Goal: Task Accomplishment & Management: Use online tool/utility

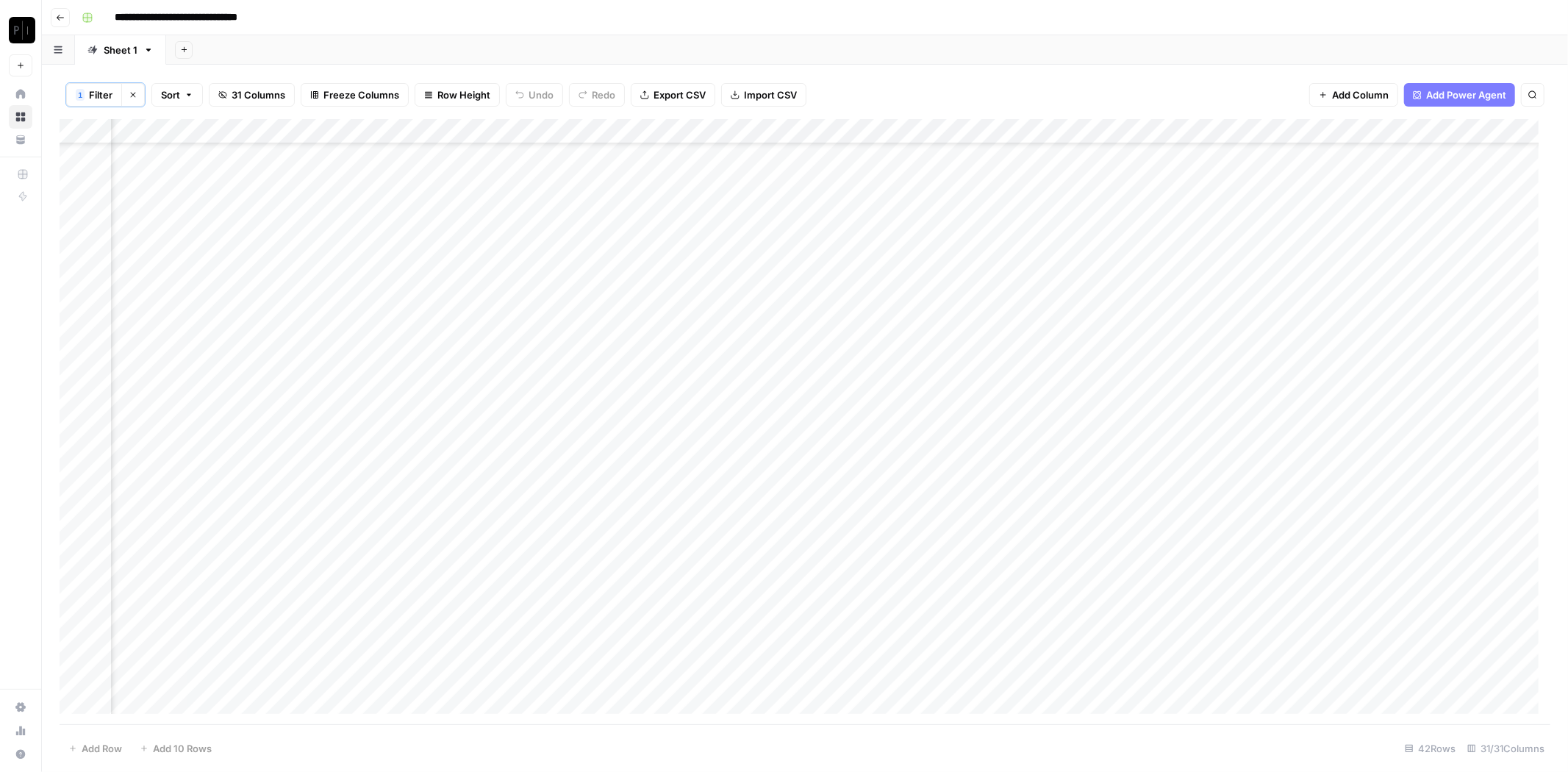
scroll to position [0, 1571]
click at [107, 98] on span "Filter" at bounding box center [100, 95] width 23 height 15
click at [97, 229] on button "Save" at bounding box center [100, 238] width 33 height 19
click at [100, 93] on span "Filter" at bounding box center [100, 95] width 23 height 15
click at [646, 171] on icon "button" at bounding box center [651, 171] width 8 height 8
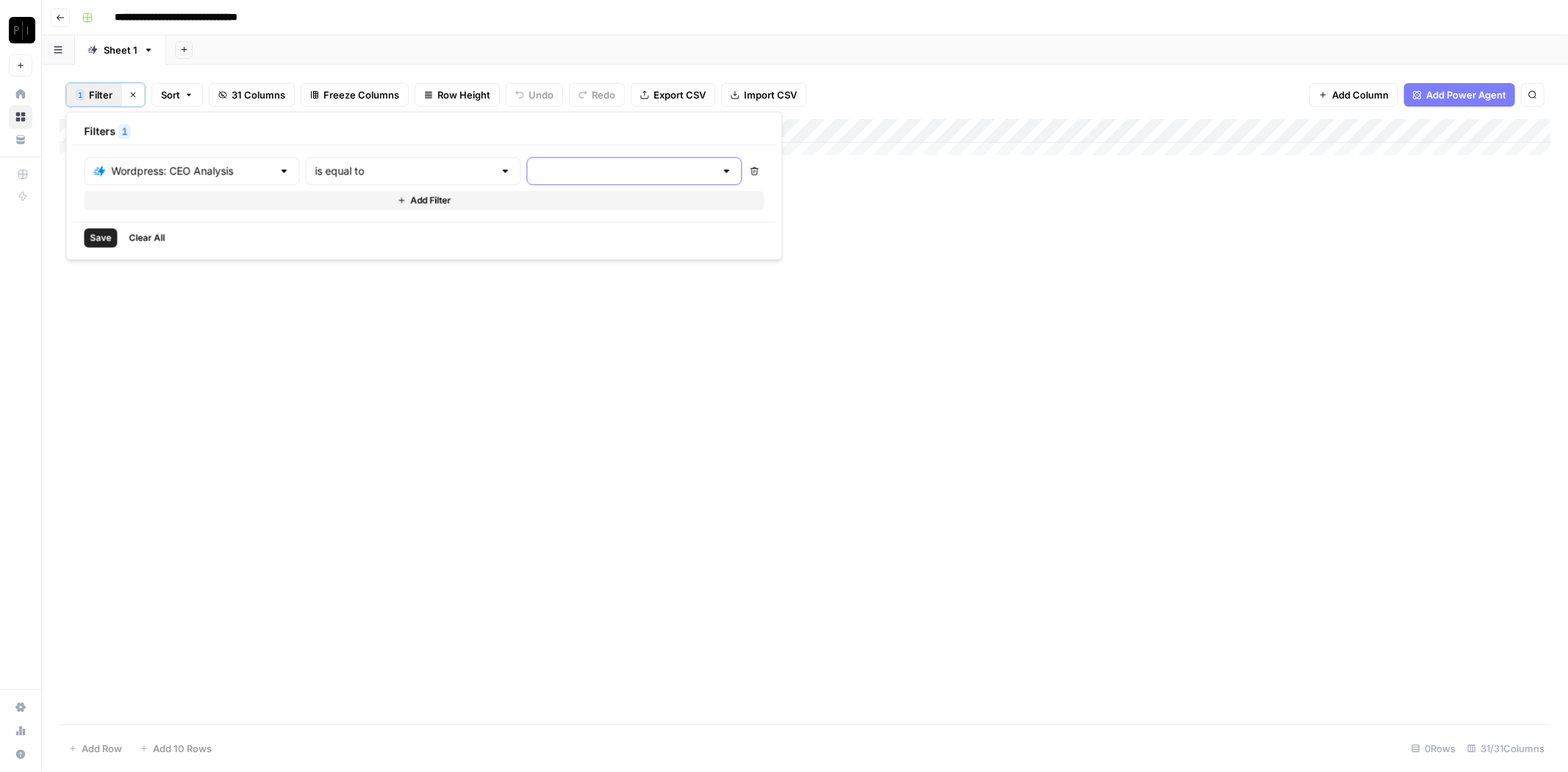
click at [612, 169] on input "text" at bounding box center [626, 172] width 179 height 15
click at [564, 237] on button "error" at bounding box center [573, 247] width 178 height 21
click at [434, 237] on div "Save Clear All" at bounding box center [467, 238] width 790 height 32
click at [101, 243] on button "Save" at bounding box center [100, 238] width 33 height 19
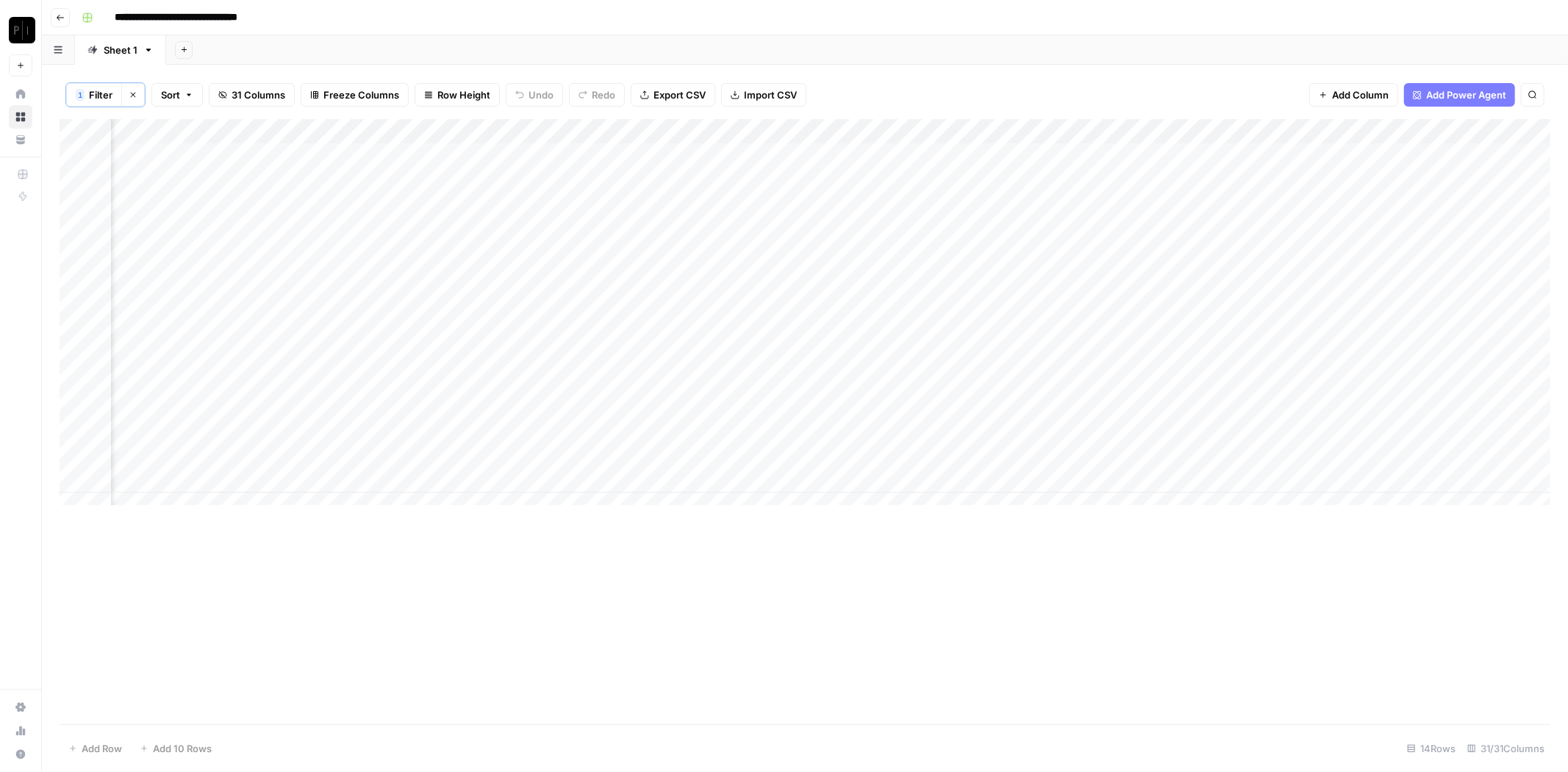
click at [618, 131] on div "Add Column" at bounding box center [805, 318] width 1491 height 399
click at [666, 172] on button "All Rows" at bounding box center [673, 163] width 110 height 21
click at [134, 92] on icon "button" at bounding box center [133, 95] width 9 height 9
click at [54, 9] on button "Go back" at bounding box center [60, 17] width 19 height 19
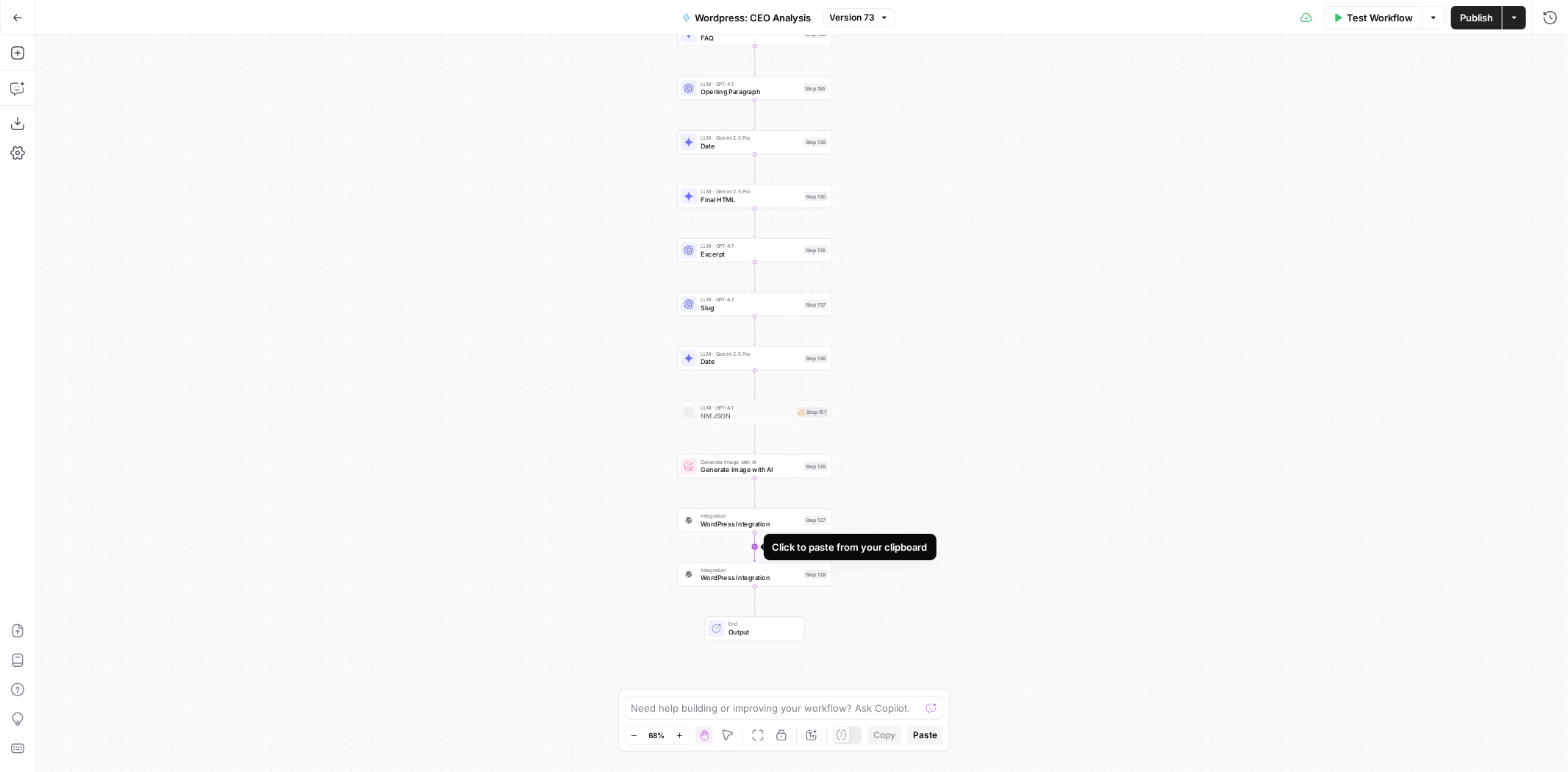
click at [757, 546] on icon "Edge from step_127 to step_128" at bounding box center [755, 546] width 3 height 29
click at [773, 557] on icon "button" at bounding box center [770, 556] width 8 height 8
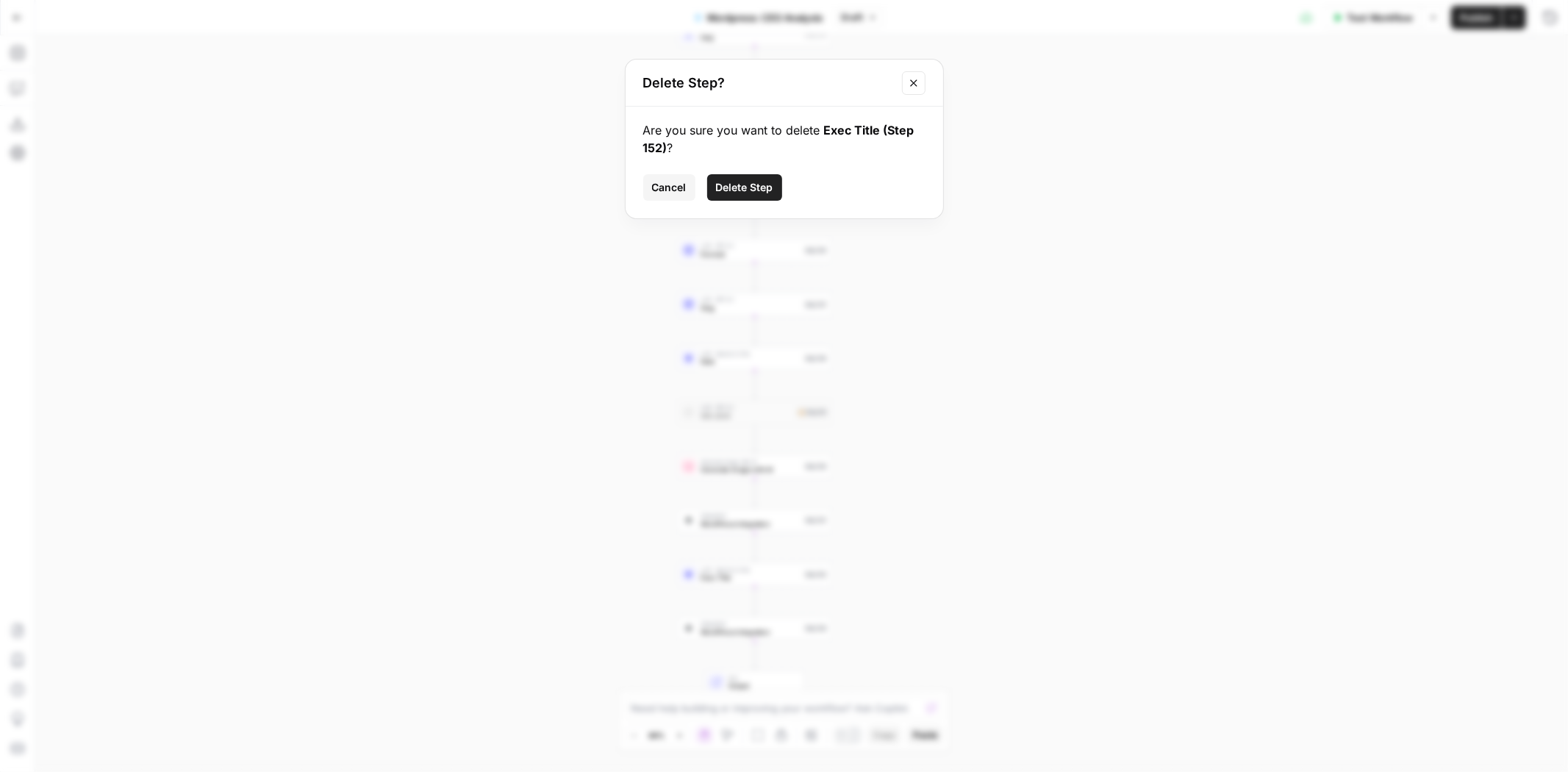
click at [751, 191] on span "Delete Step" at bounding box center [744, 187] width 57 height 15
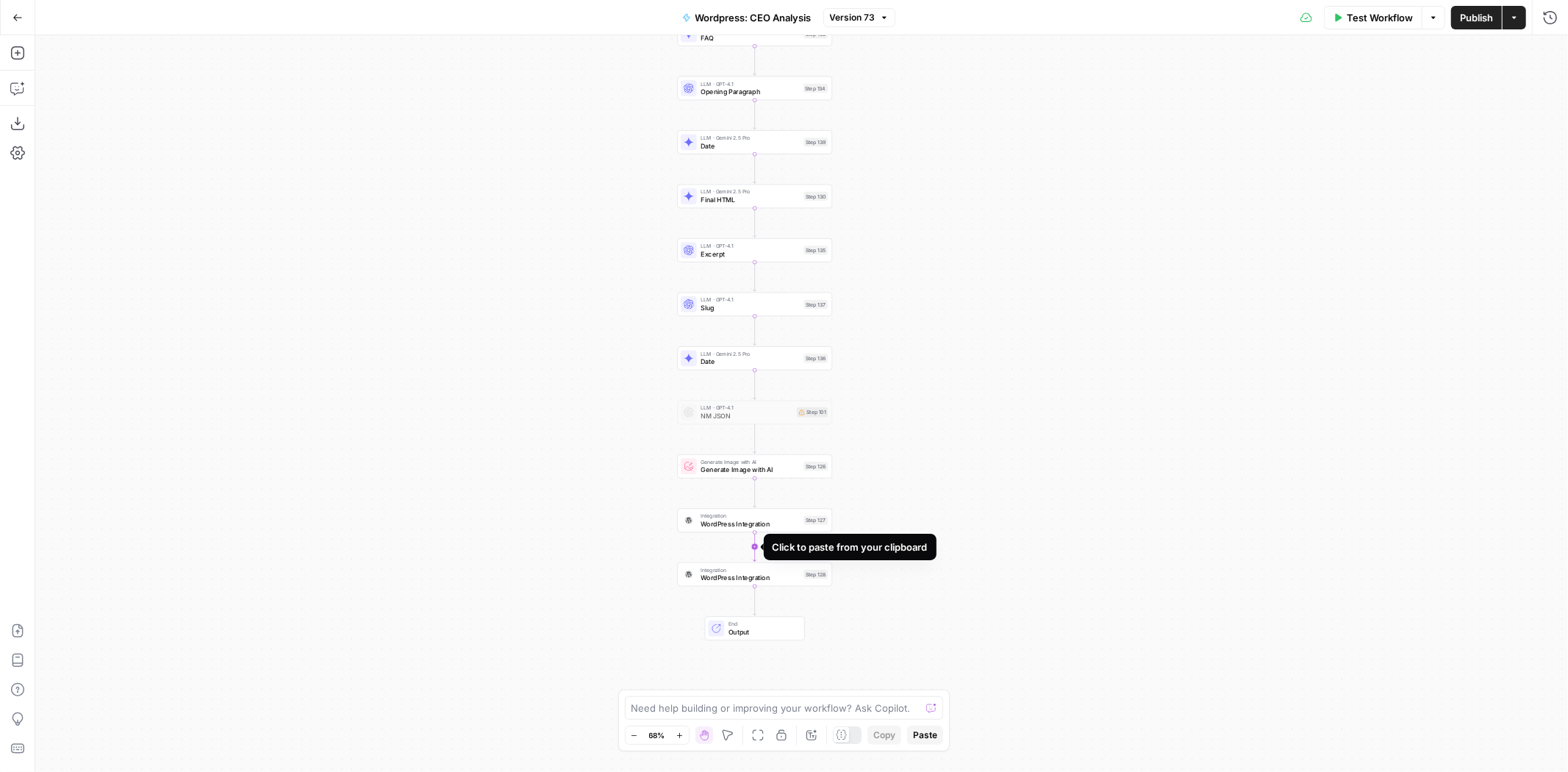
click at [753, 546] on icon "Edge from step_127 to step_128" at bounding box center [755, 546] width 3 height 29
click at [755, 578] on span "Run Code" at bounding box center [750, 578] width 99 height 10
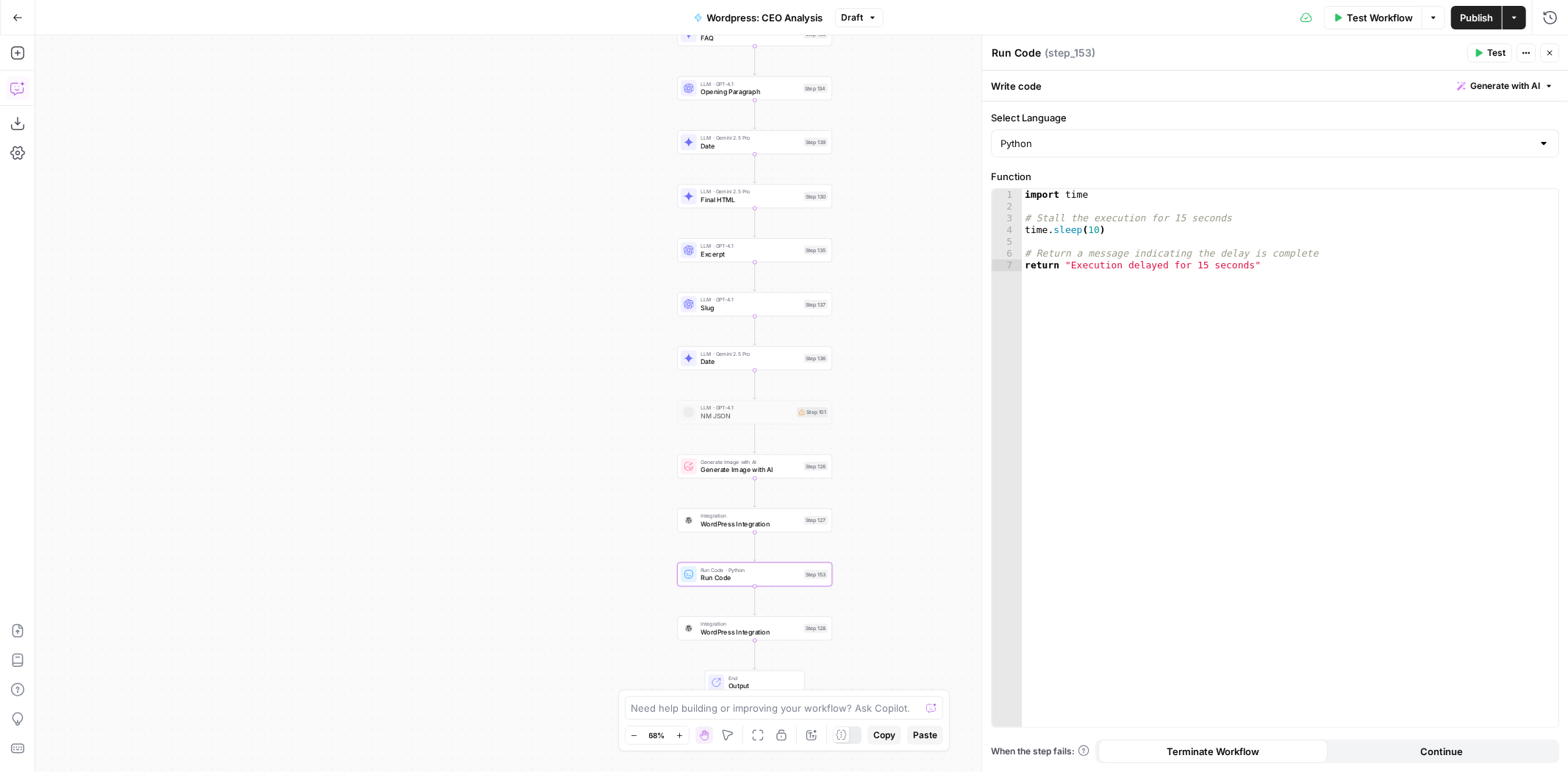
click at [17, 81] on icon "button" at bounding box center [17, 89] width 15 height 15
click at [222, 717] on textarea at bounding box center [175, 720] width 238 height 15
type textarea "what does step 153 do?"
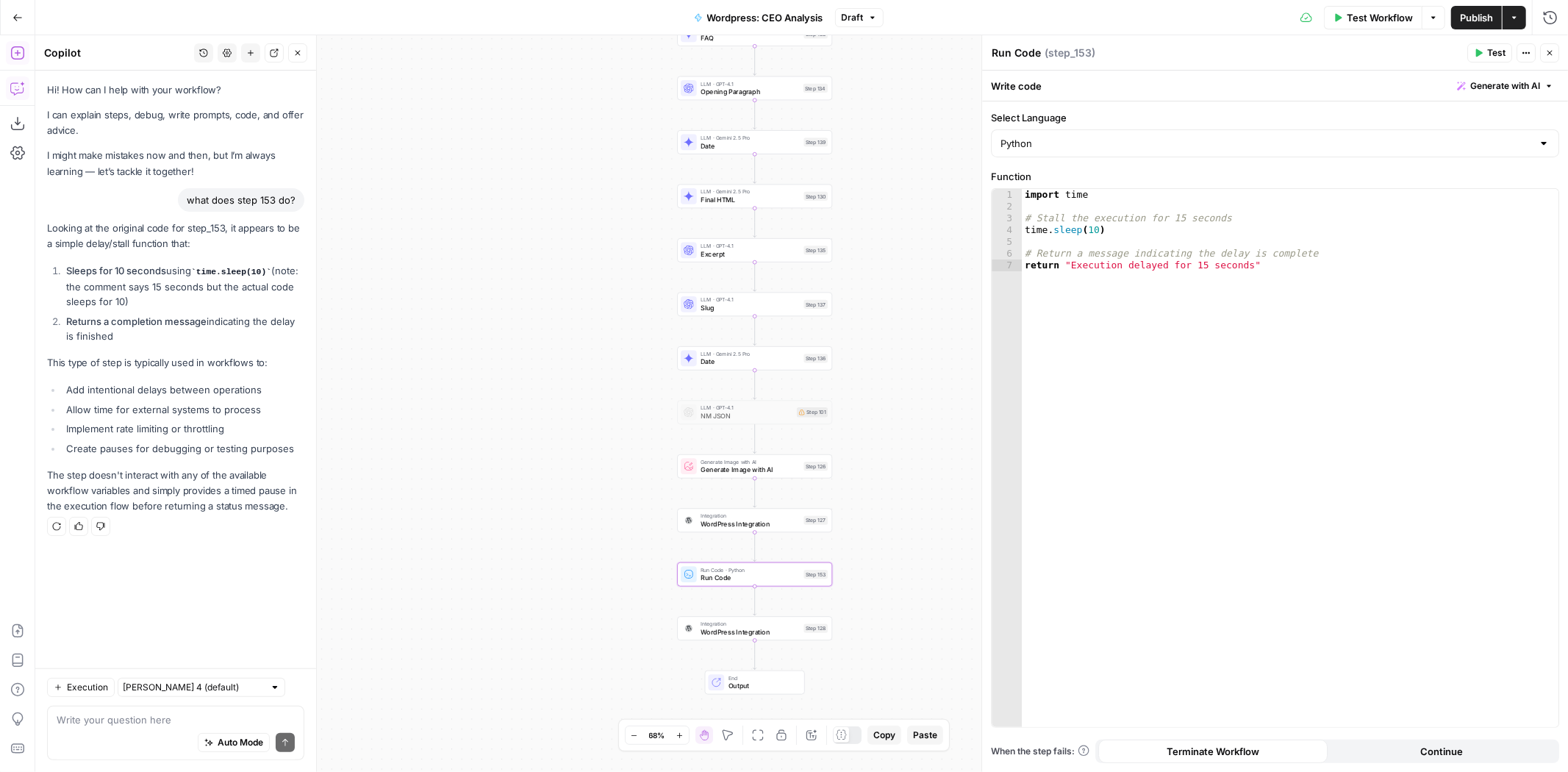
click at [22, 50] on icon "button" at bounding box center [17, 53] width 15 height 15
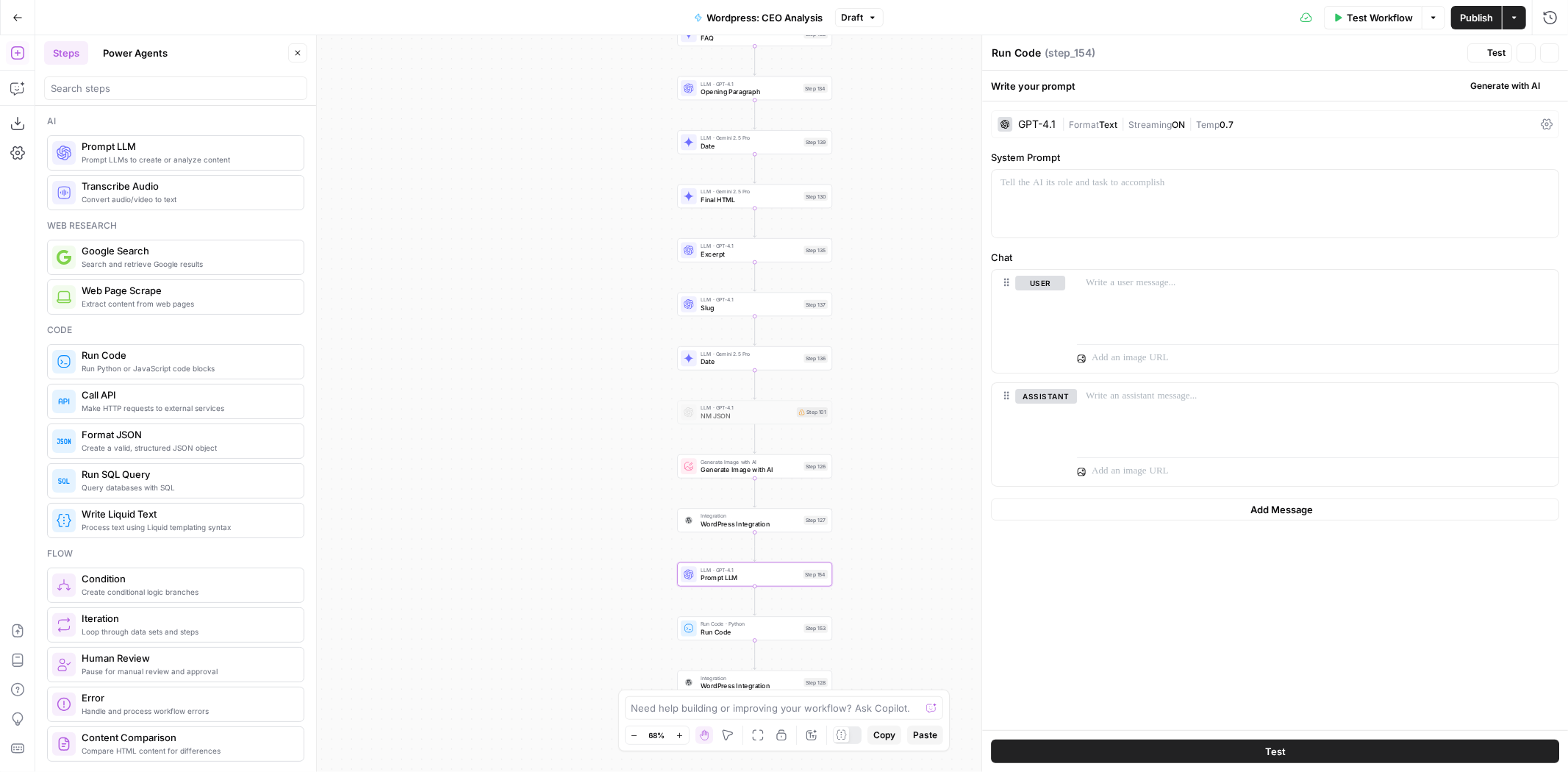
type textarea "Prompt LLM"
click at [1182, 178] on p at bounding box center [1275, 183] width 549 height 15
click at [1041, 186] on p "**********" at bounding box center [1275, 183] width 549 height 15
click at [1309, 182] on p "**********" at bounding box center [1275, 183] width 549 height 15
click at [1296, 134] on div "GPT-4.1 | Format Text | Streaming ON | Temp 0.7" at bounding box center [1275, 124] width 569 height 28
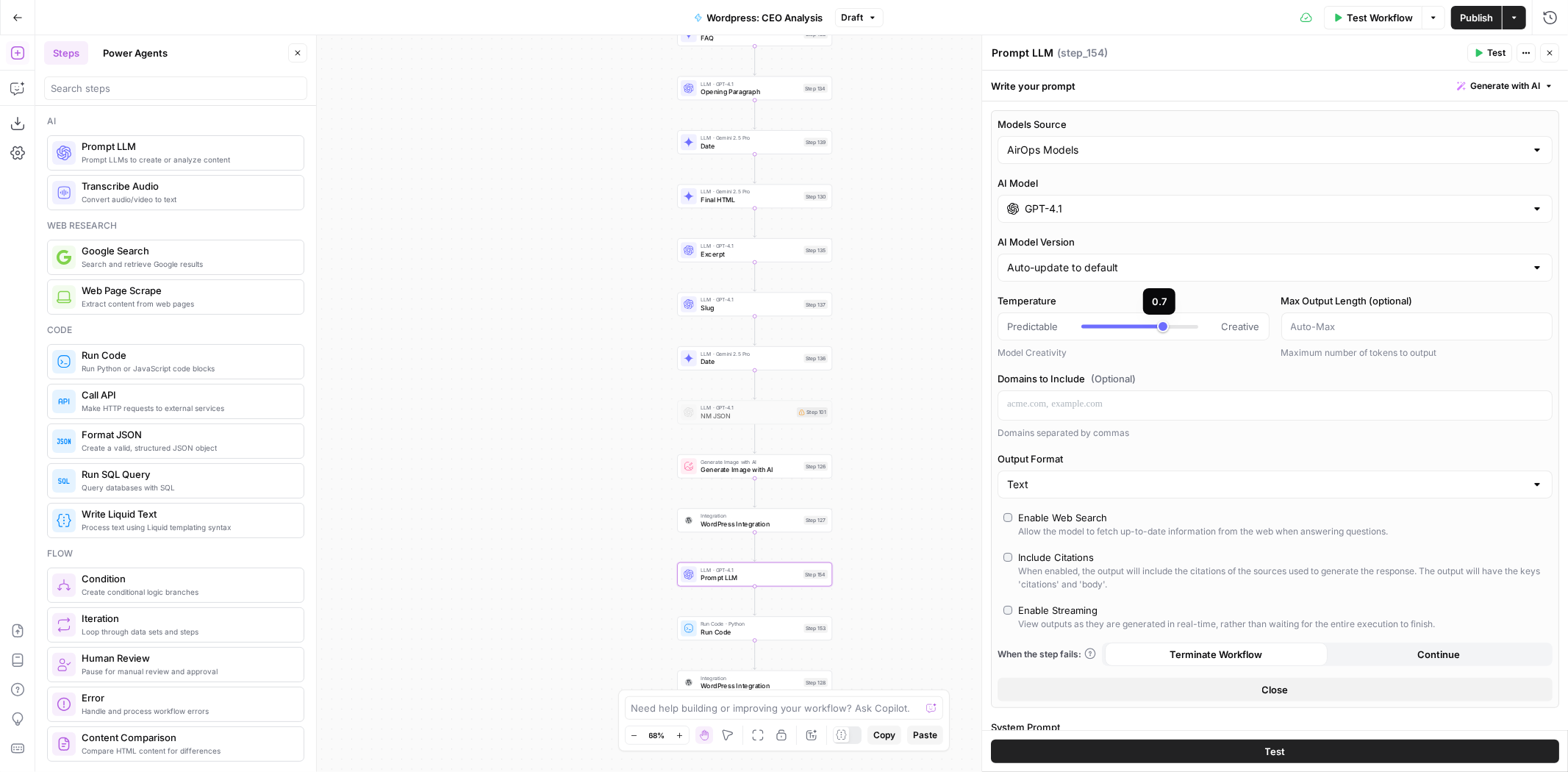
type input "*"
drag, startPoint x: 1163, startPoint y: 323, endPoint x: 1042, endPoint y: 312, distance: 121.5
click at [1042, 313] on div "Predictable Creative" at bounding box center [1134, 327] width 272 height 28
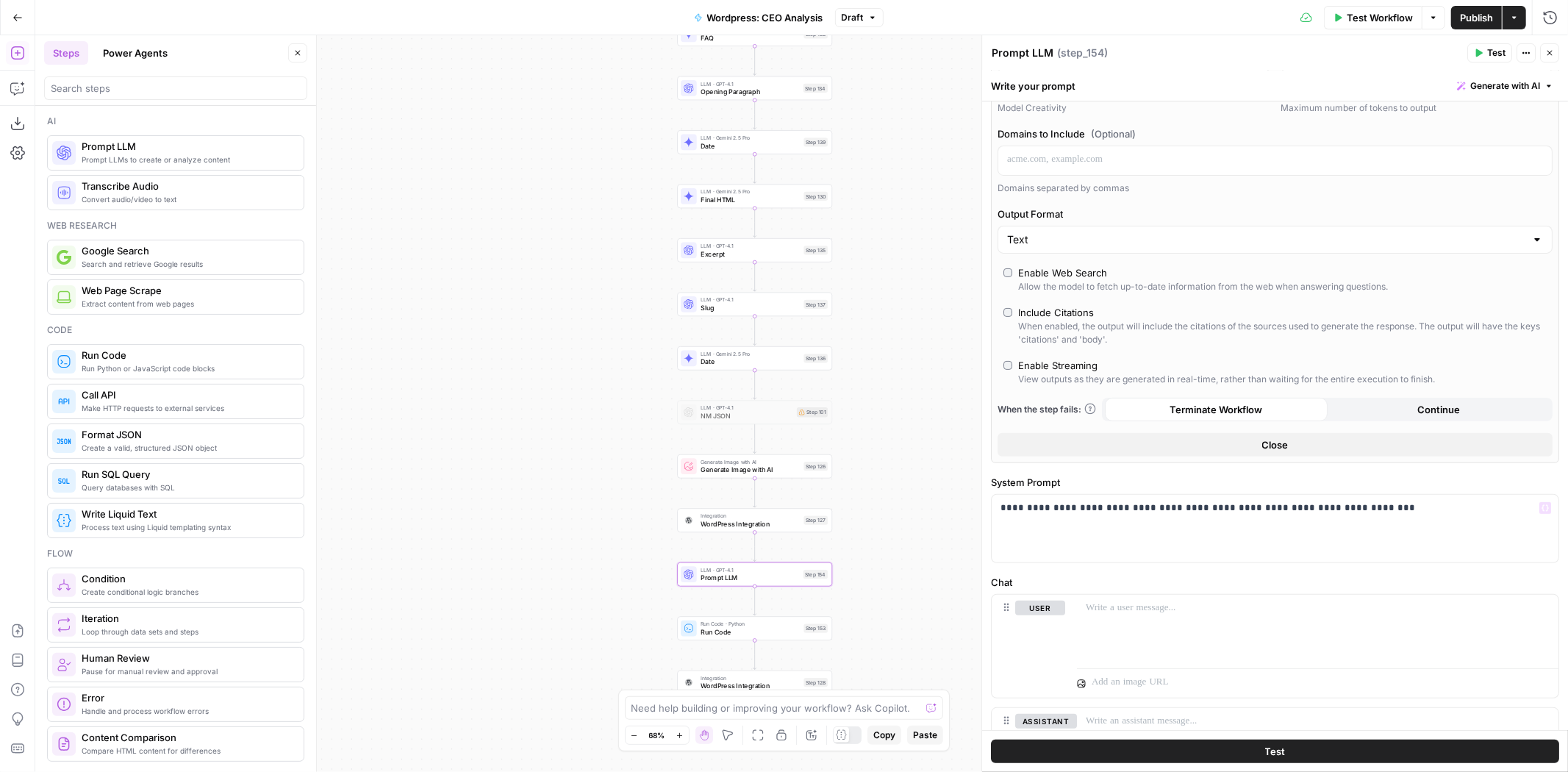
click at [1058, 367] on div "Enable Streaming" at bounding box center [1057, 366] width 80 height 15
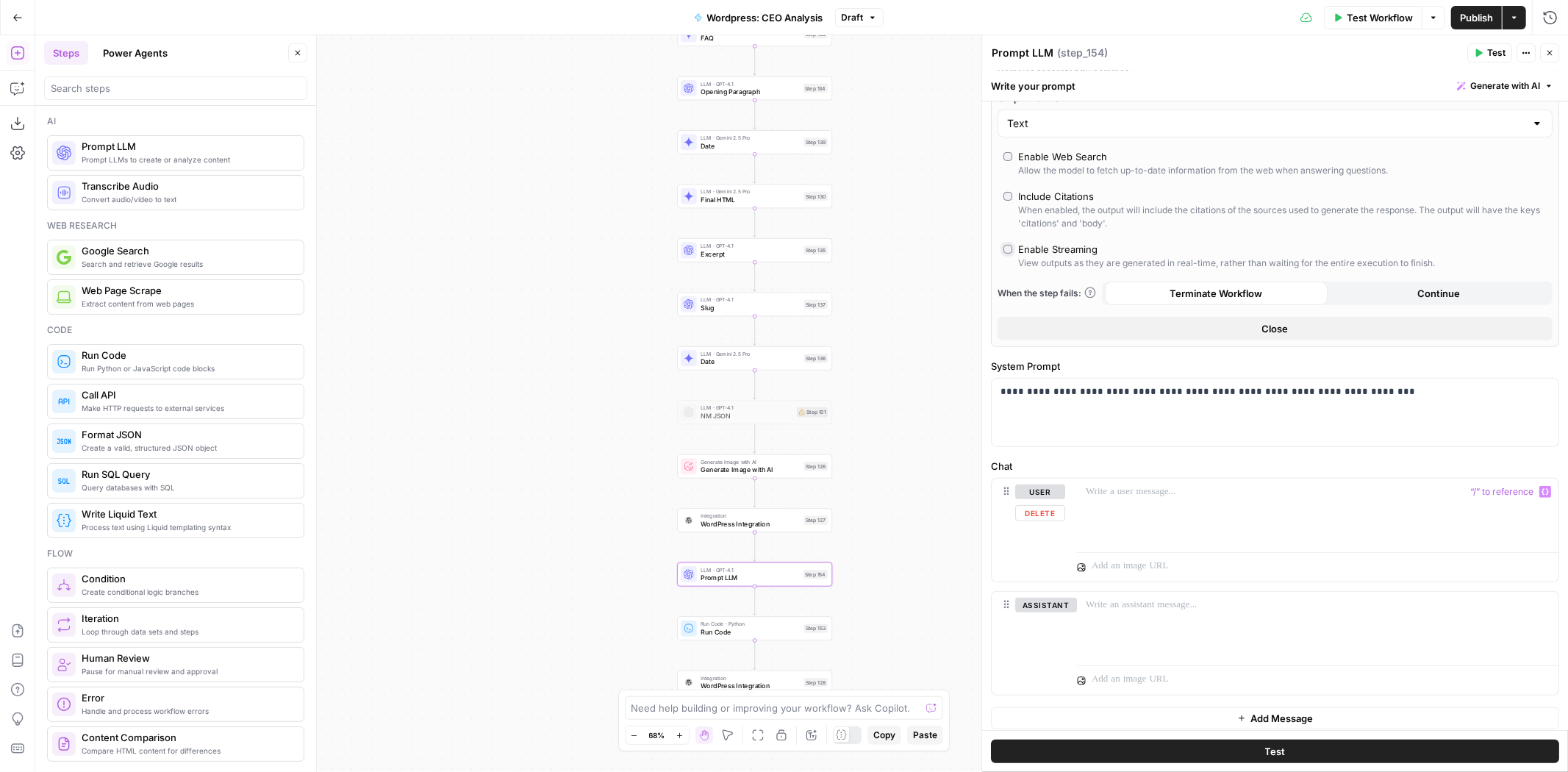
scroll to position [0, 0]
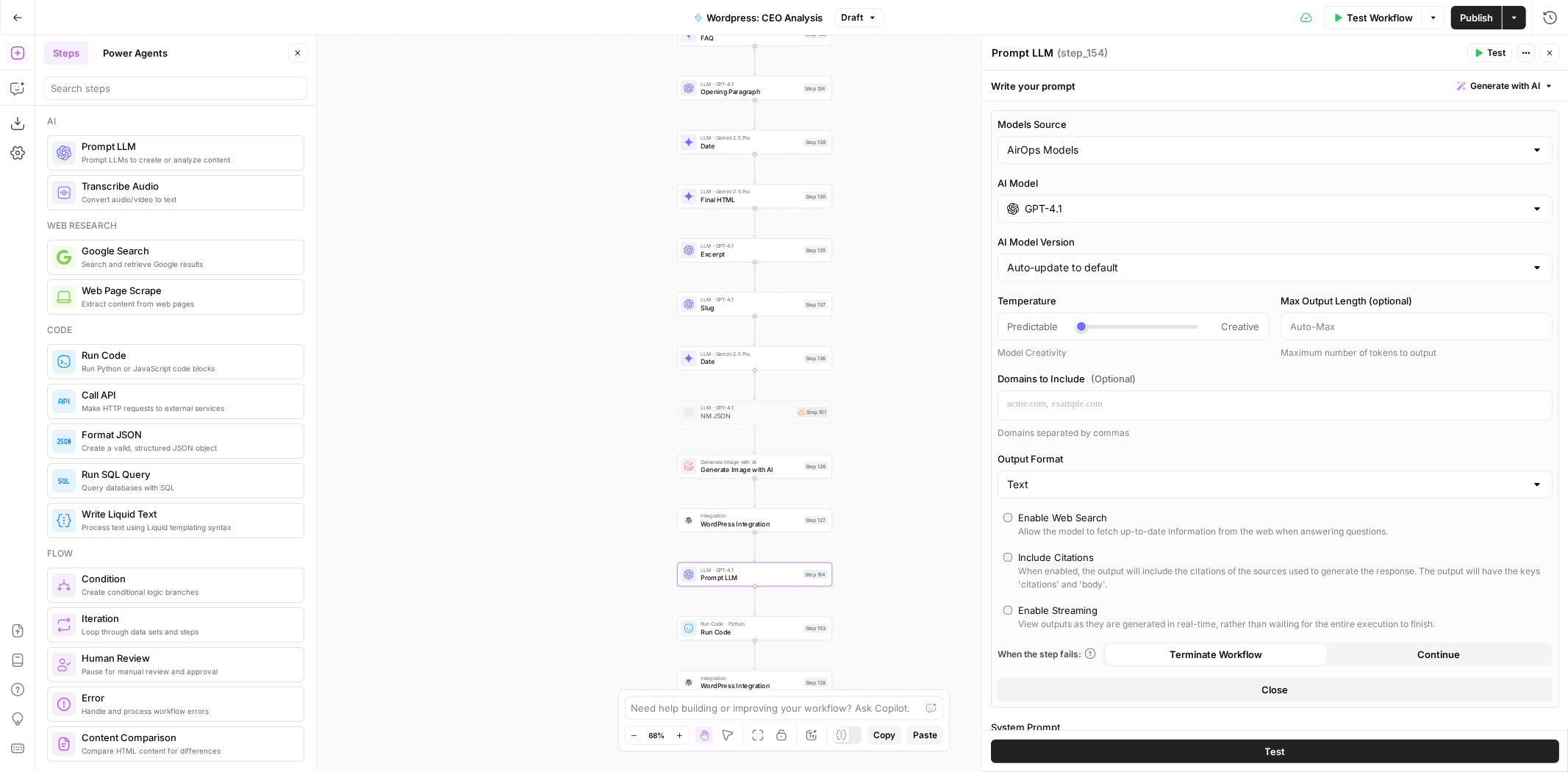
click at [1288, 750] on button "Test" at bounding box center [1275, 751] width 569 height 23
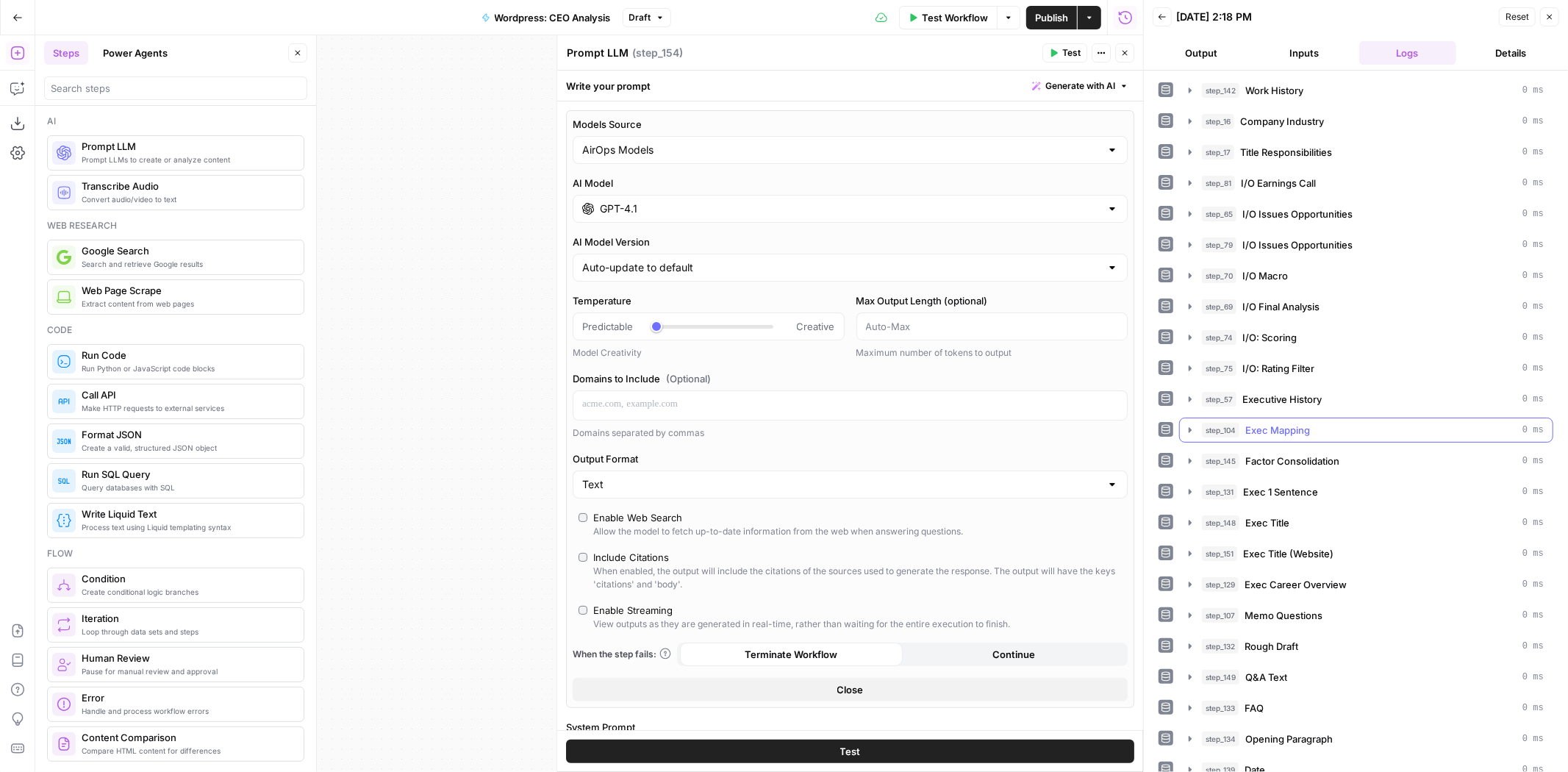
scroll to position [304, 0]
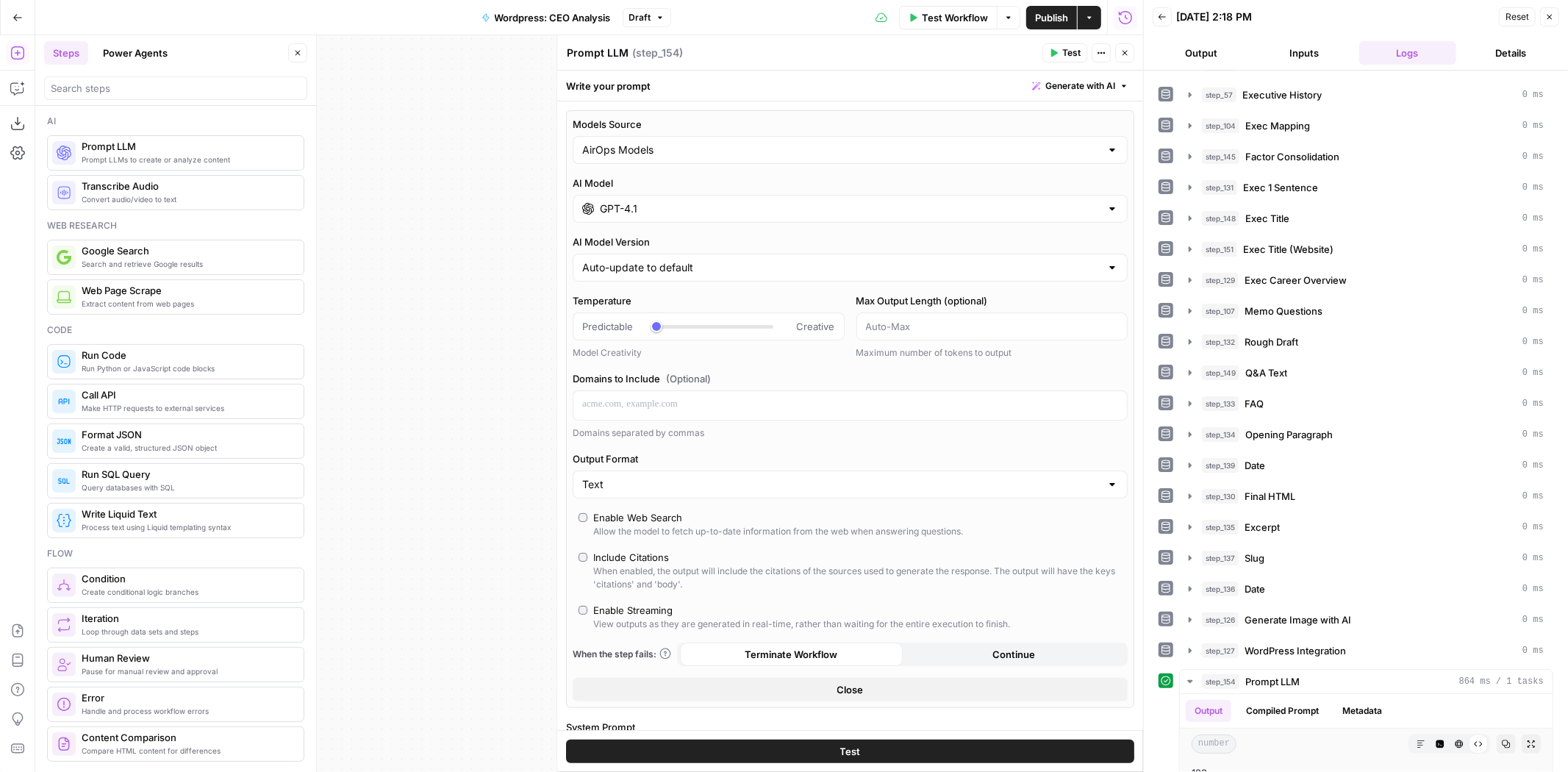
click at [1062, 749] on button "Test" at bounding box center [850, 751] width 569 height 23
click at [1013, 744] on button "Test" at bounding box center [850, 751] width 569 height 23
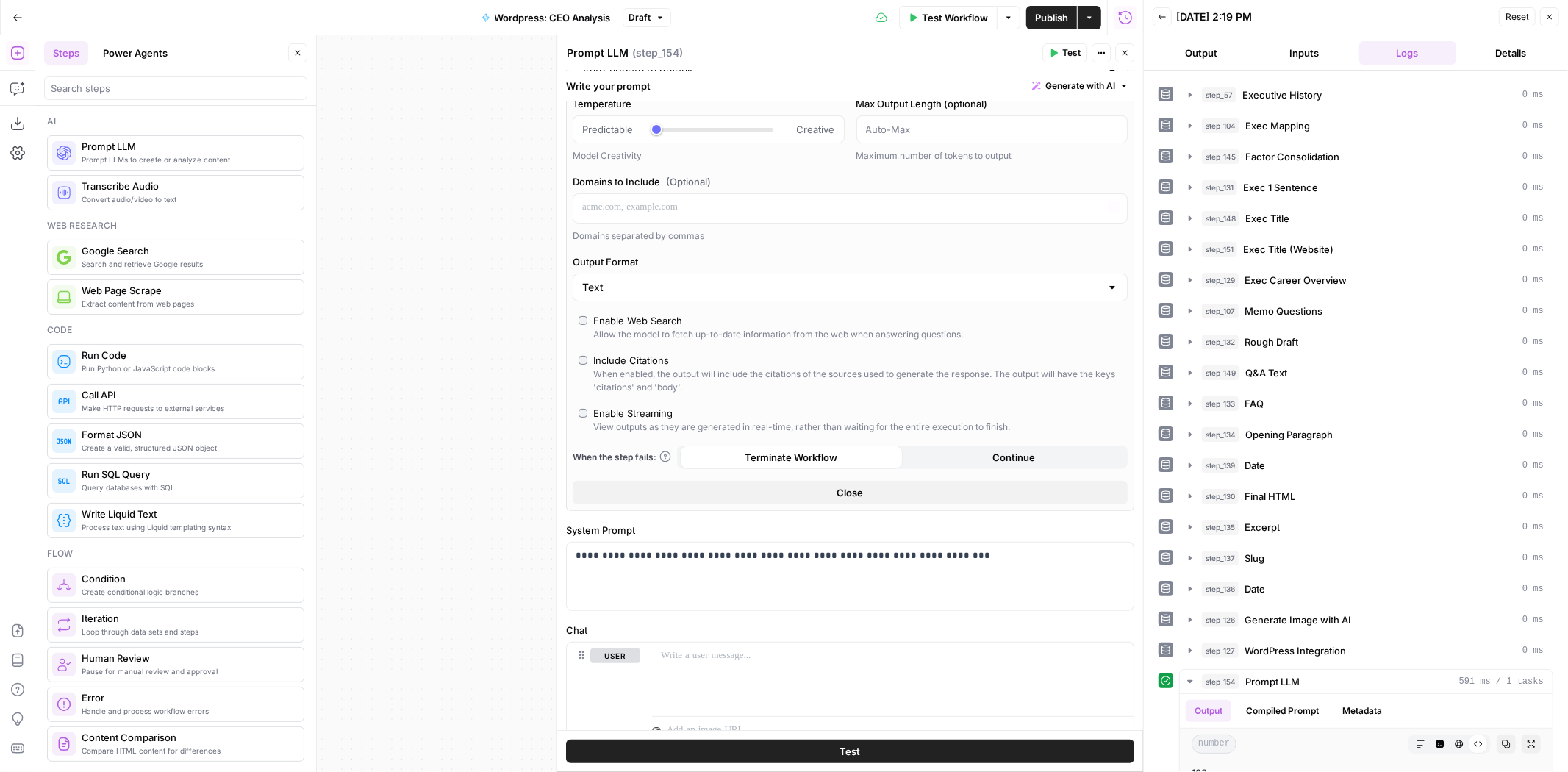
scroll to position [115, 0]
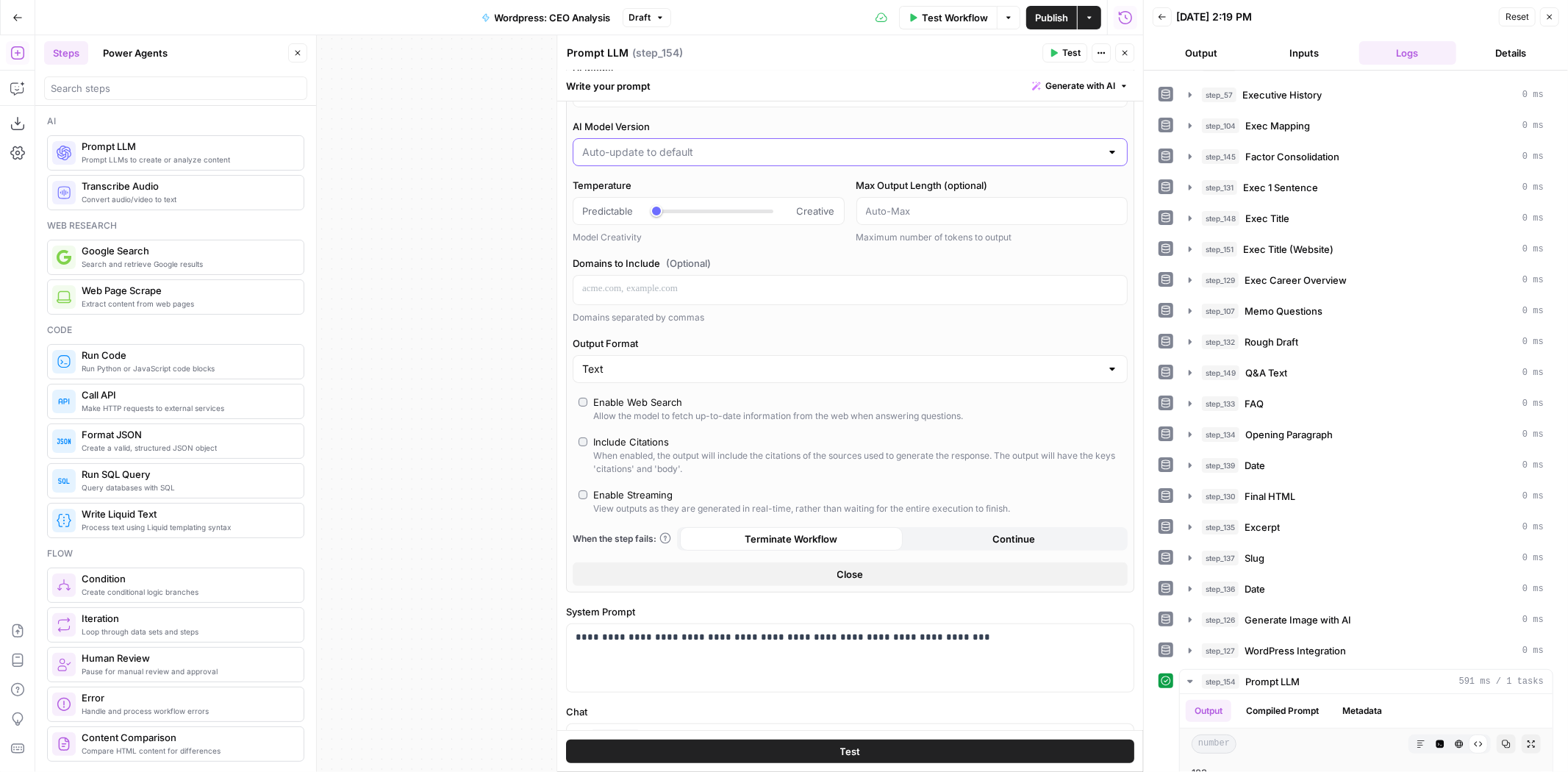
click at [674, 150] on input "AI Model Version" at bounding box center [840, 153] width 518 height 15
type input "Auto-update to default"
click at [697, 115] on div "Models Source AirOps Models AI Model GPT-4.1 AI Model Version Auto-update to de…" at bounding box center [850, 294] width 569 height 598
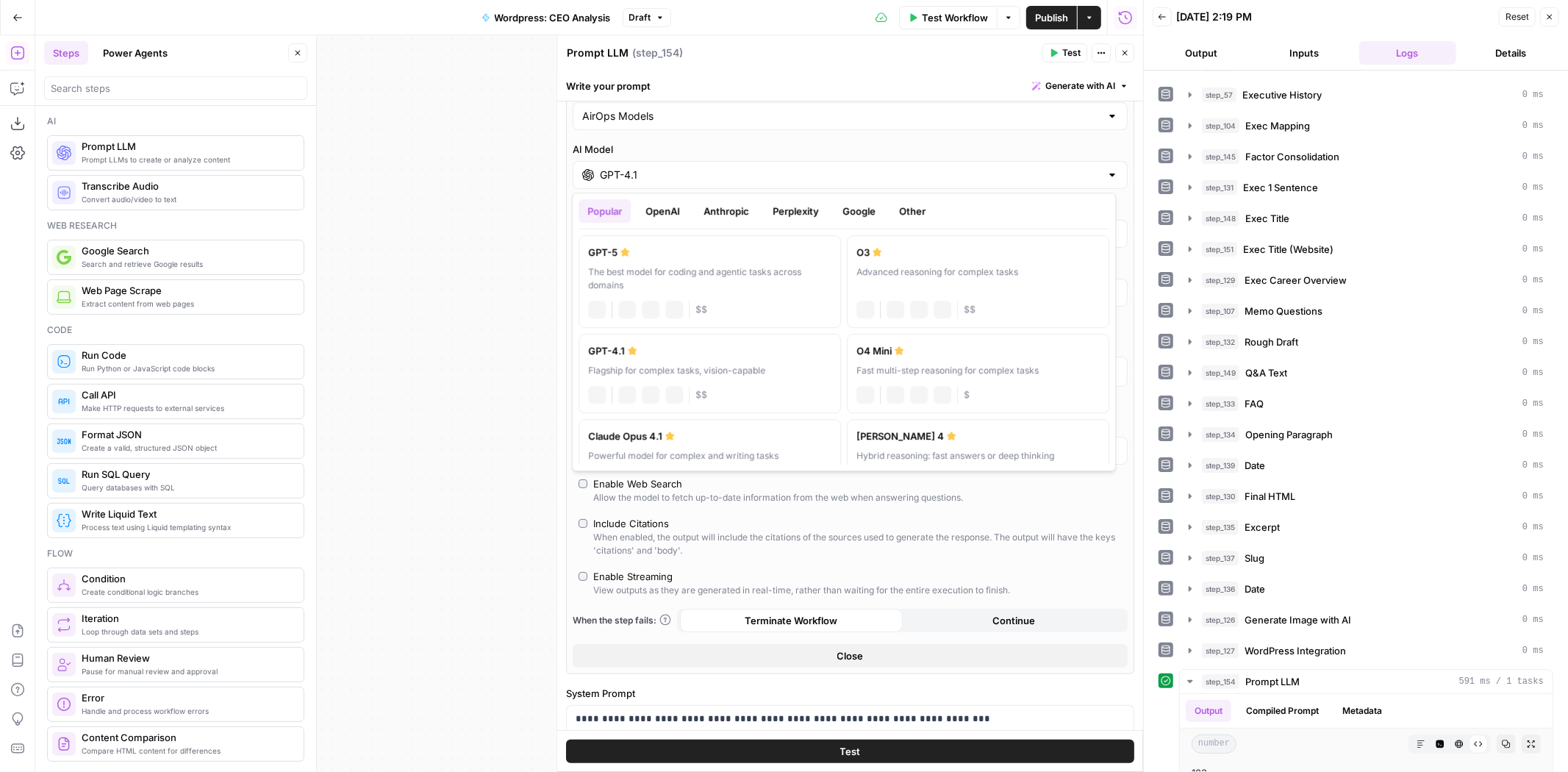
click at [676, 171] on input "GPT-4.1" at bounding box center [850, 175] width 501 height 15
click at [849, 205] on button "Google" at bounding box center [859, 211] width 51 height 23
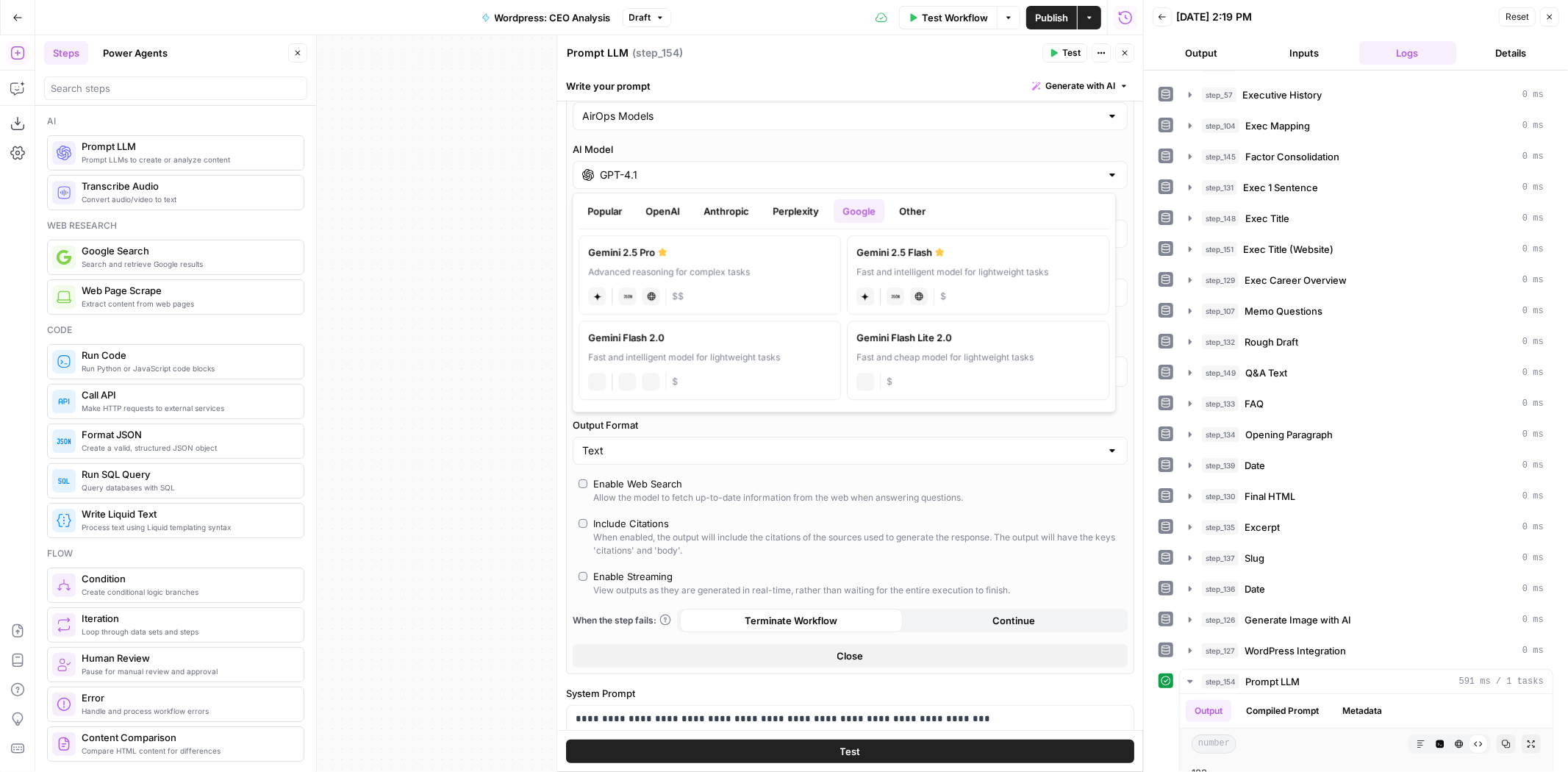
click at [759, 246] on div "Gemini 2.5 Pro" at bounding box center [710, 252] width 244 height 15
type input "Gemini 2.5 Pro"
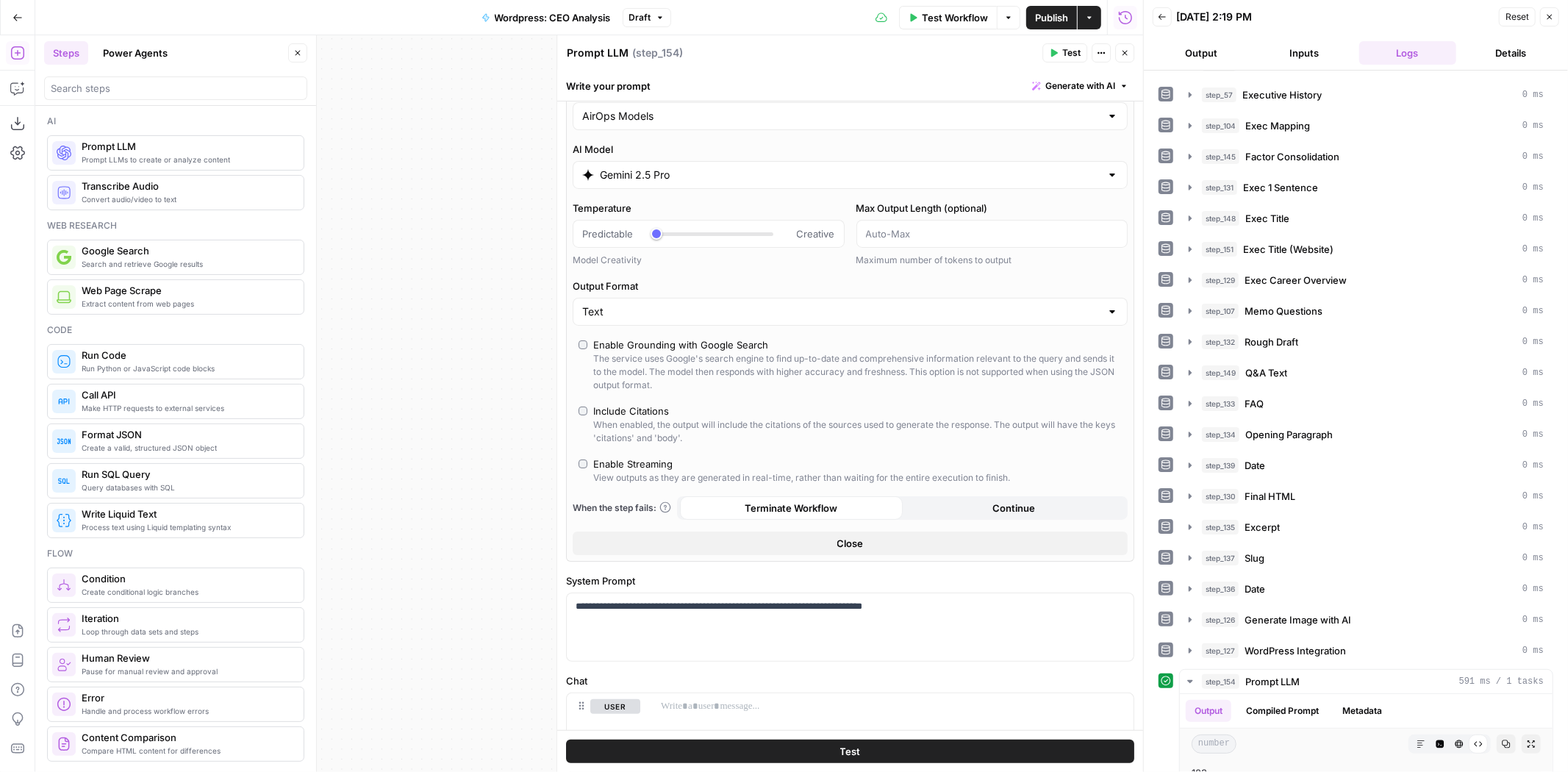
scroll to position [181, 0]
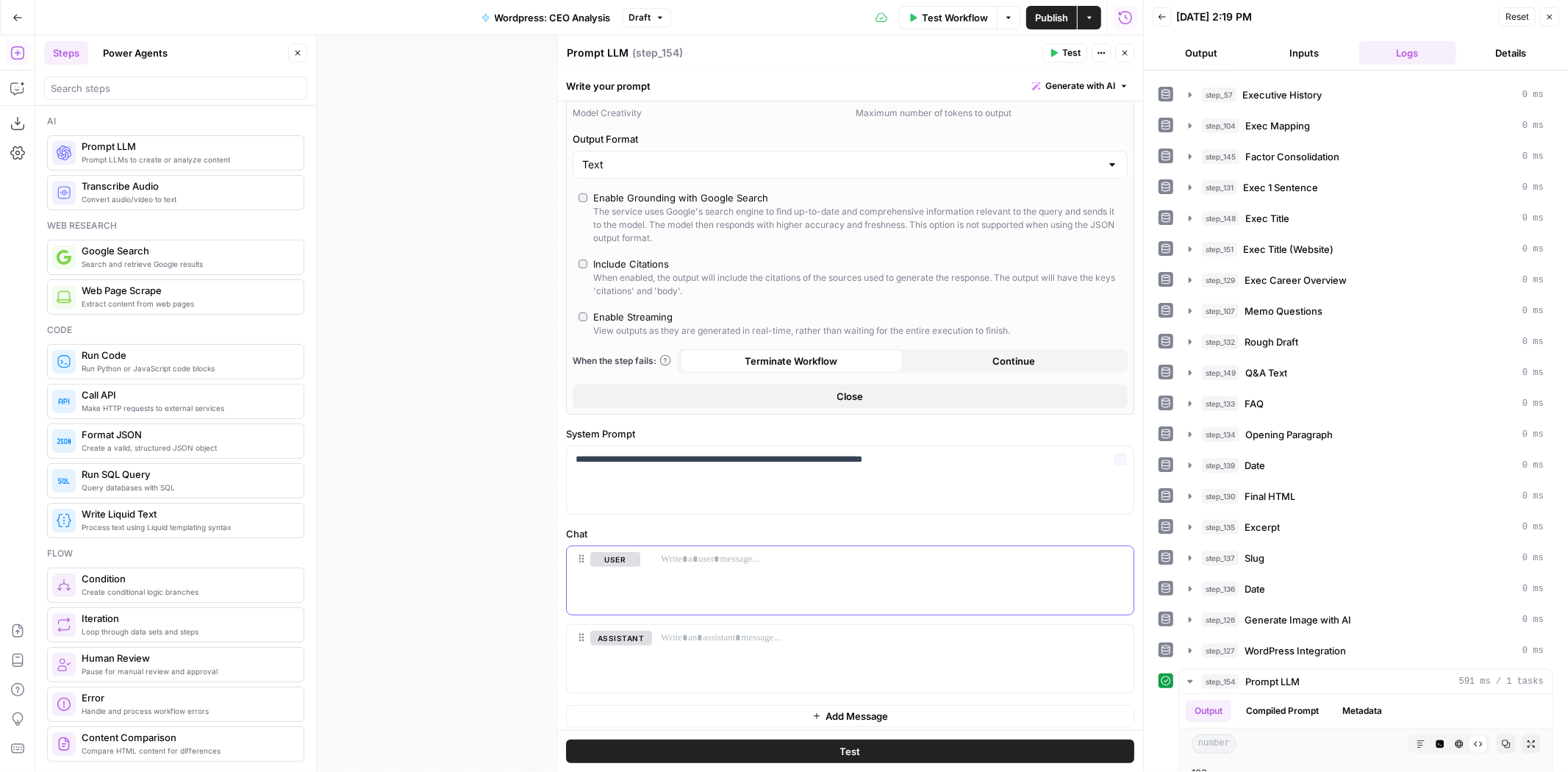
click at [861, 581] on div at bounding box center [893, 580] width 482 height 68
click at [946, 755] on button "Test" at bounding box center [850, 751] width 569 height 23
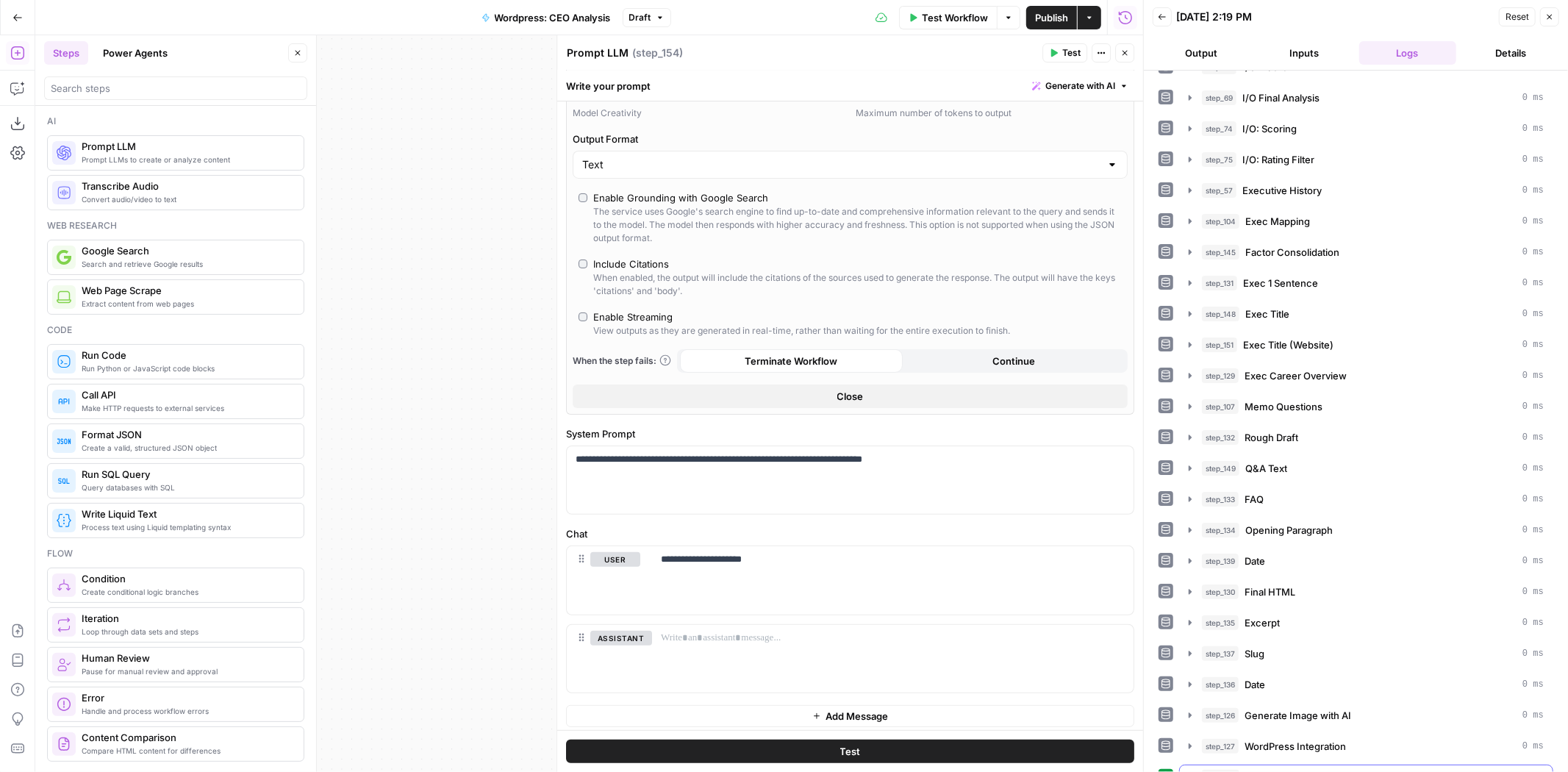
scroll to position [304, 0]
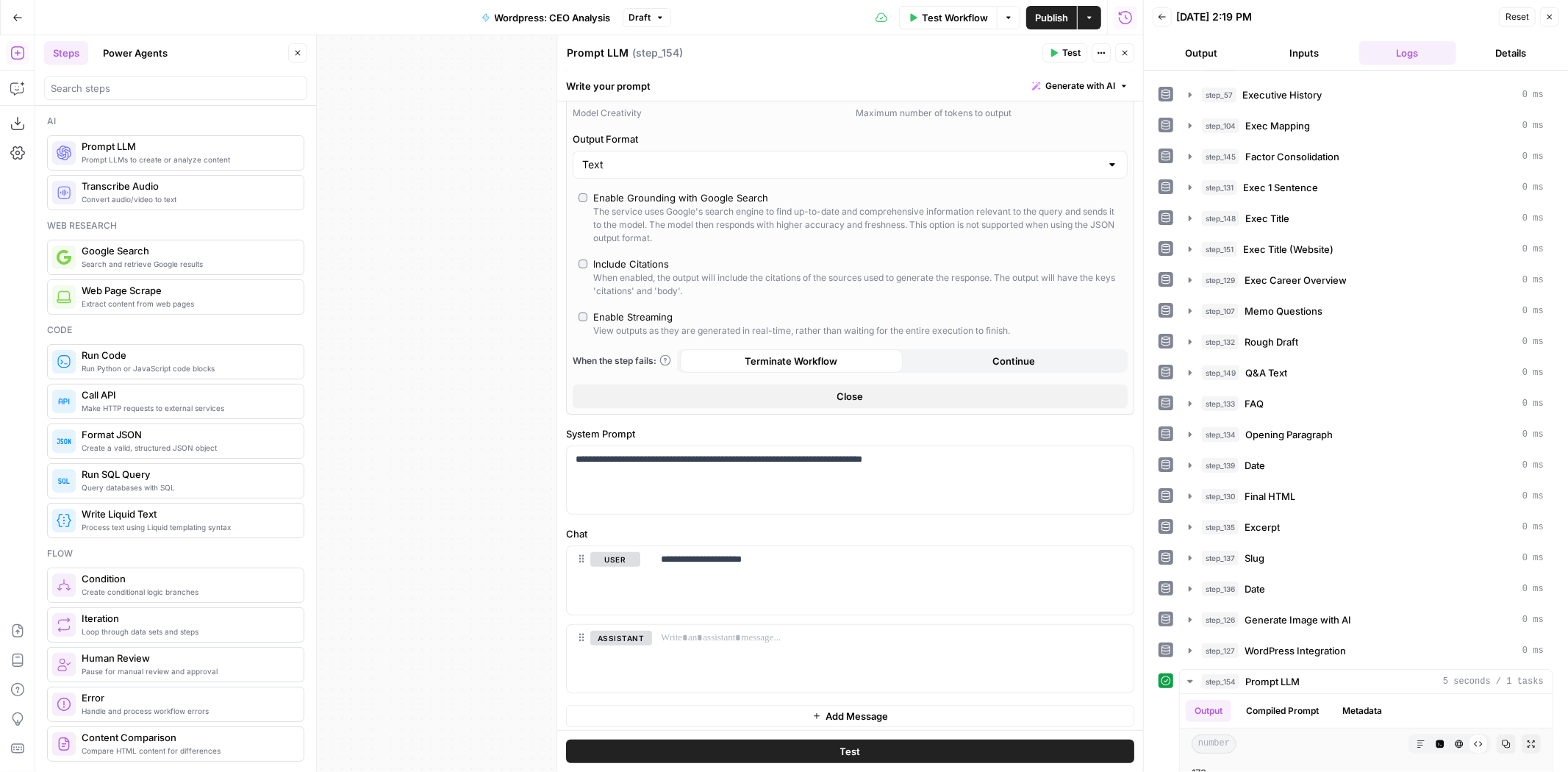
click at [1033, 750] on button "Test" at bounding box center [850, 751] width 569 height 23
click at [1049, 753] on button "Test" at bounding box center [850, 751] width 569 height 23
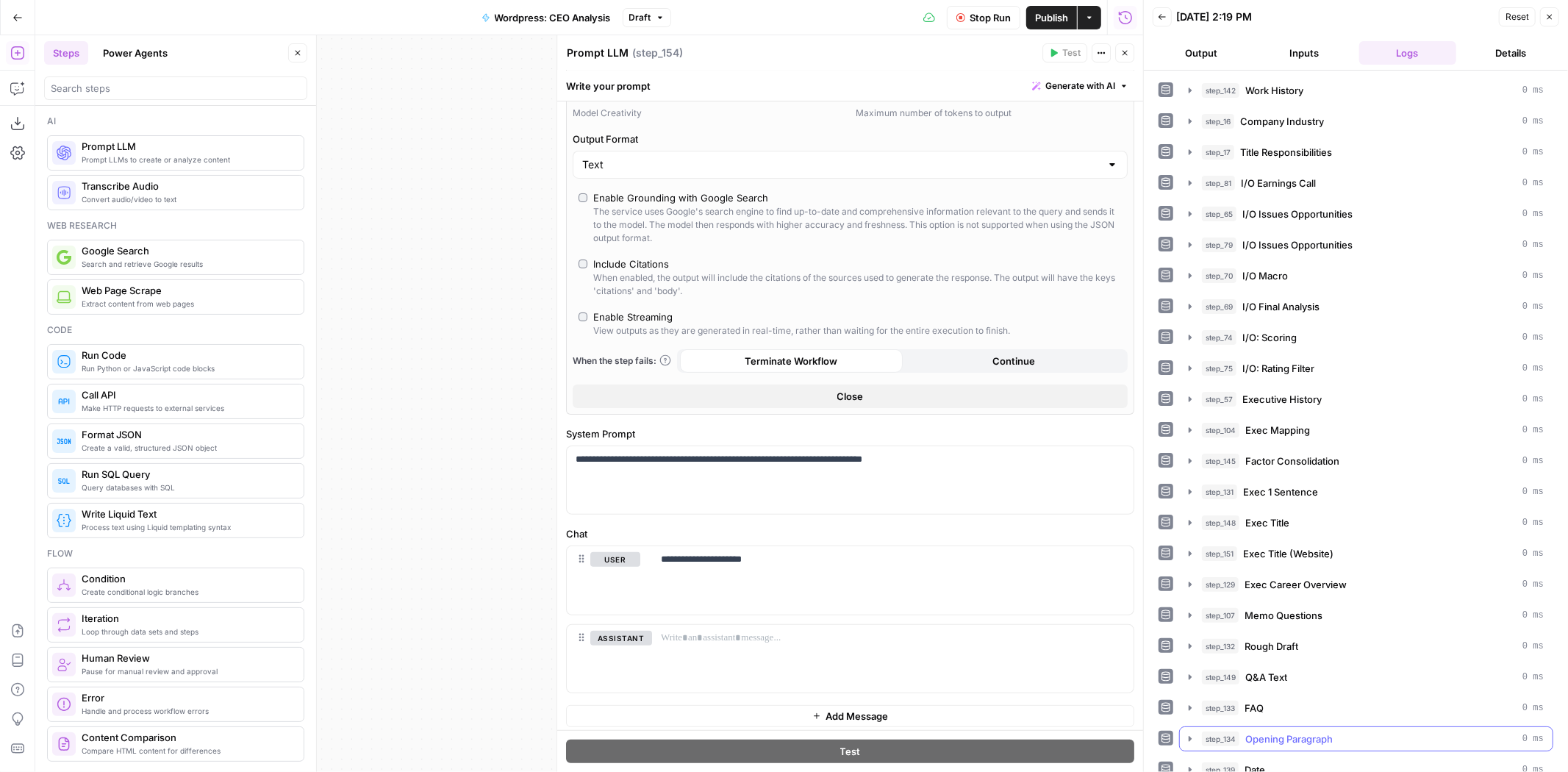
scroll to position [209, 0]
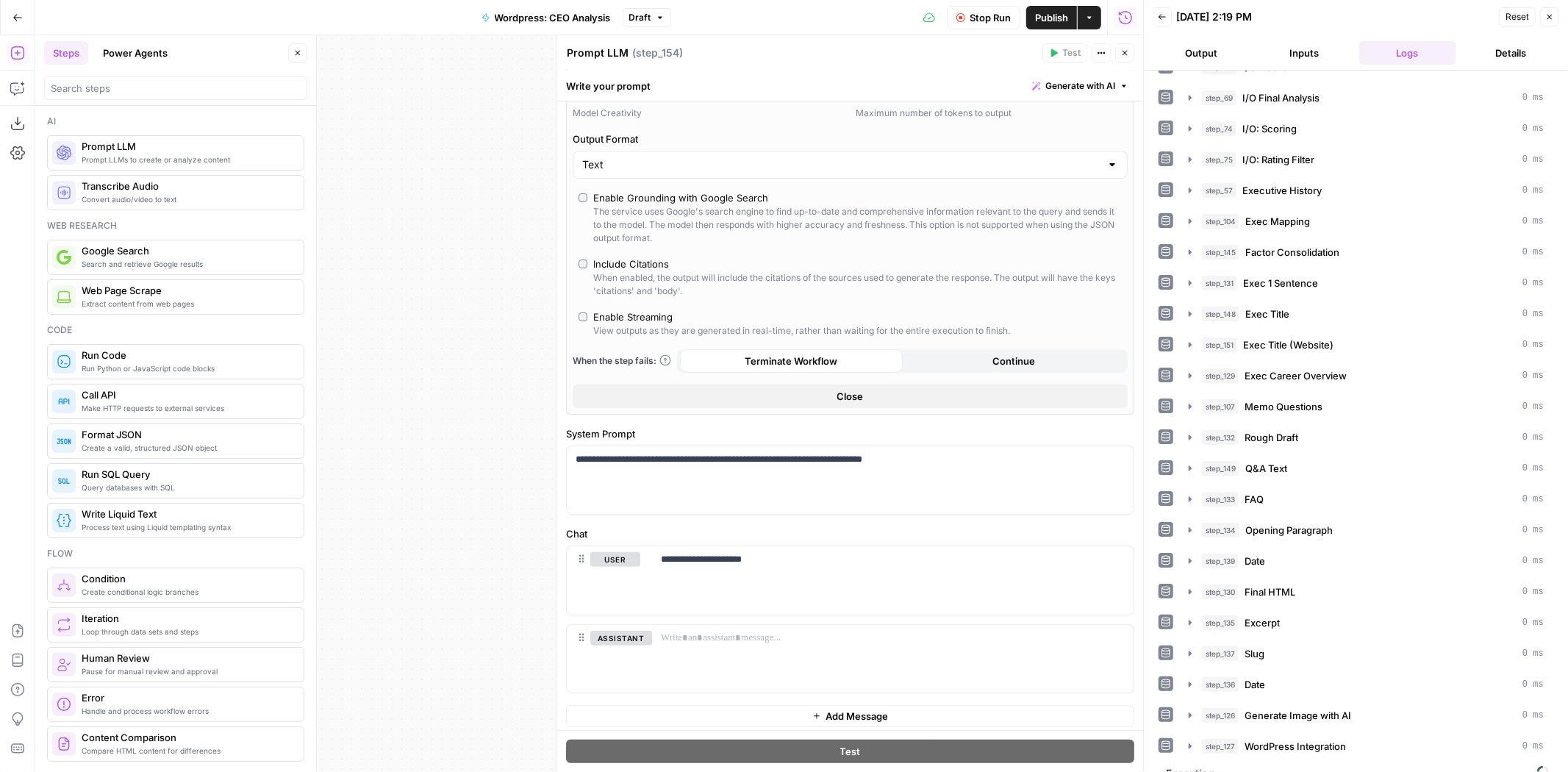
click at [300, 53] on icon "button" at bounding box center [298, 53] width 9 height 9
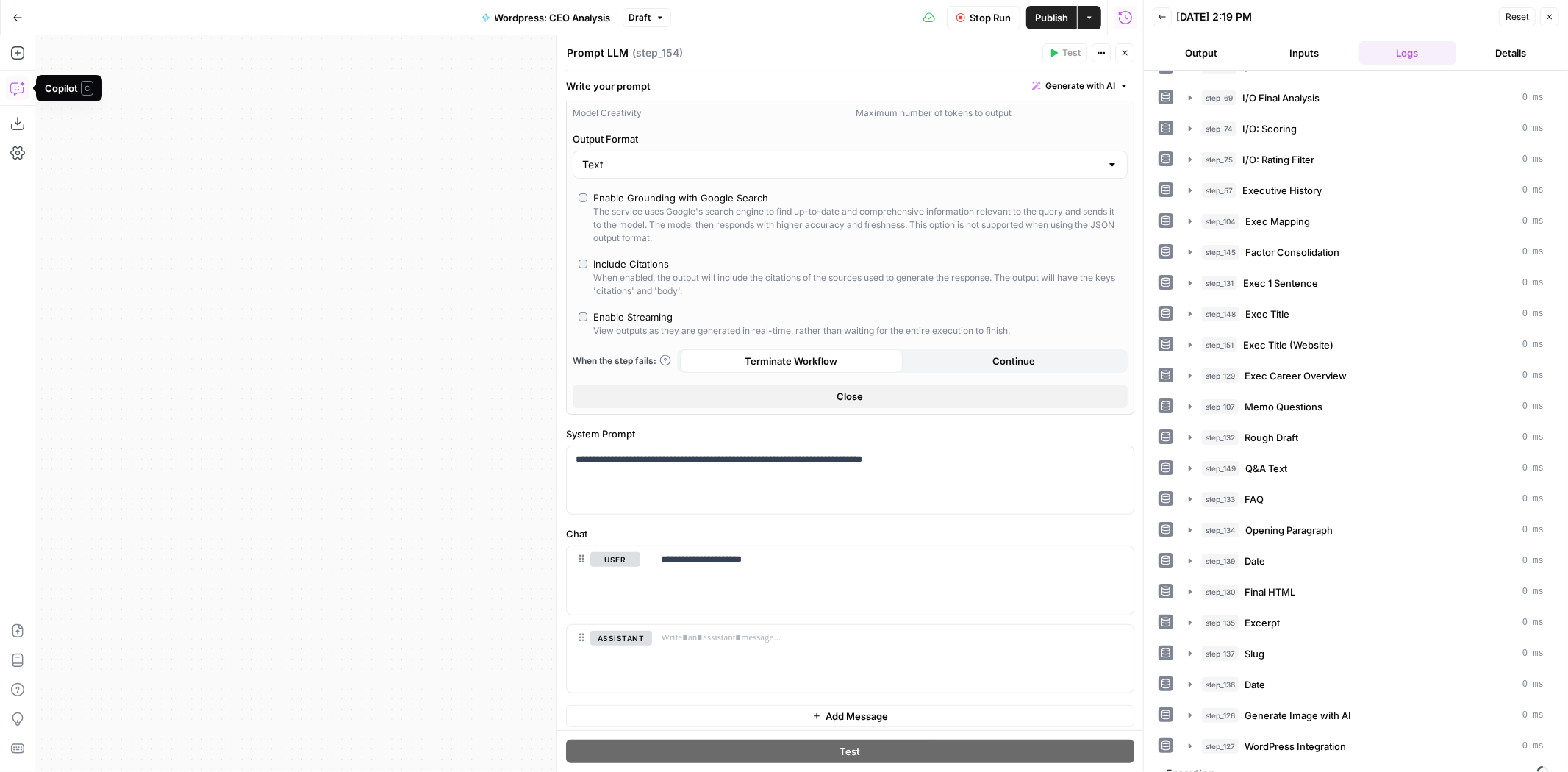
click at [11, 85] on icon "button" at bounding box center [17, 89] width 15 height 15
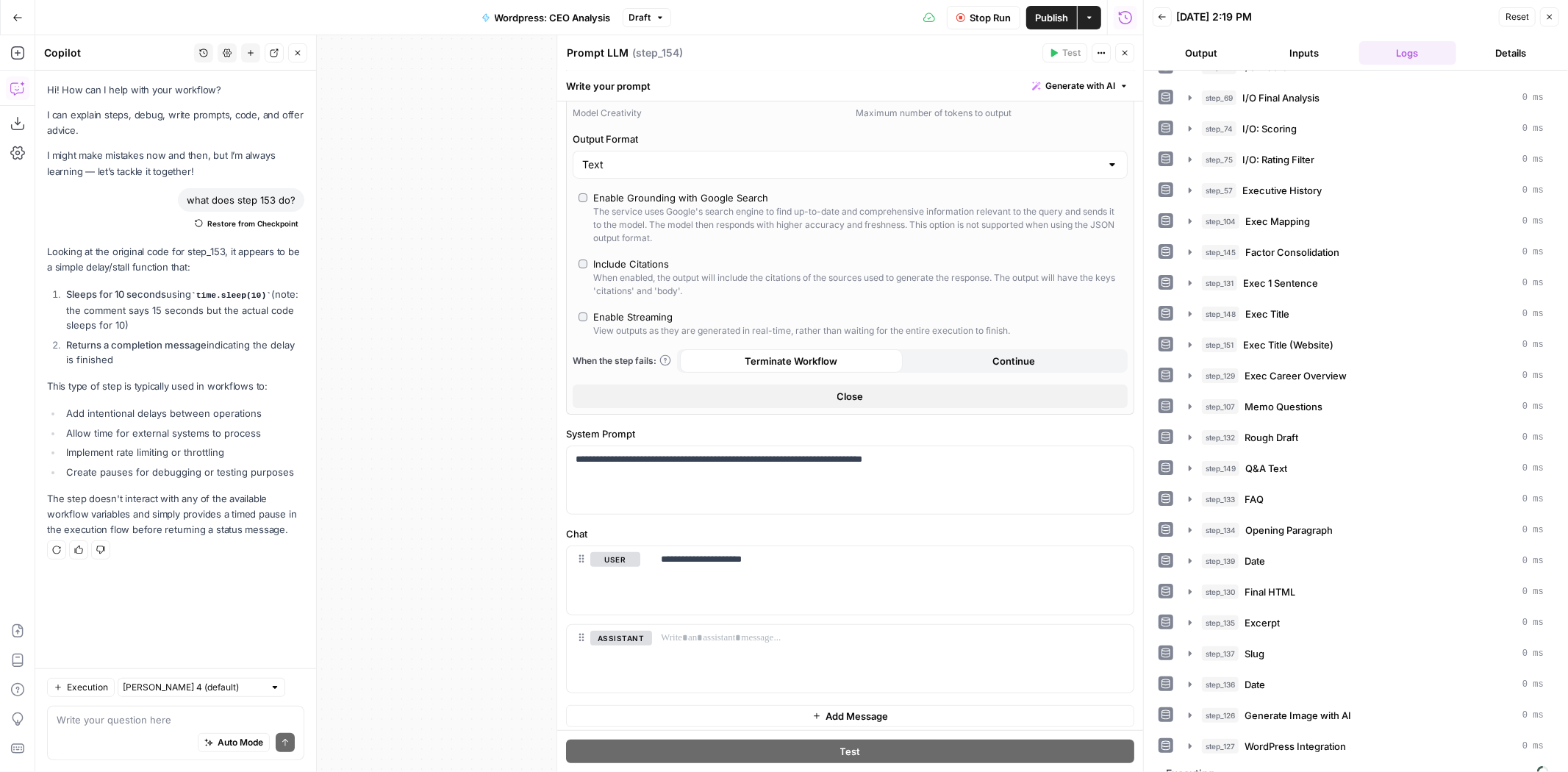
click at [137, 711] on div "Write your question here Auto Mode Send" at bounding box center [176, 733] width 257 height 55
type textarea "I need the ou tput of 154 to be random. how do I do that?"
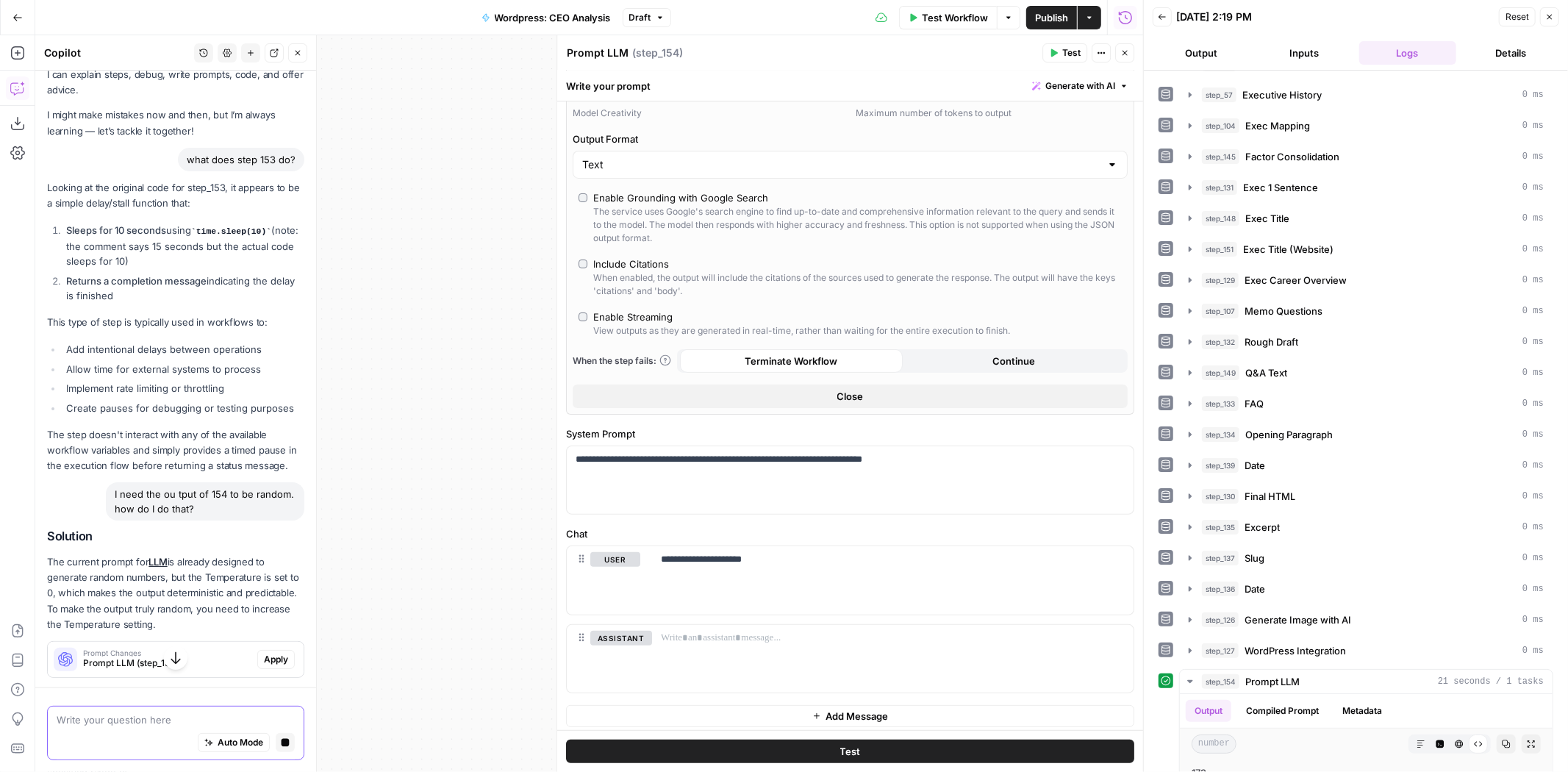
scroll to position [0, 0]
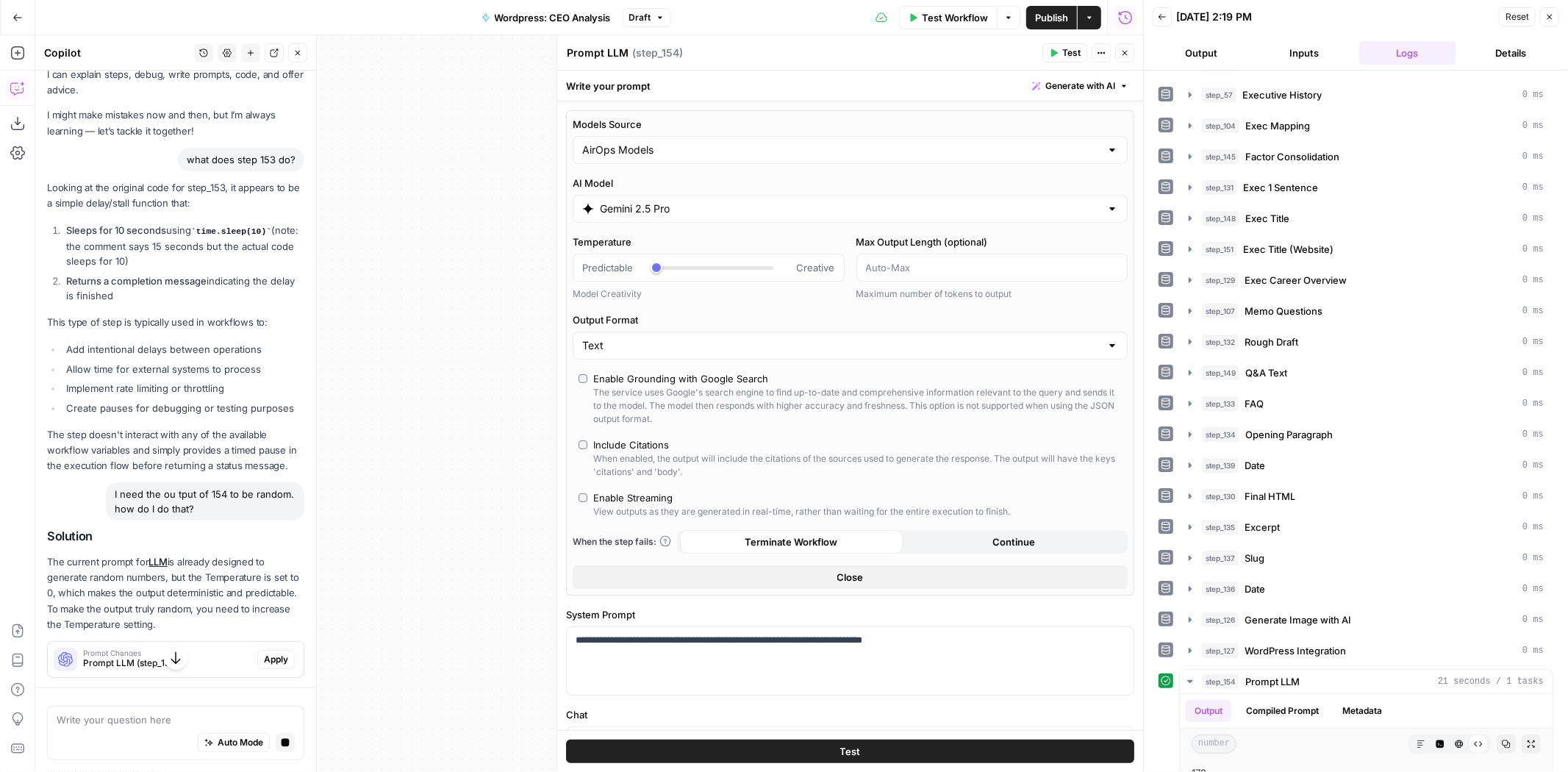
click at [682, 162] on div "AirOps Models" at bounding box center [850, 150] width 555 height 28
type input "AirOps Models"
click at [702, 113] on div "Models Source AirOps Models AI Model Gemini 2.5 Pro Temperature Predictable Cre…" at bounding box center [850, 352] width 569 height 485
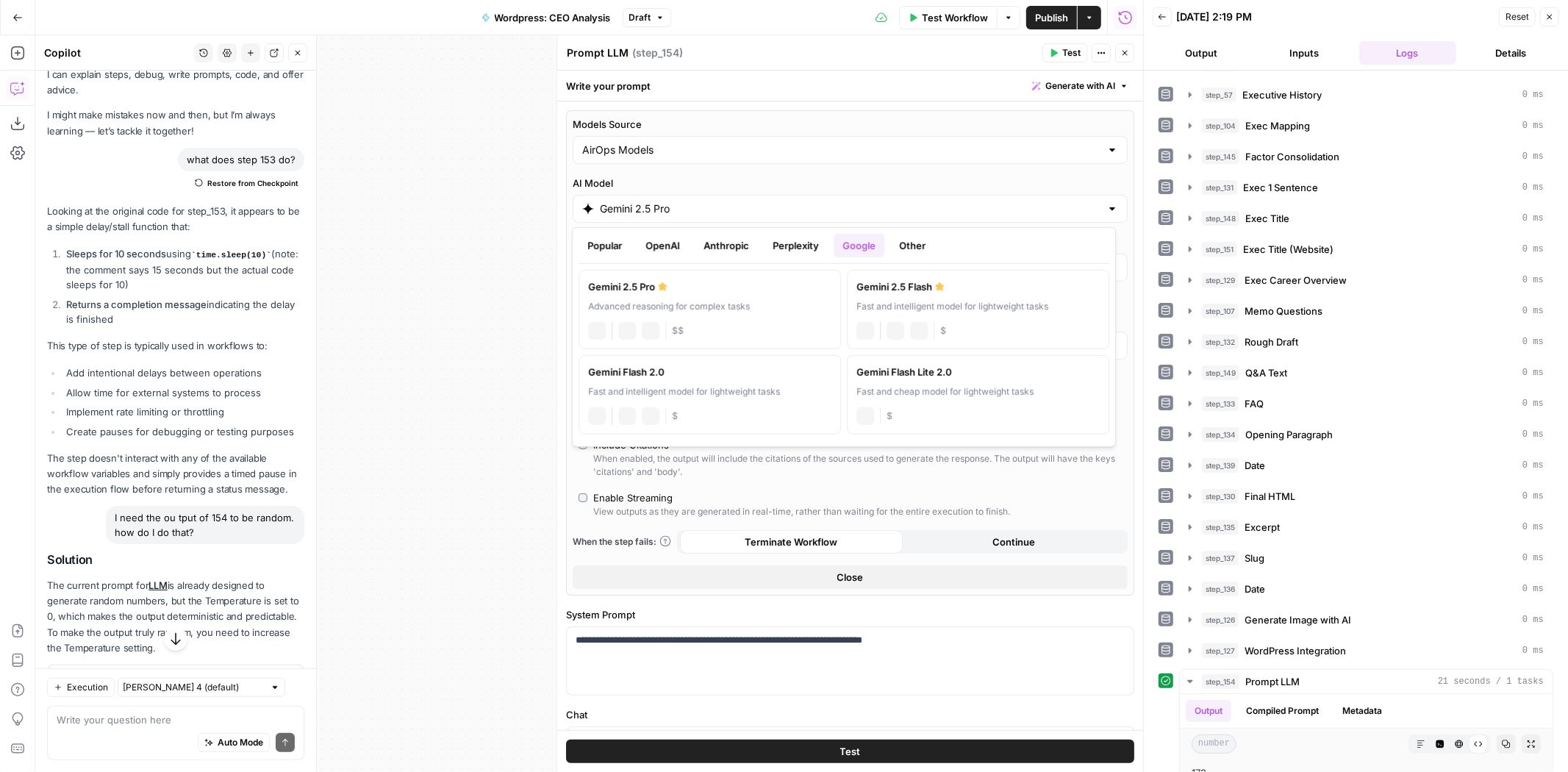
click at [666, 203] on input "Gemini 2.5 Pro" at bounding box center [850, 209] width 501 height 15
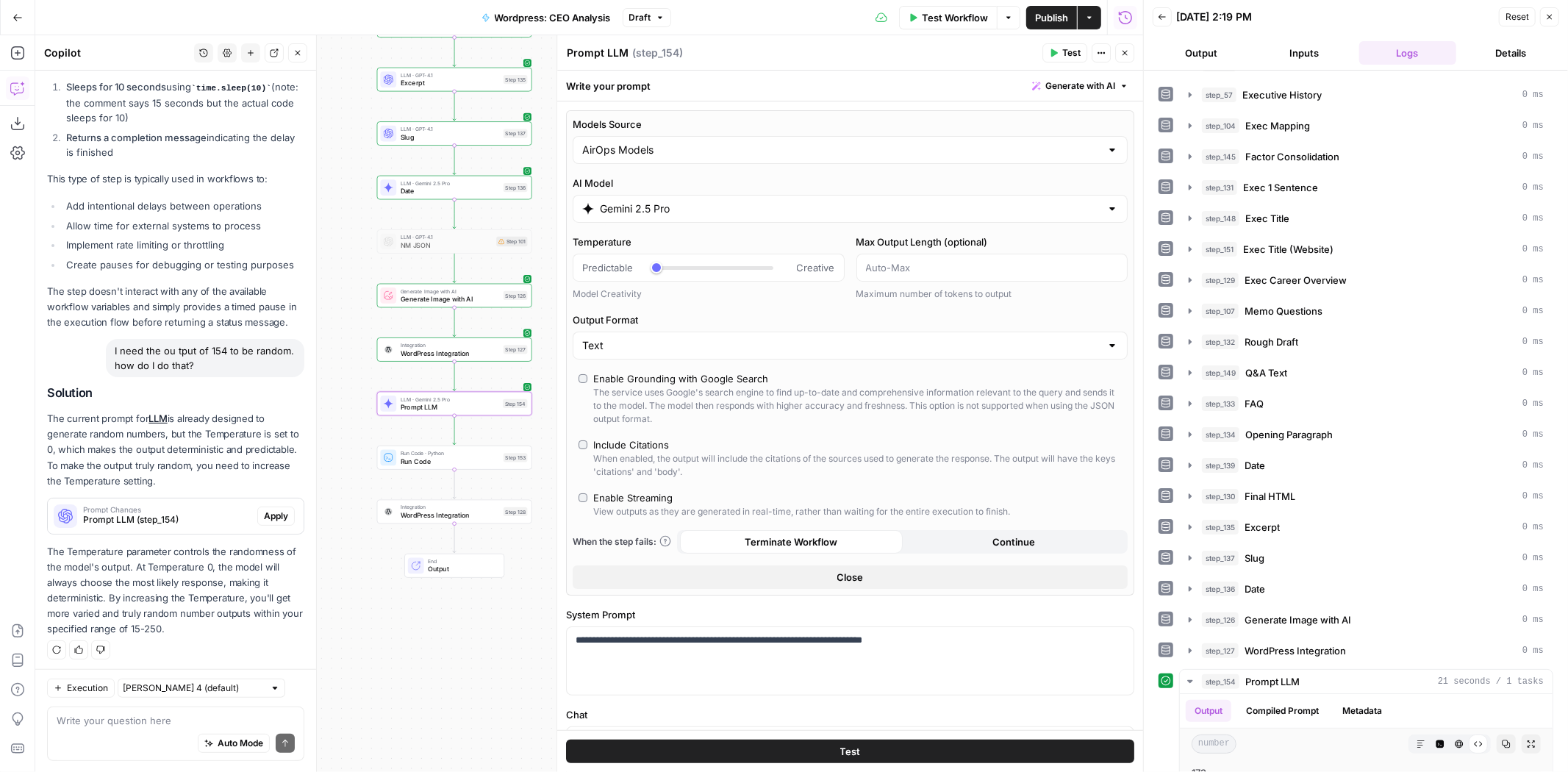
click at [266, 510] on span "Apply" at bounding box center [275, 517] width 24 height 13
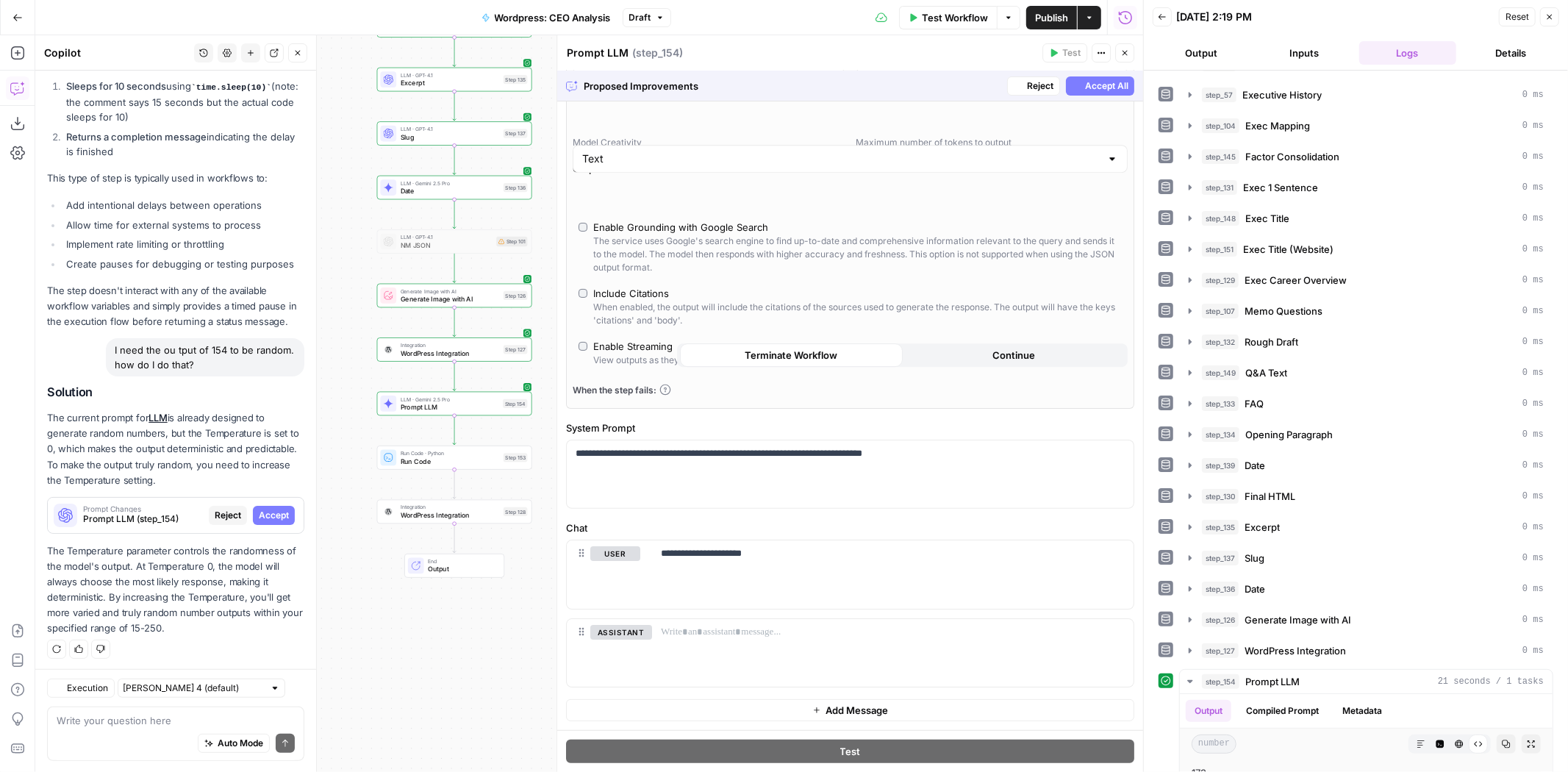
scroll to position [146, 0]
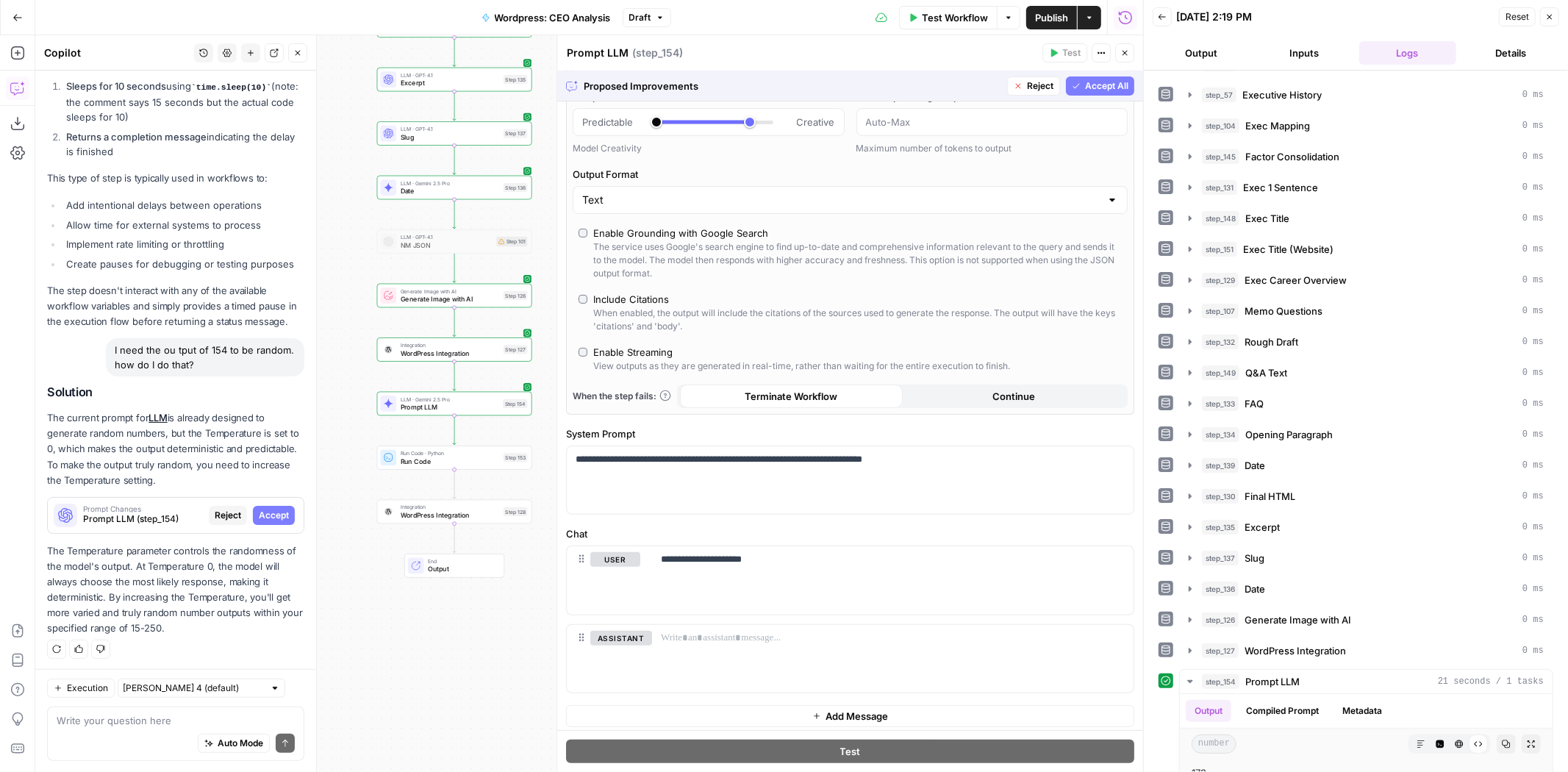
click at [1076, 78] on button "Accept All" at bounding box center [1100, 85] width 68 height 19
type input "***"
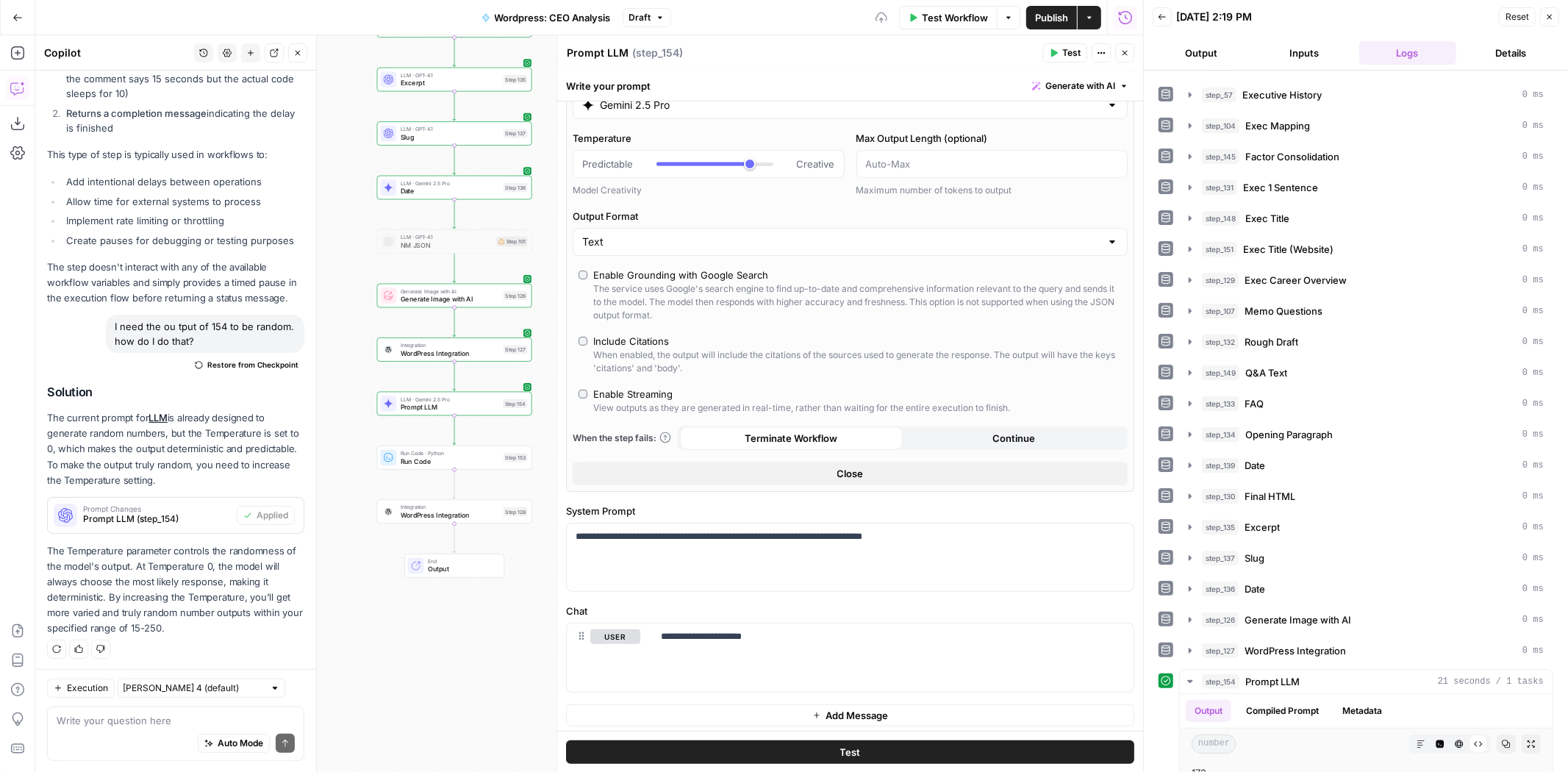
scroll to position [22, 0]
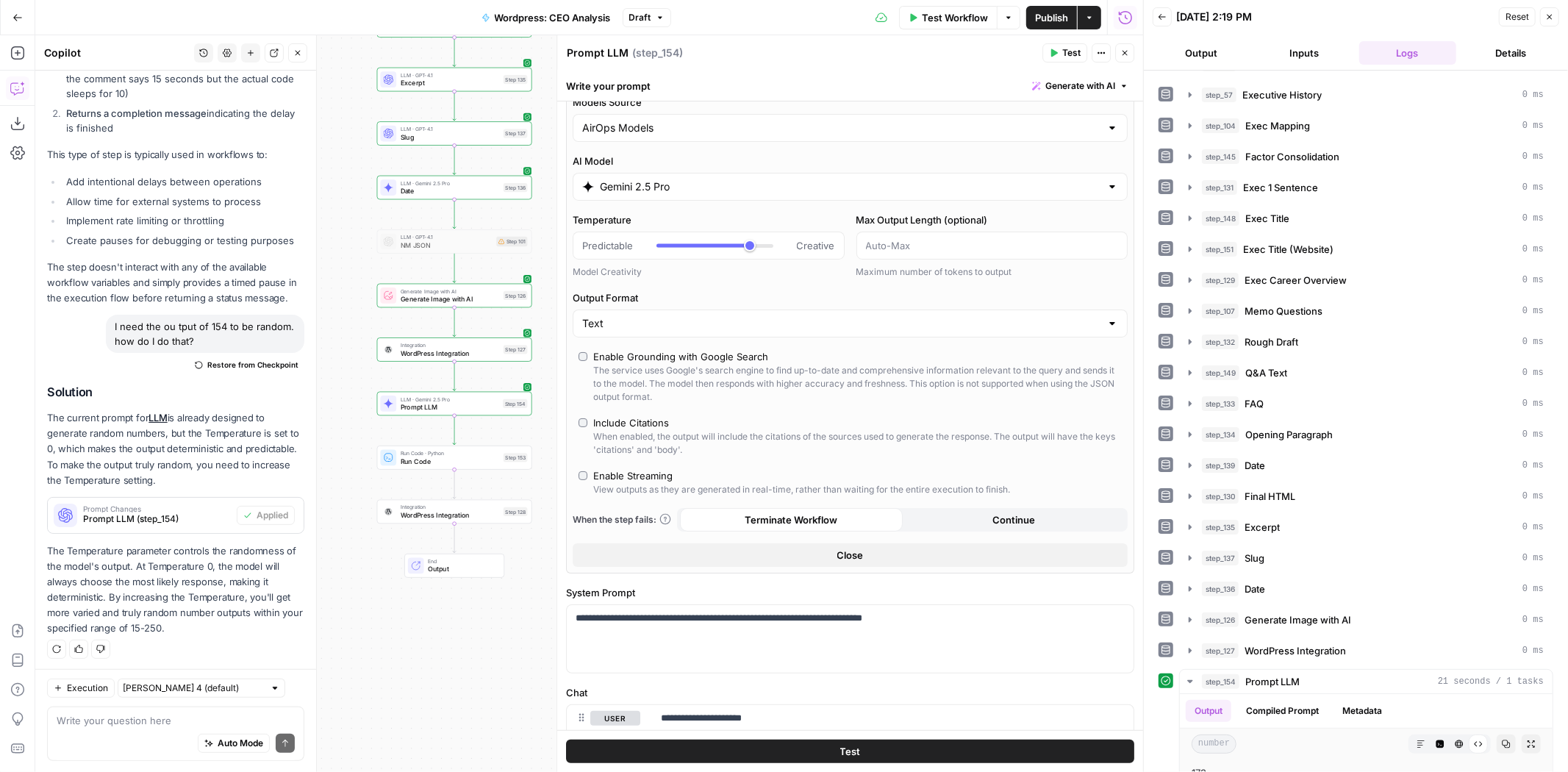
click at [660, 177] on div "Gemini 2.5 Pro" at bounding box center [850, 187] width 555 height 28
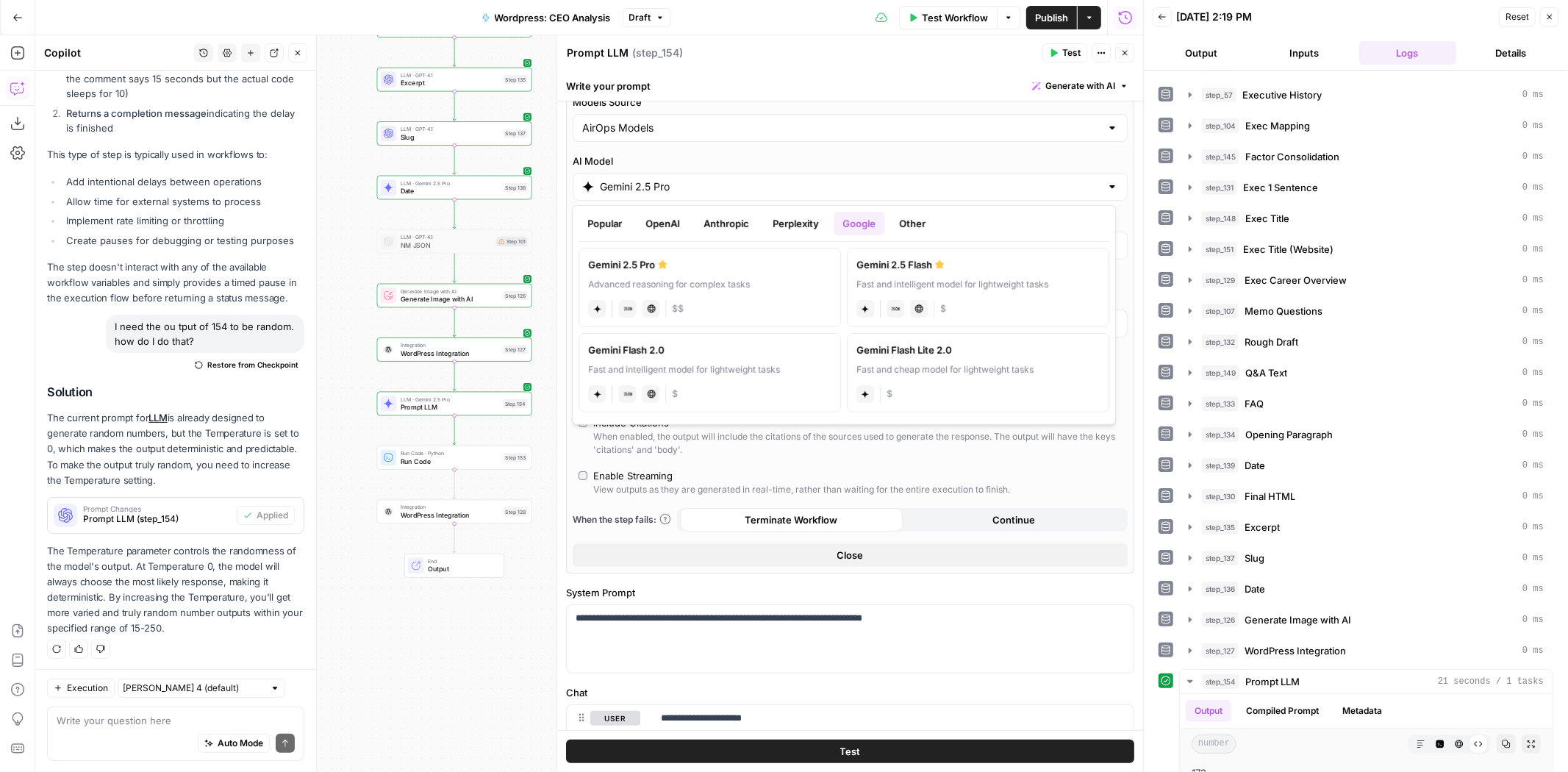
click at [573, 211] on div "Popular OpenAI Anthropic Perplexity Google Other Gemini 2.5 Pro Advanced reason…" at bounding box center [844, 314] width 544 height 220
click at [615, 218] on button "Popular" at bounding box center [604, 223] width 52 height 23
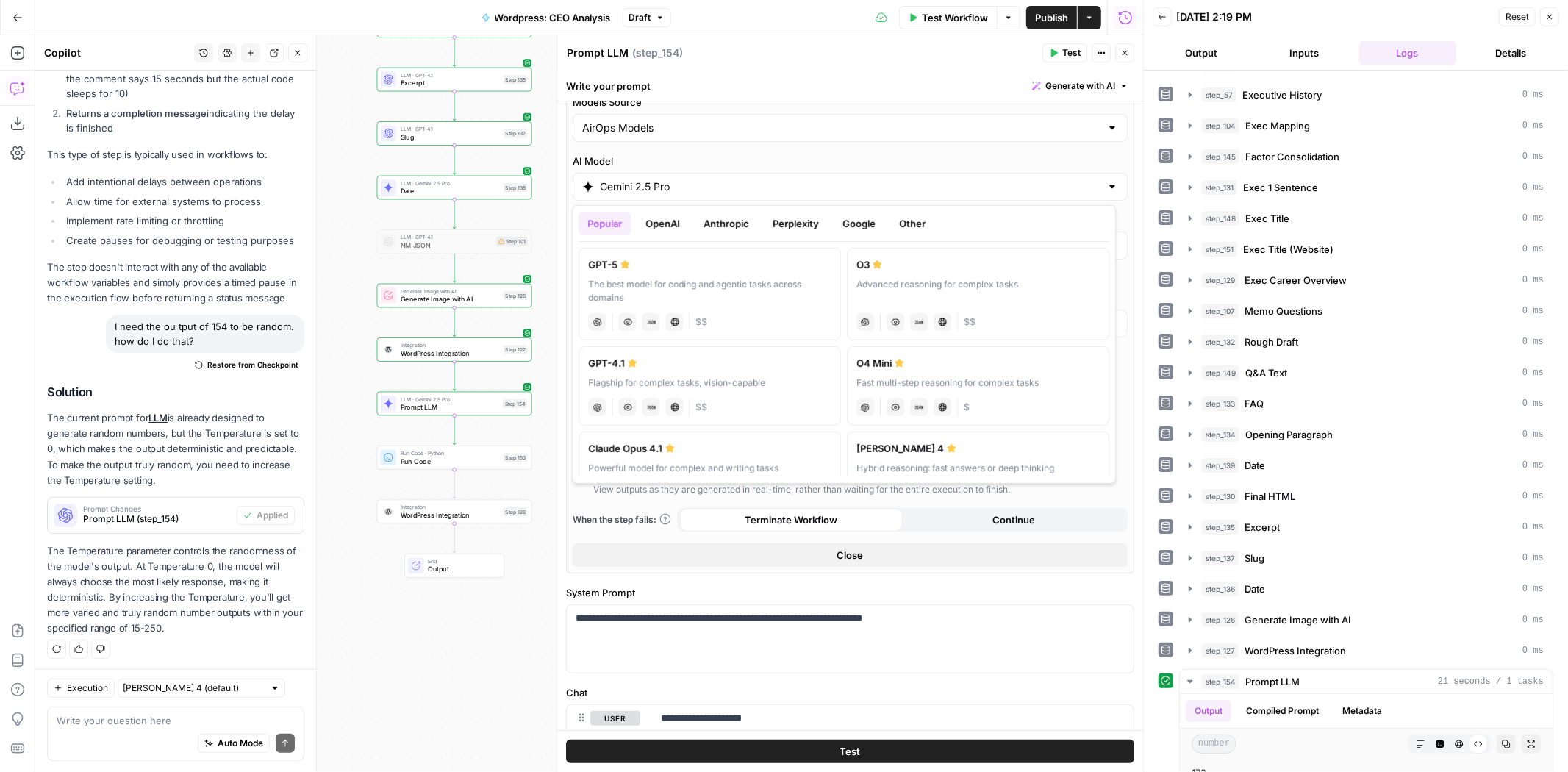
click at [677, 226] on button "OpenAI" at bounding box center [662, 223] width 52 height 23
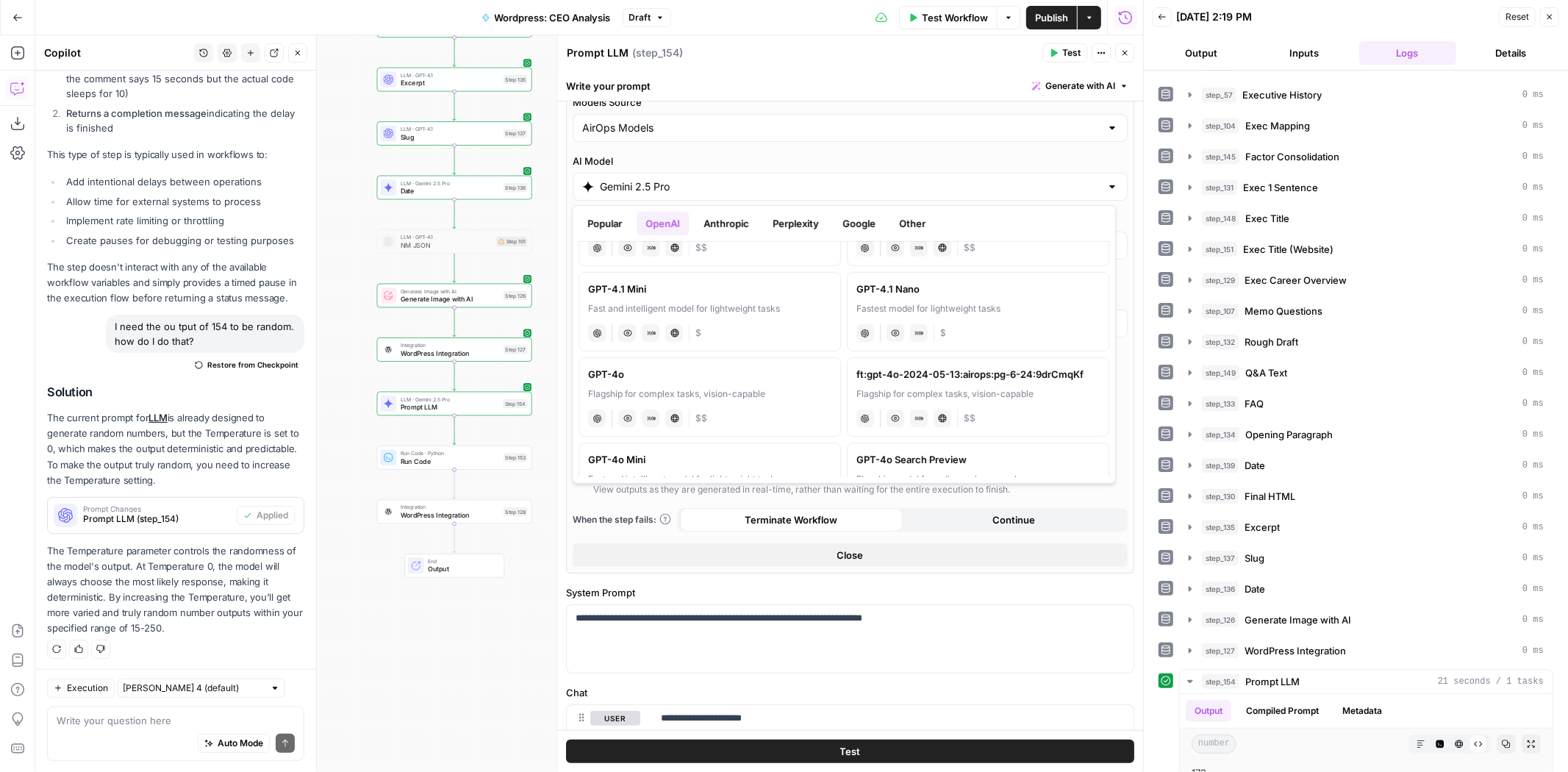
click at [996, 290] on div "GPT-4.1 Nano" at bounding box center [978, 289] width 244 height 15
type input "GPT-4.1 Nano"
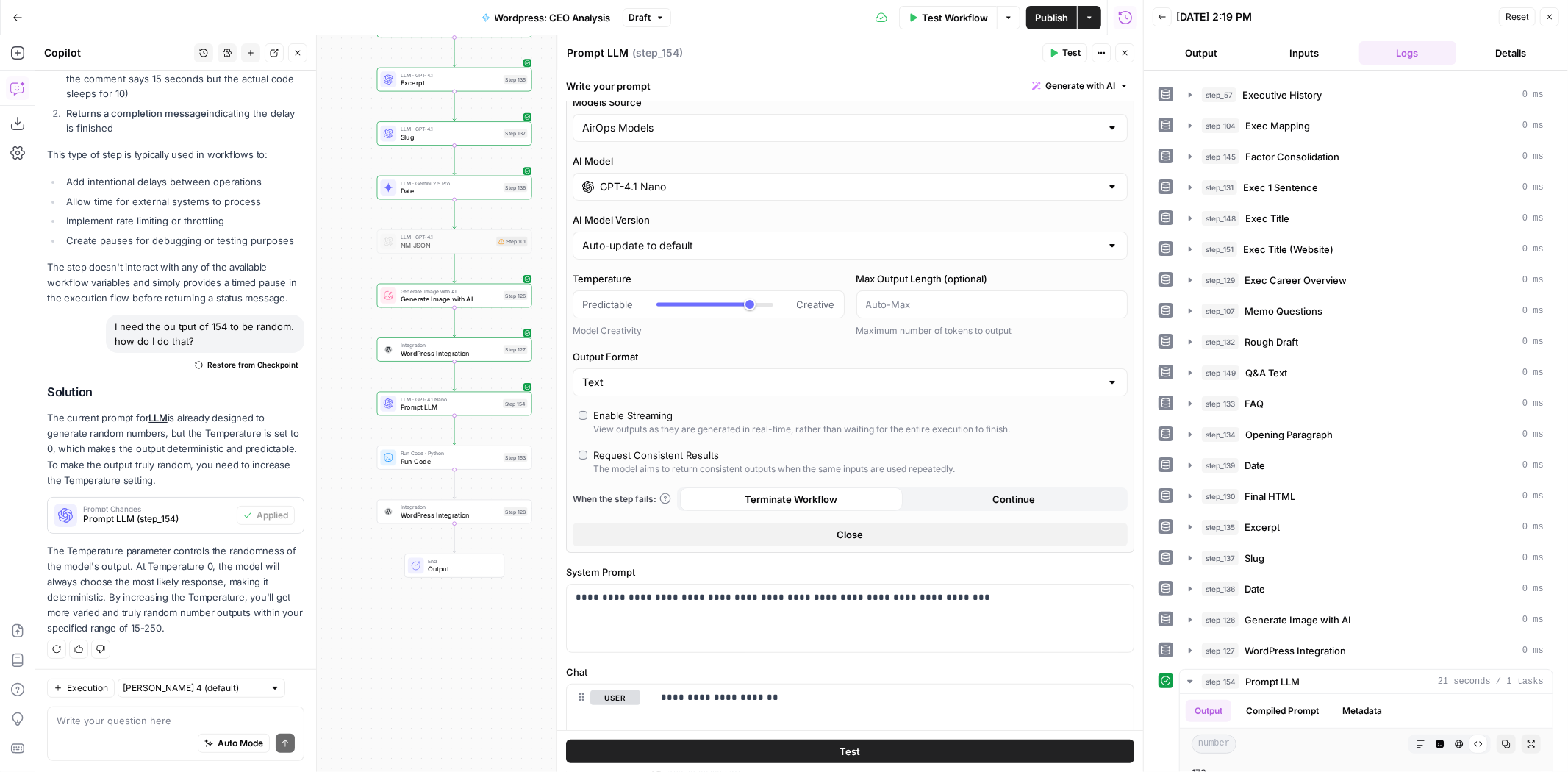
click at [660, 439] on div "Models Source AirOps Models AI Model GPT-4.1 Nano AI Model Version Auto-update …" at bounding box center [850, 320] width 569 height 465
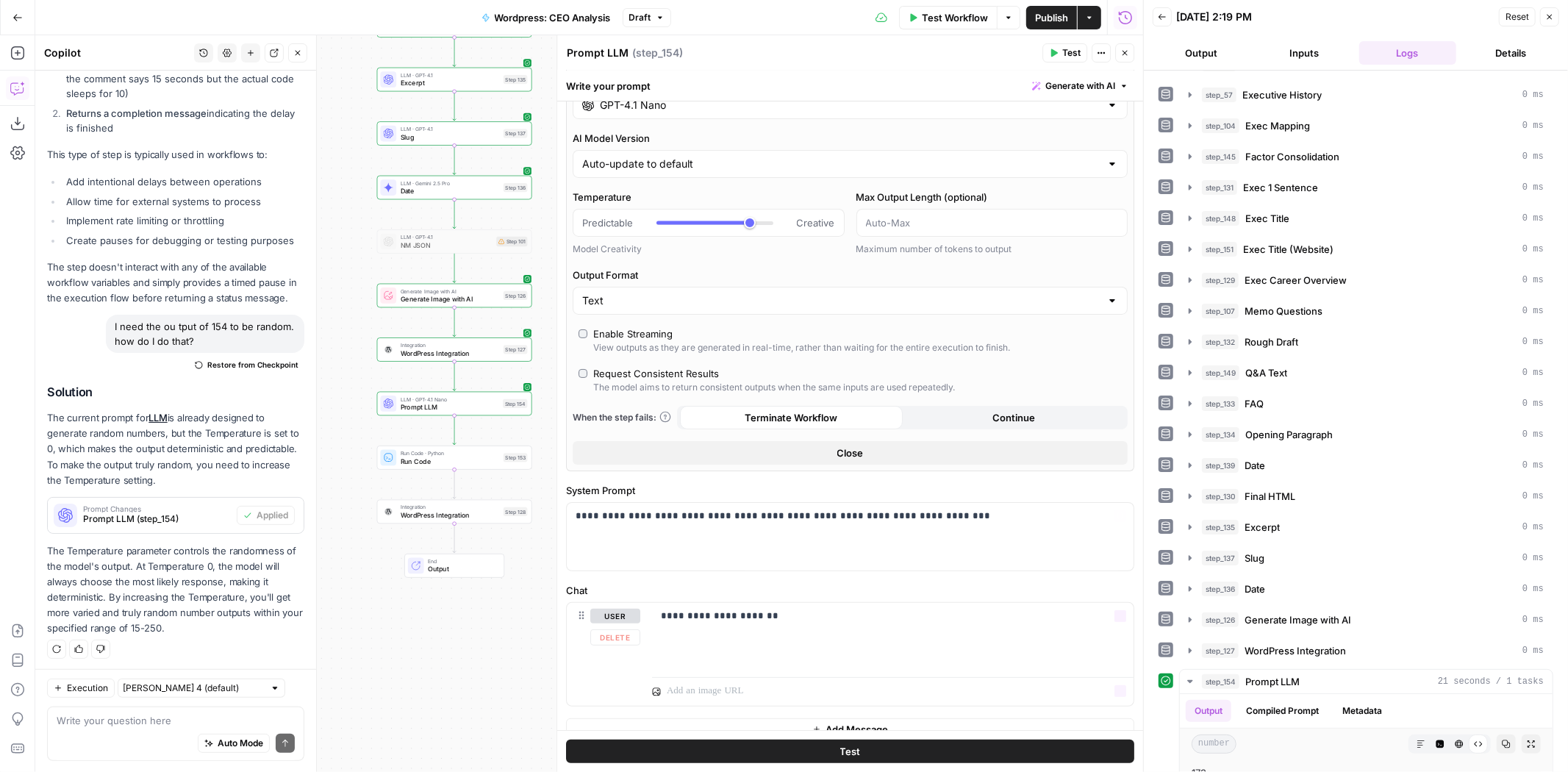
click at [958, 740] on button "Test" at bounding box center [850, 751] width 569 height 23
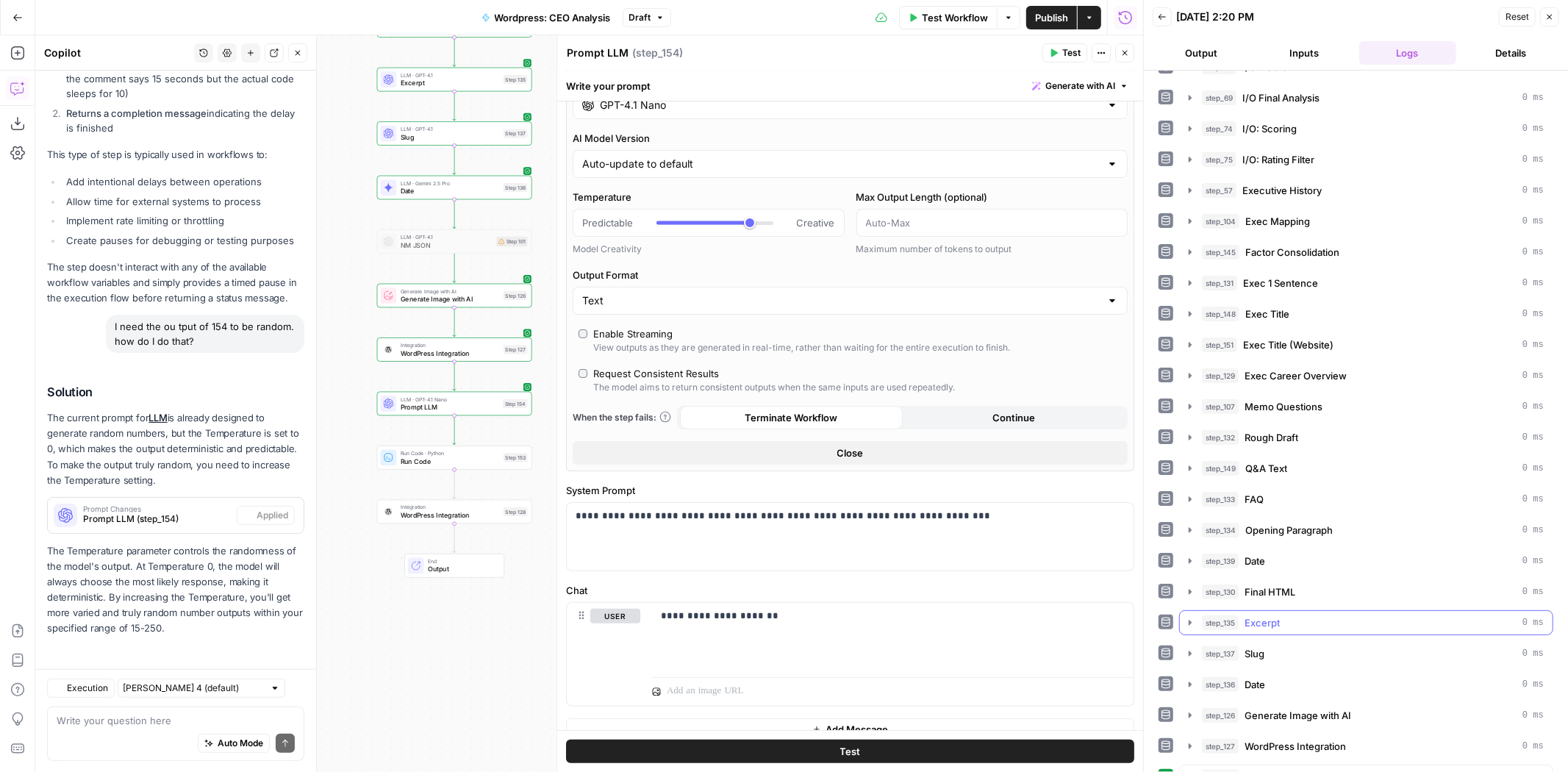
scroll to position [304, 0]
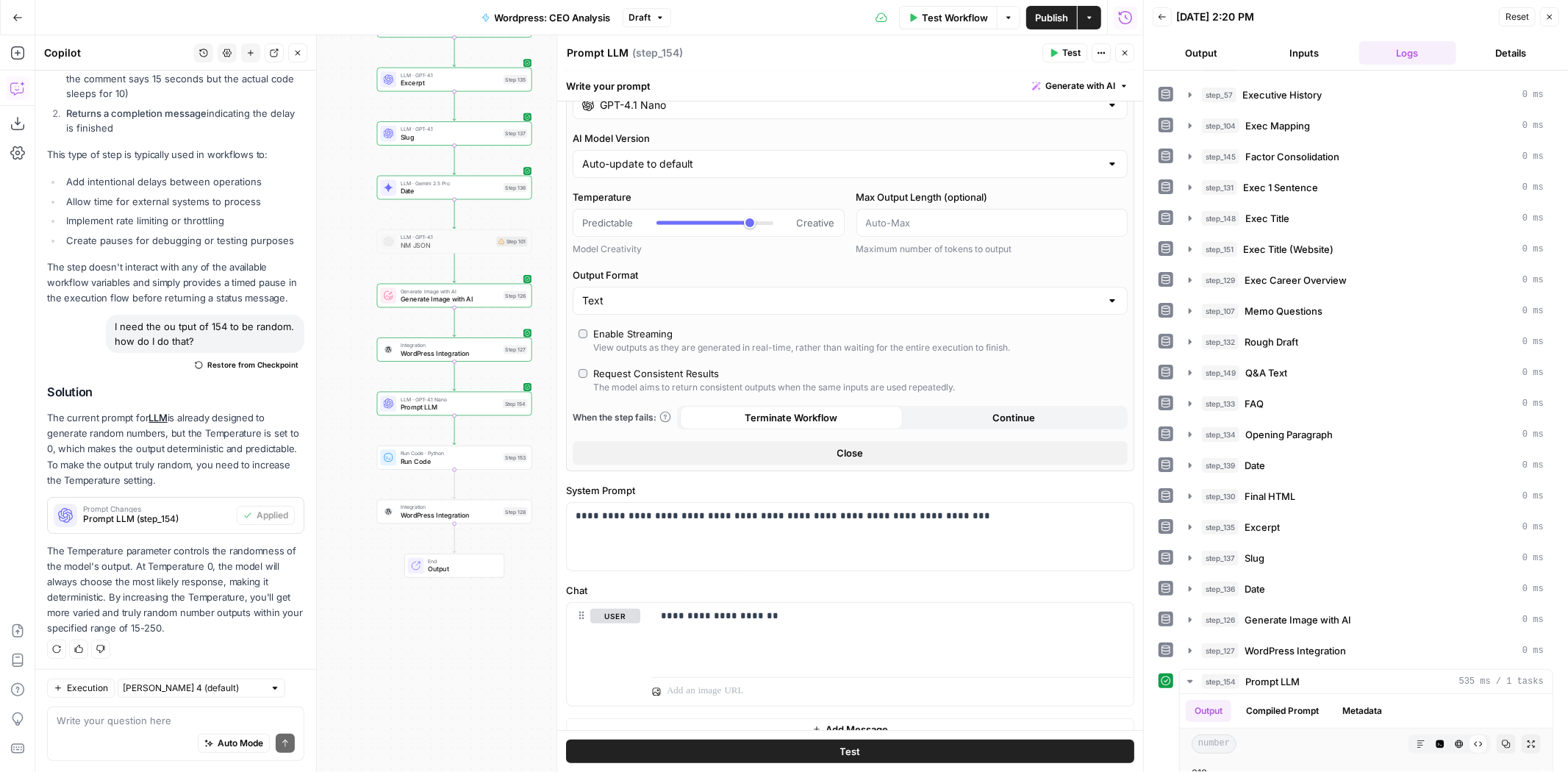
click at [1009, 748] on button "Test" at bounding box center [850, 751] width 569 height 23
click at [1033, 744] on button "Test" at bounding box center [850, 751] width 569 height 23
click at [1062, 743] on button "Test" at bounding box center [850, 751] width 569 height 23
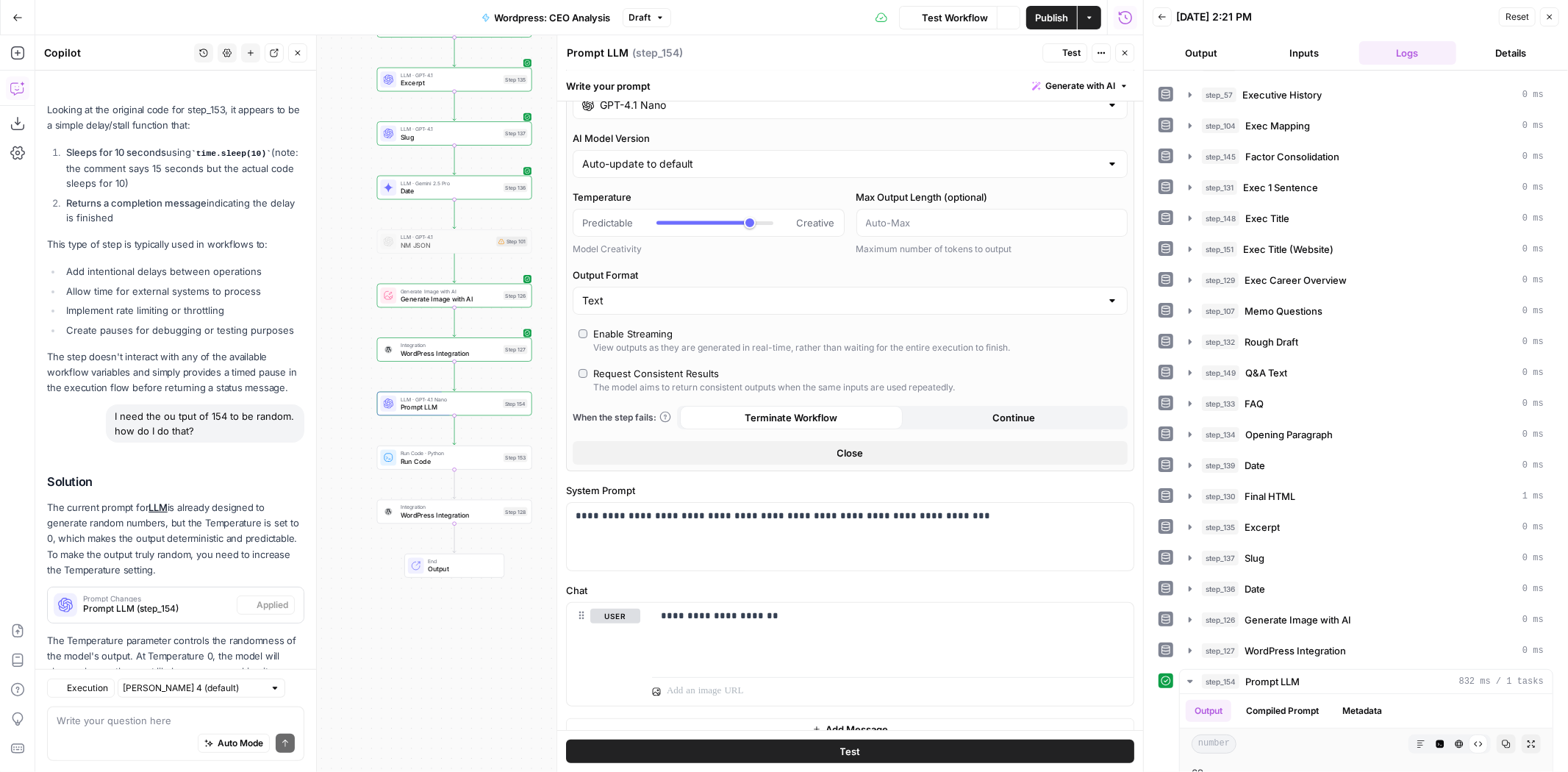
scroll to position [231, 0]
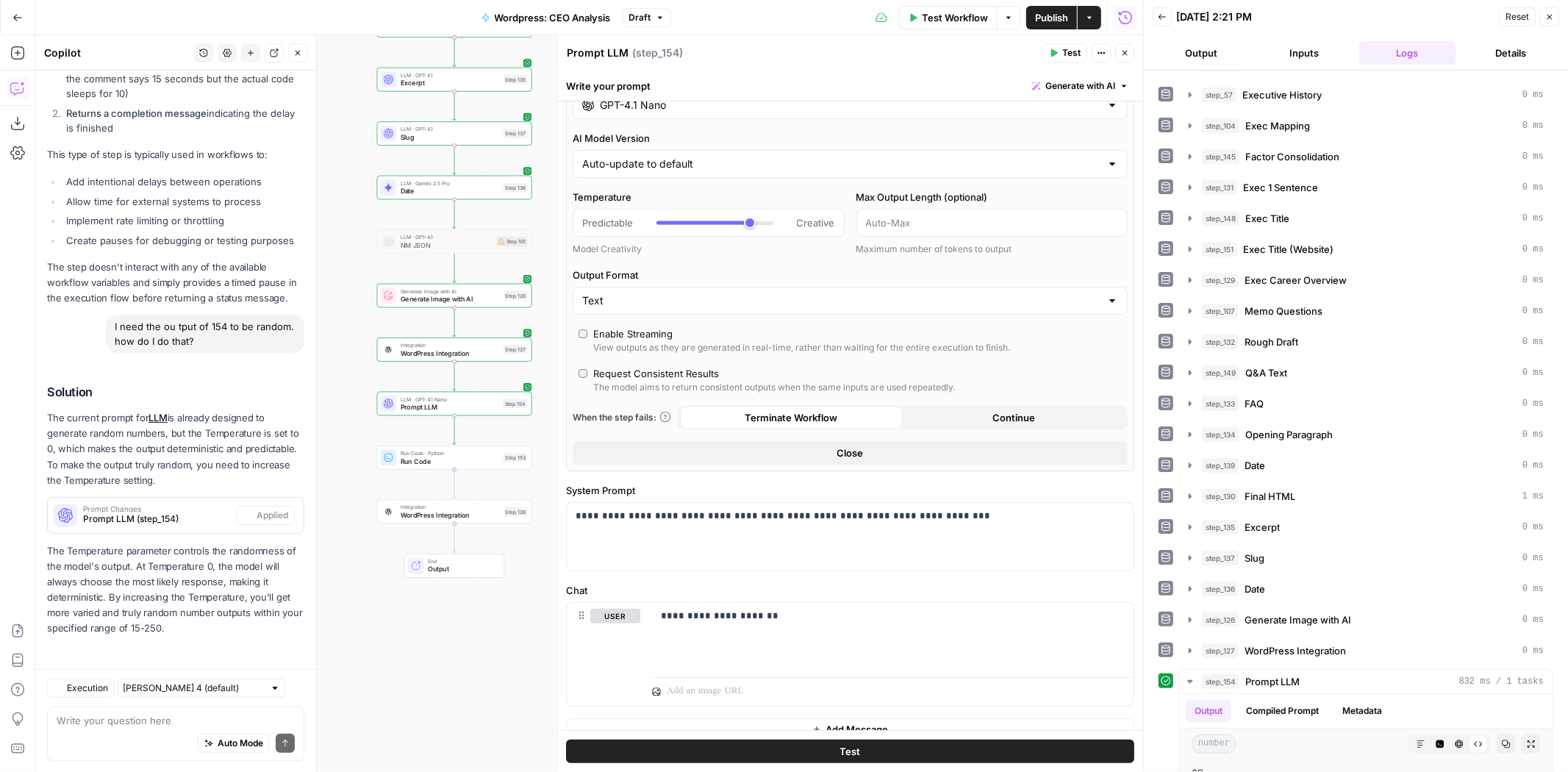
click at [1049, 751] on button "Test" at bounding box center [850, 751] width 569 height 23
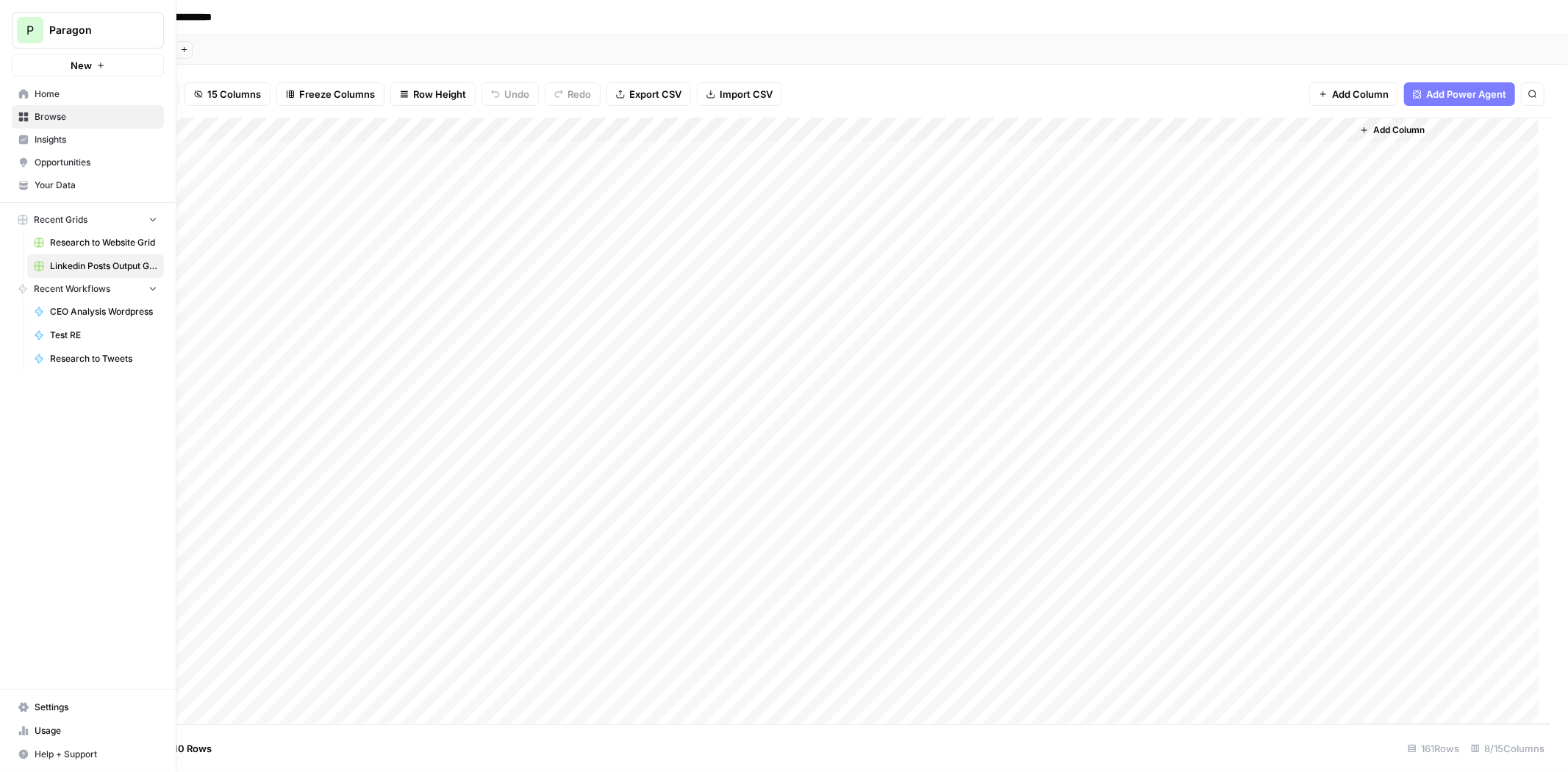
click at [17, 22] on div "P" at bounding box center [30, 30] width 27 height 27
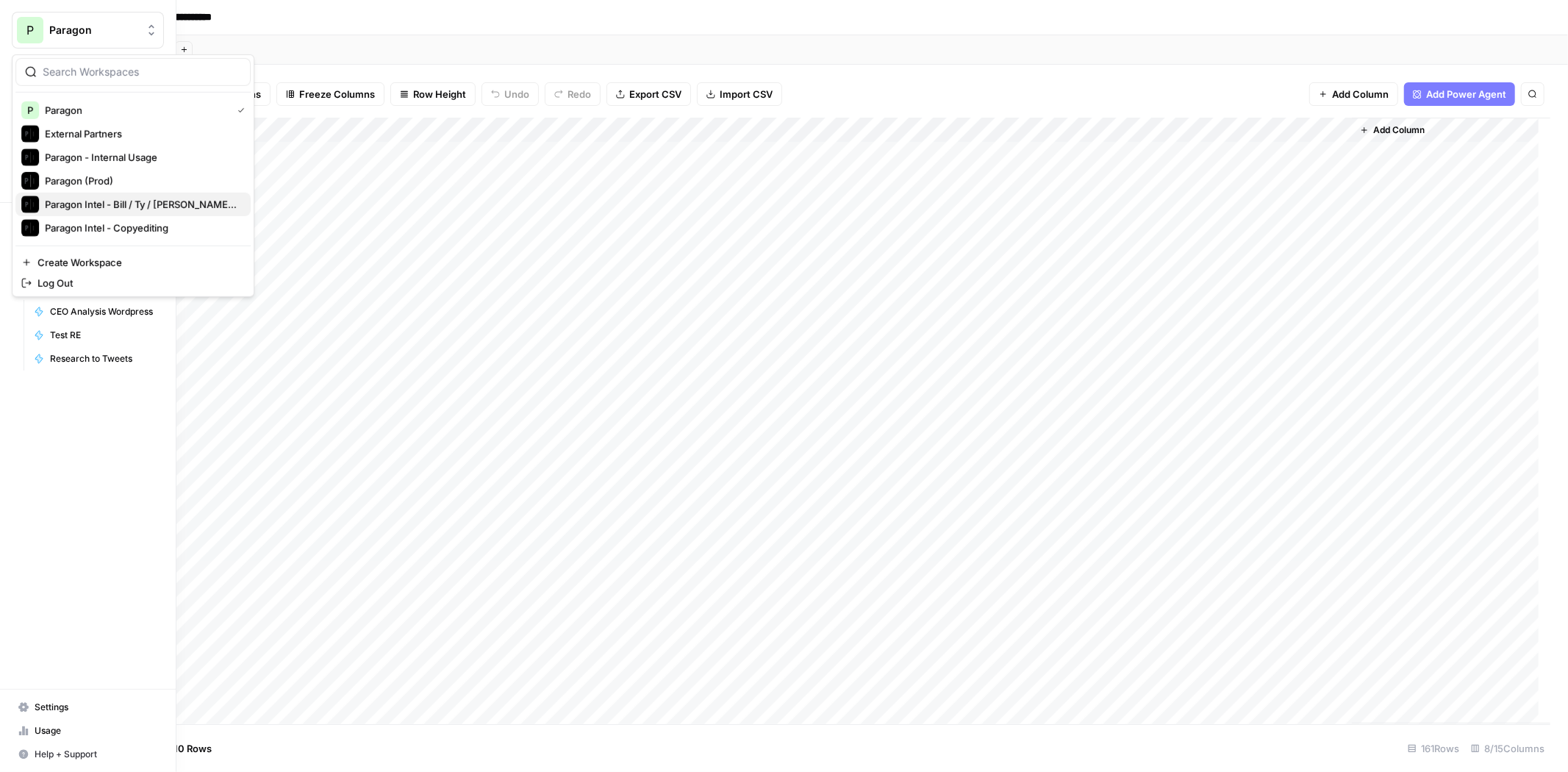
click at [112, 204] on span "Paragon Intel - Bill / Ty / Colby R&D" at bounding box center [142, 205] width 194 height 15
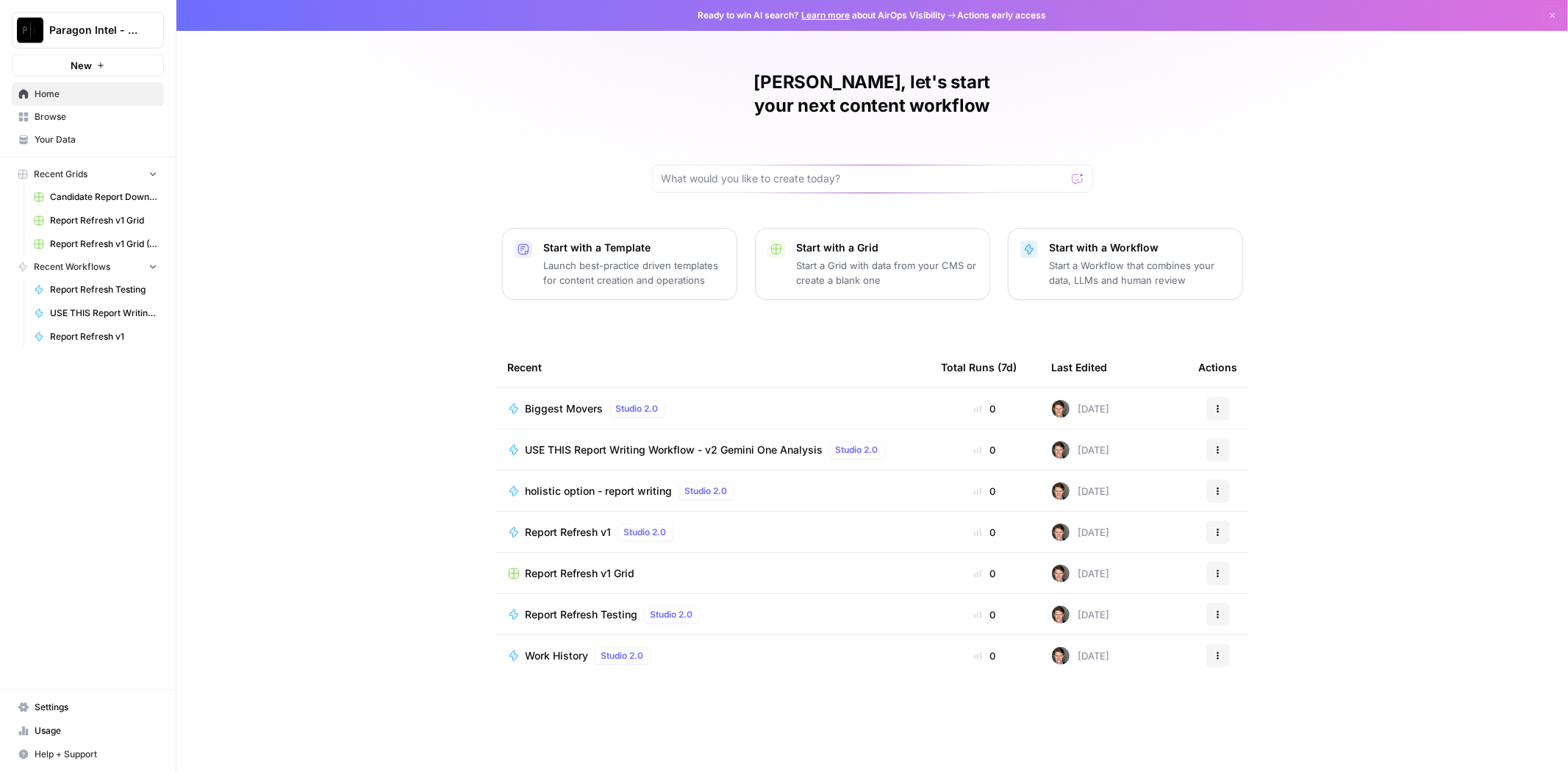
click at [601, 443] on span "USE THIS Report Writing Workflow - v2 Gemini One Analysis" at bounding box center [674, 450] width 298 height 15
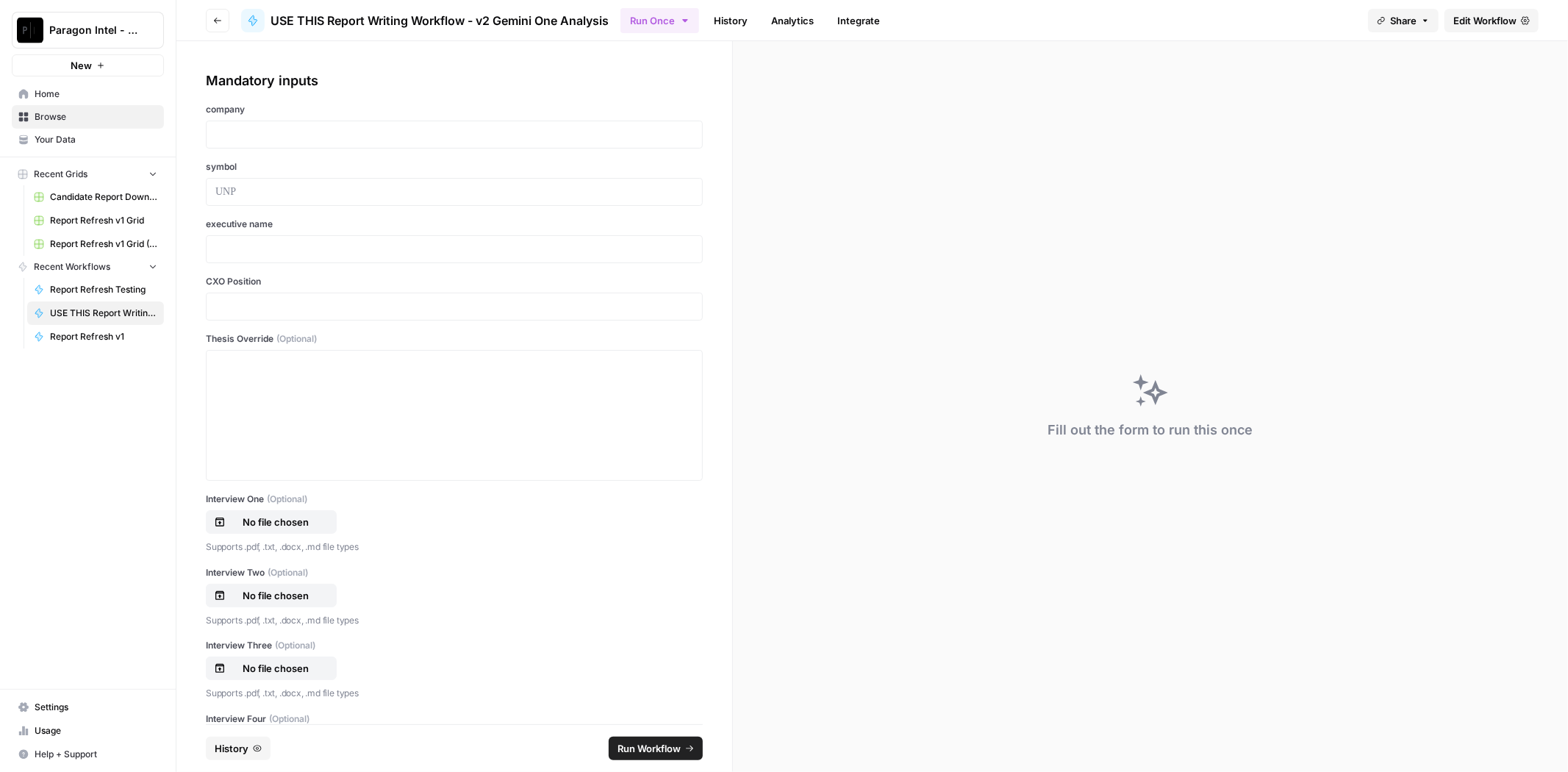
click at [1514, 28] on link "Edit Workflow" at bounding box center [1492, 21] width 94 height 23
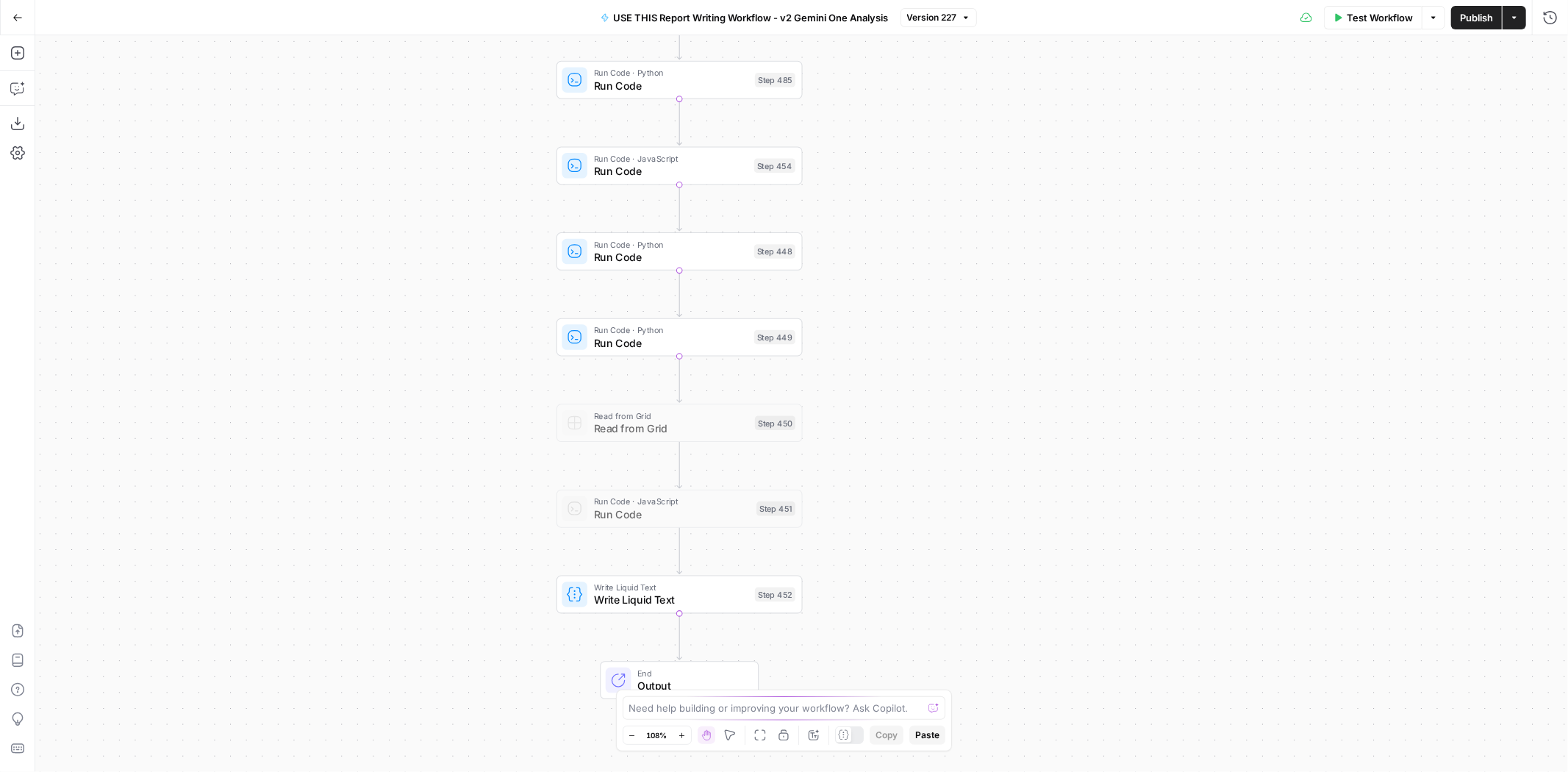
click at [728, 335] on span "Run Code" at bounding box center [671, 343] width 154 height 17
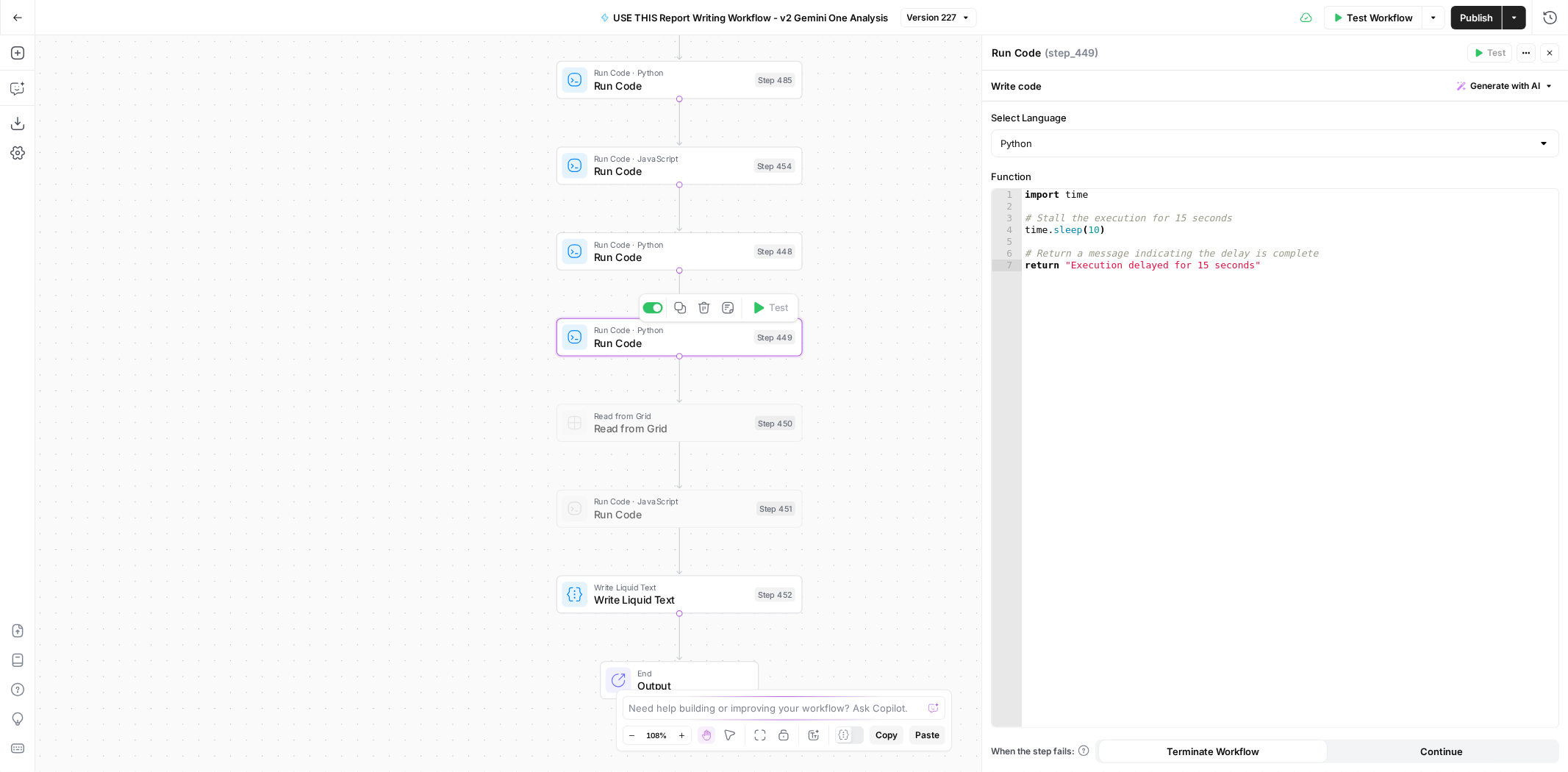
click at [1332, 279] on div "import time # Stall the execution for 15 seconds time . sleep ( 10 ) # Return a…" at bounding box center [1290, 470] width 537 height 563
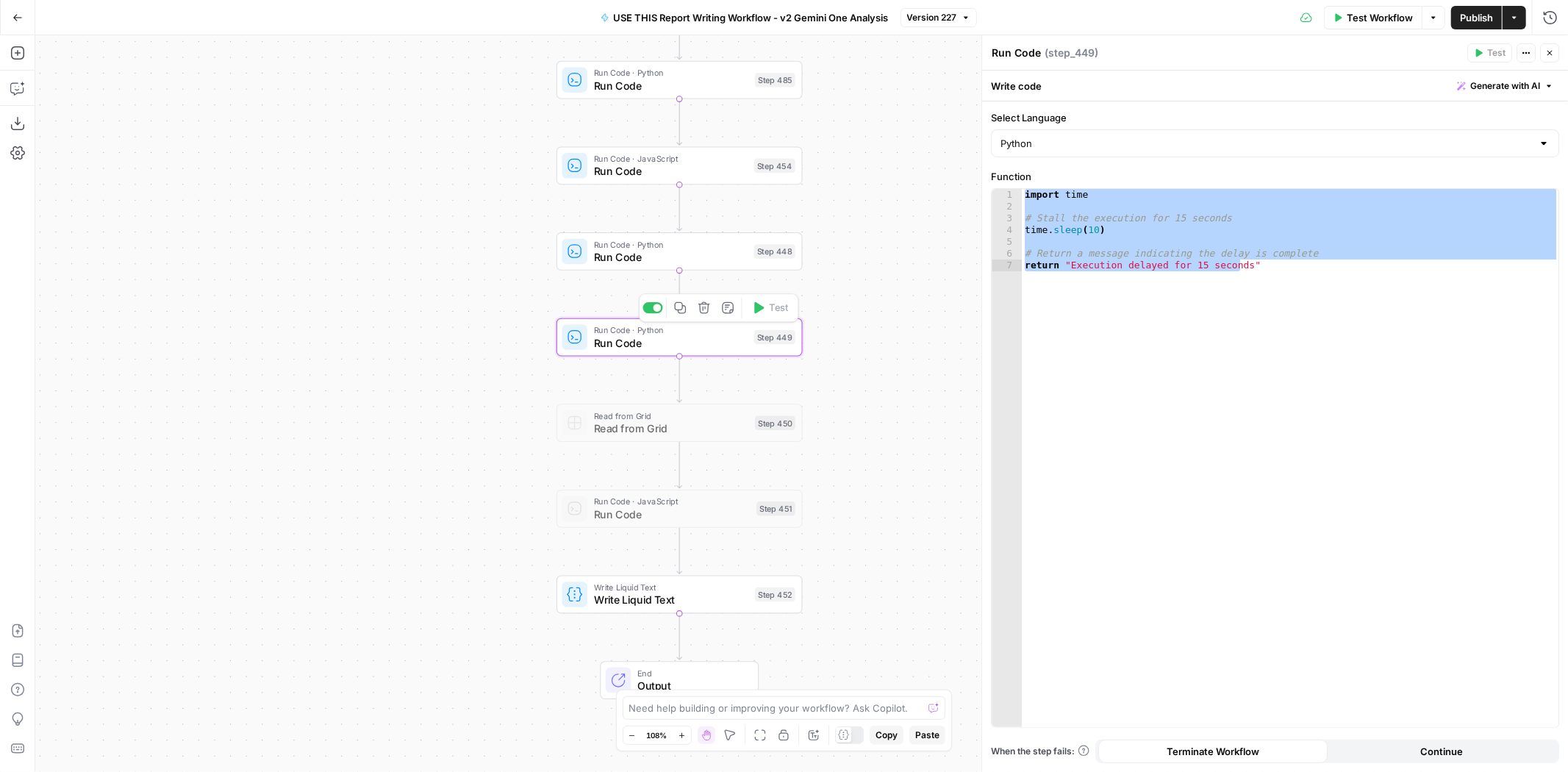
click at [679, 303] on icon "button" at bounding box center [680, 308] width 12 height 12
click at [1333, 282] on div "import time # Stall the execution for 15 seconds time . sleep ( 10 ) # Return a…" at bounding box center [1290, 458] width 536 height 538
type textarea "**********"
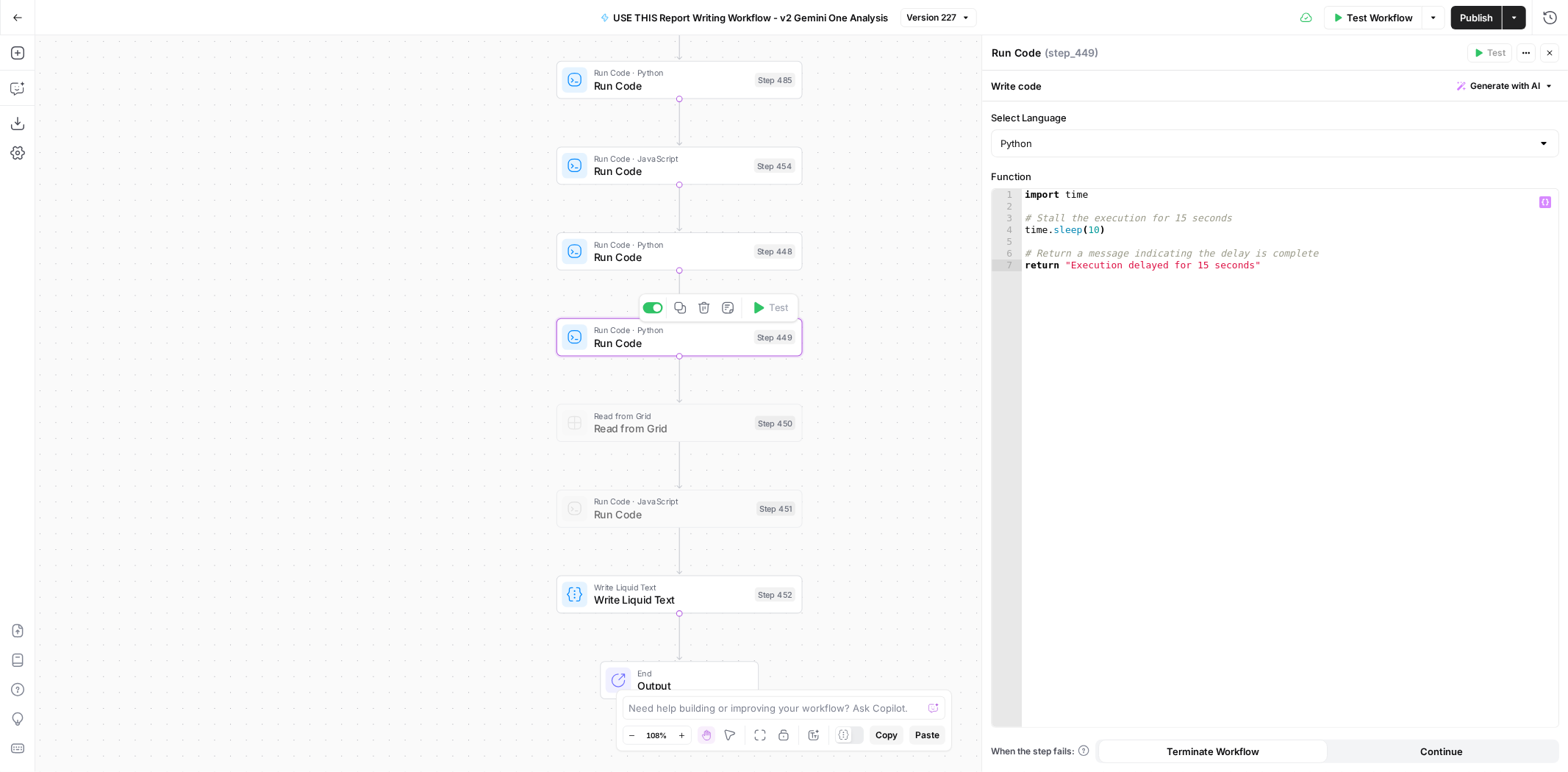
click at [681, 313] on icon "button" at bounding box center [680, 308] width 12 height 12
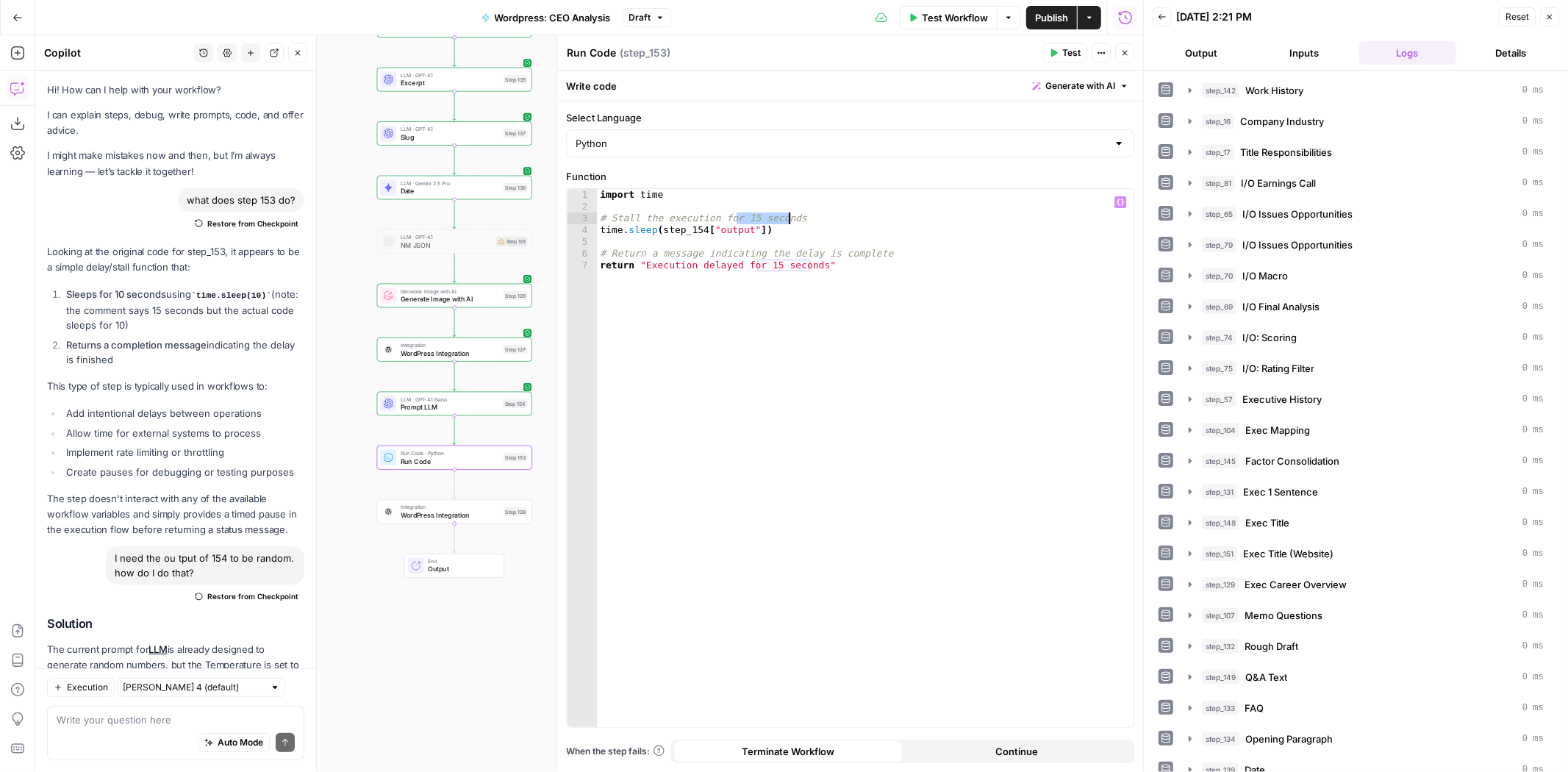
scroll to position [231, 0]
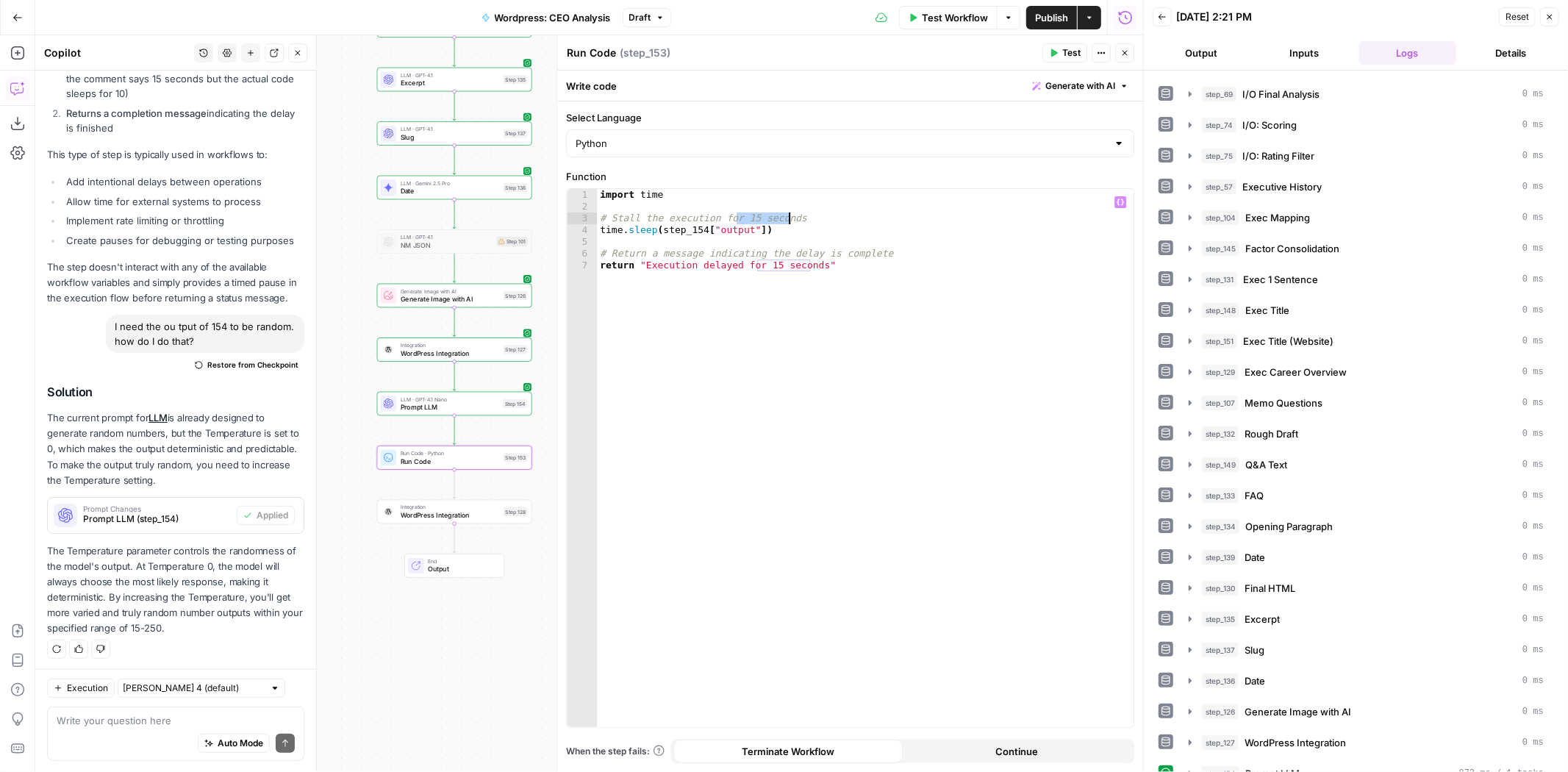
click at [802, 217] on div "import time # Stall the execution for 15 seconds time . sleep ( step_154 [ "out…" at bounding box center [865, 470] width 537 height 563
drag, startPoint x: 737, startPoint y: 266, endPoint x: 809, endPoint y: 267, distance: 72.0
click at [809, 267] on div "import time # Stall the execution time . sleep ( step_154 [ "output" ]) # Retur…" at bounding box center [865, 470] width 537 height 563
type textarea "**********"
click at [496, 511] on span "WordPress Integration" at bounding box center [450, 516] width 99 height 10
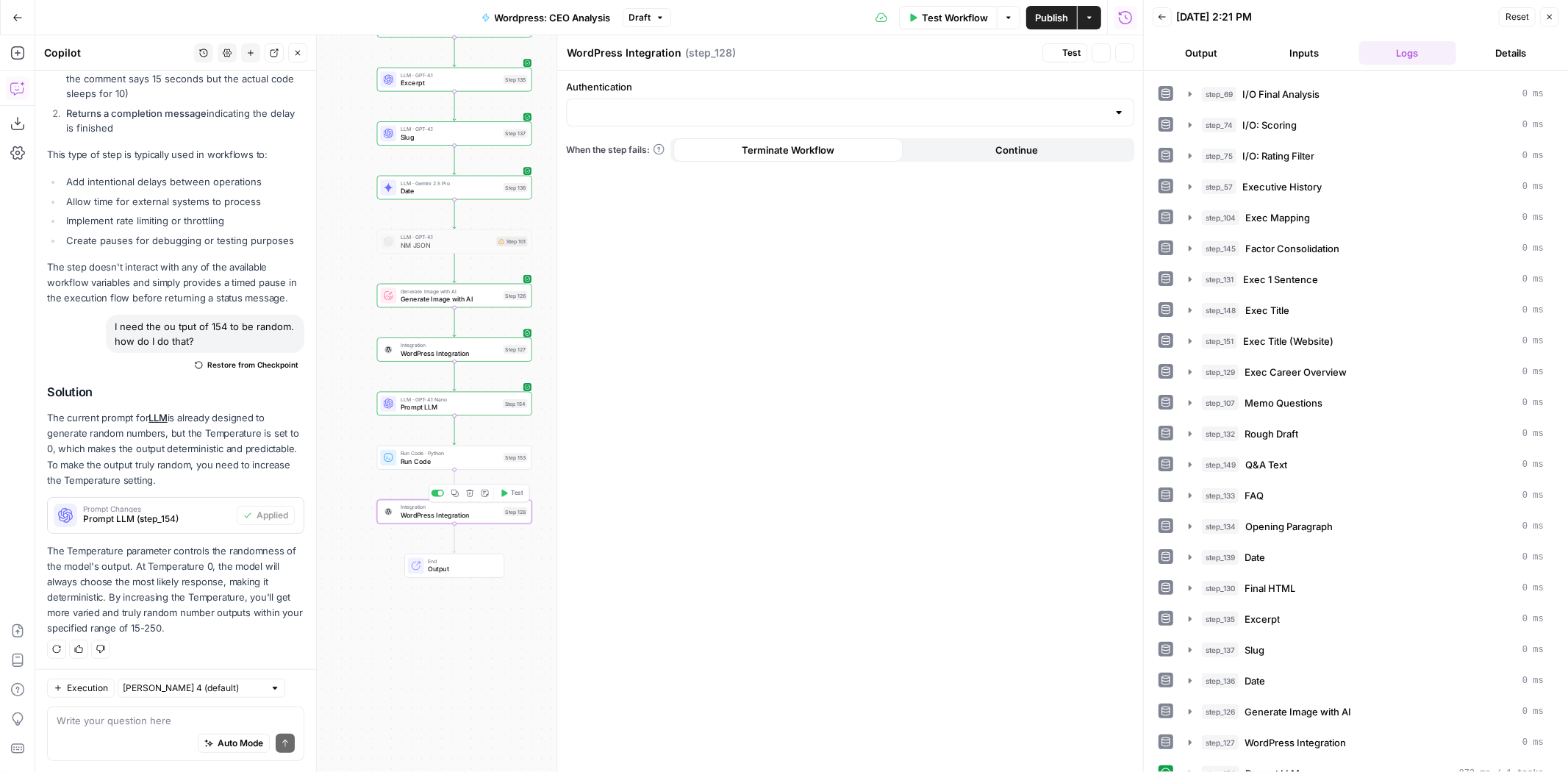
type input "WordPress 1"
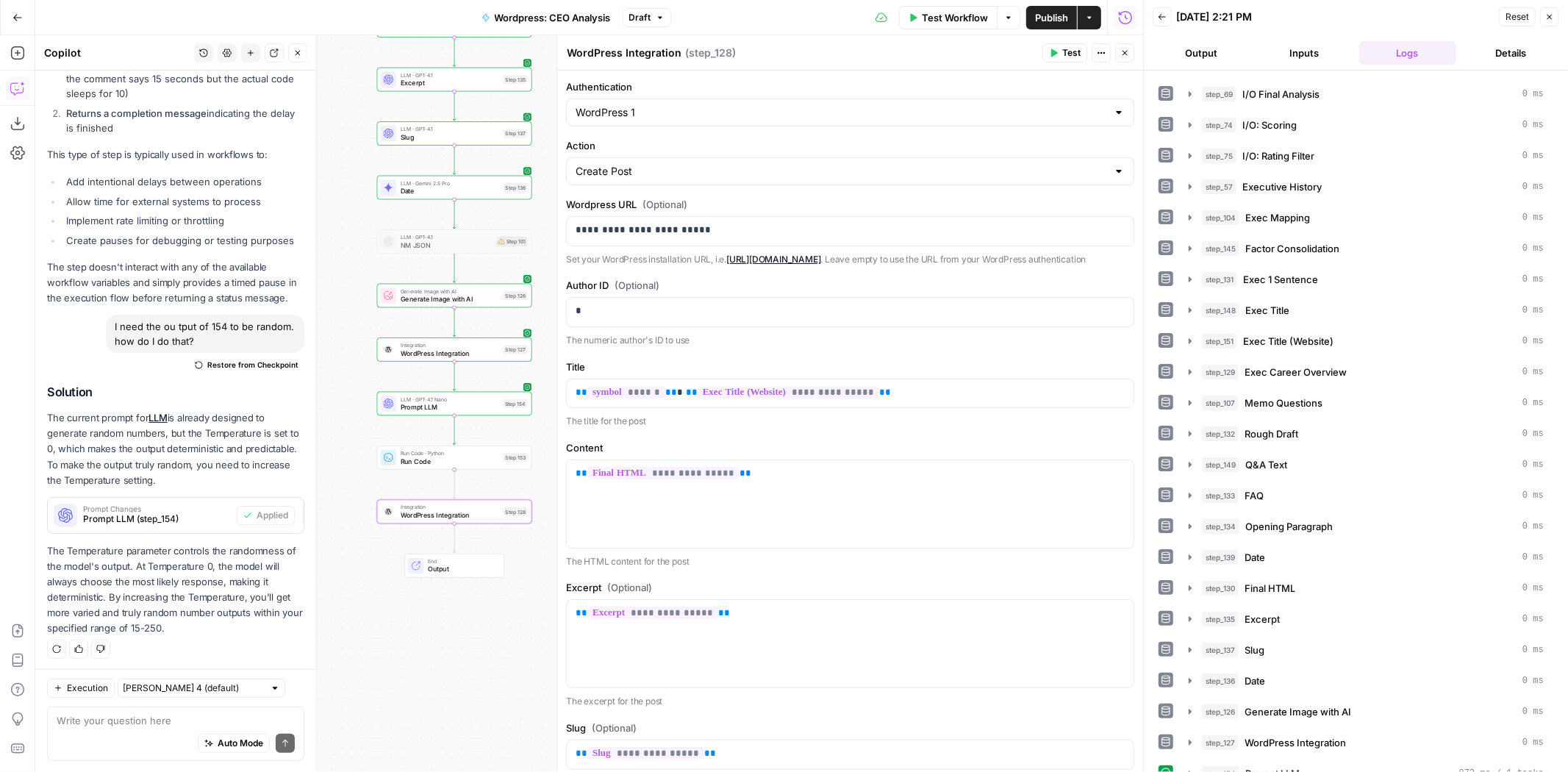
click at [1125, 52] on icon "button" at bounding box center [1125, 53] width 5 height 5
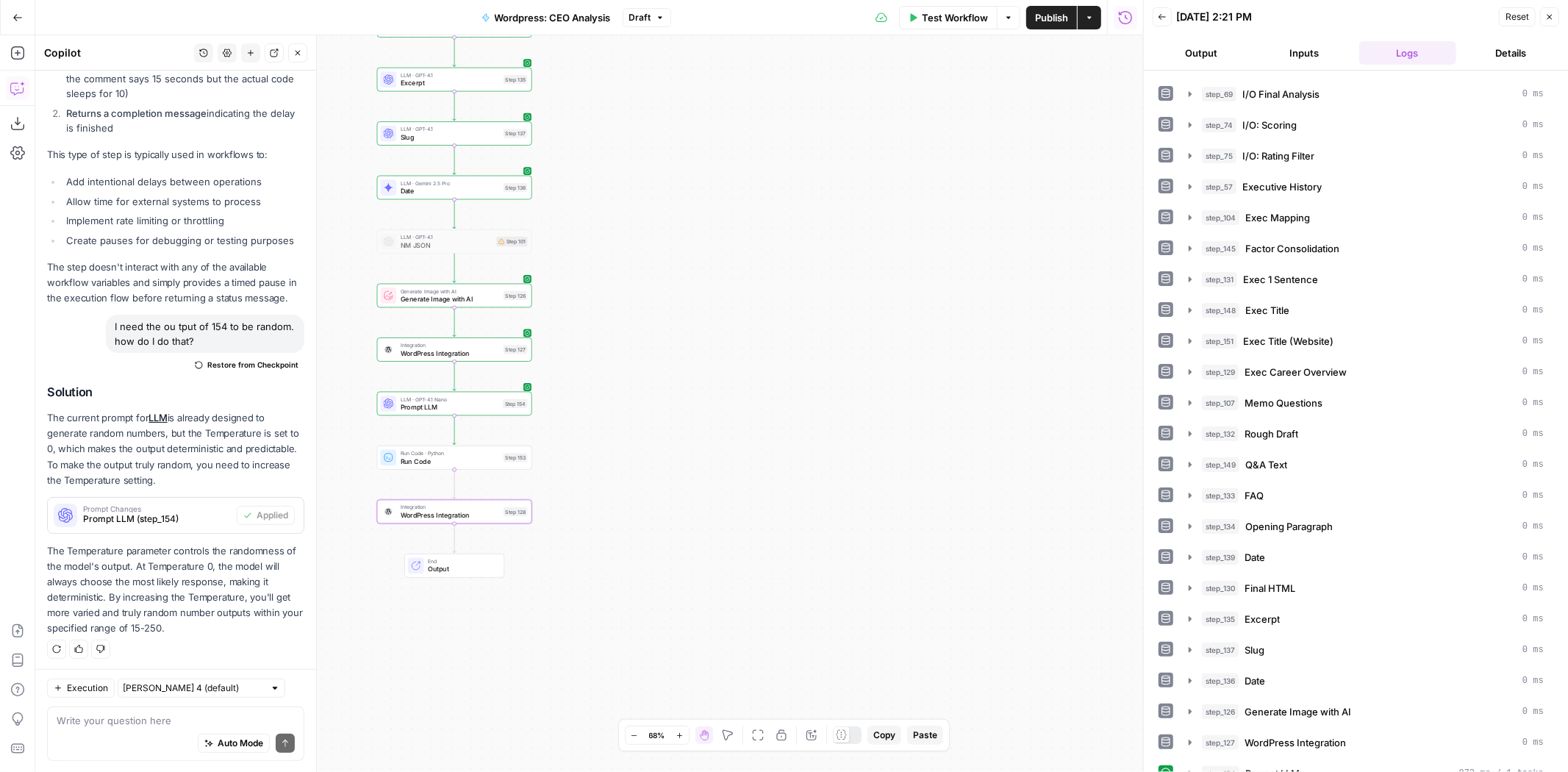
click at [1048, 12] on span "Publish" at bounding box center [1052, 17] width 33 height 15
click at [475, 402] on span "Prompt LLM" at bounding box center [449, 407] width 99 height 10
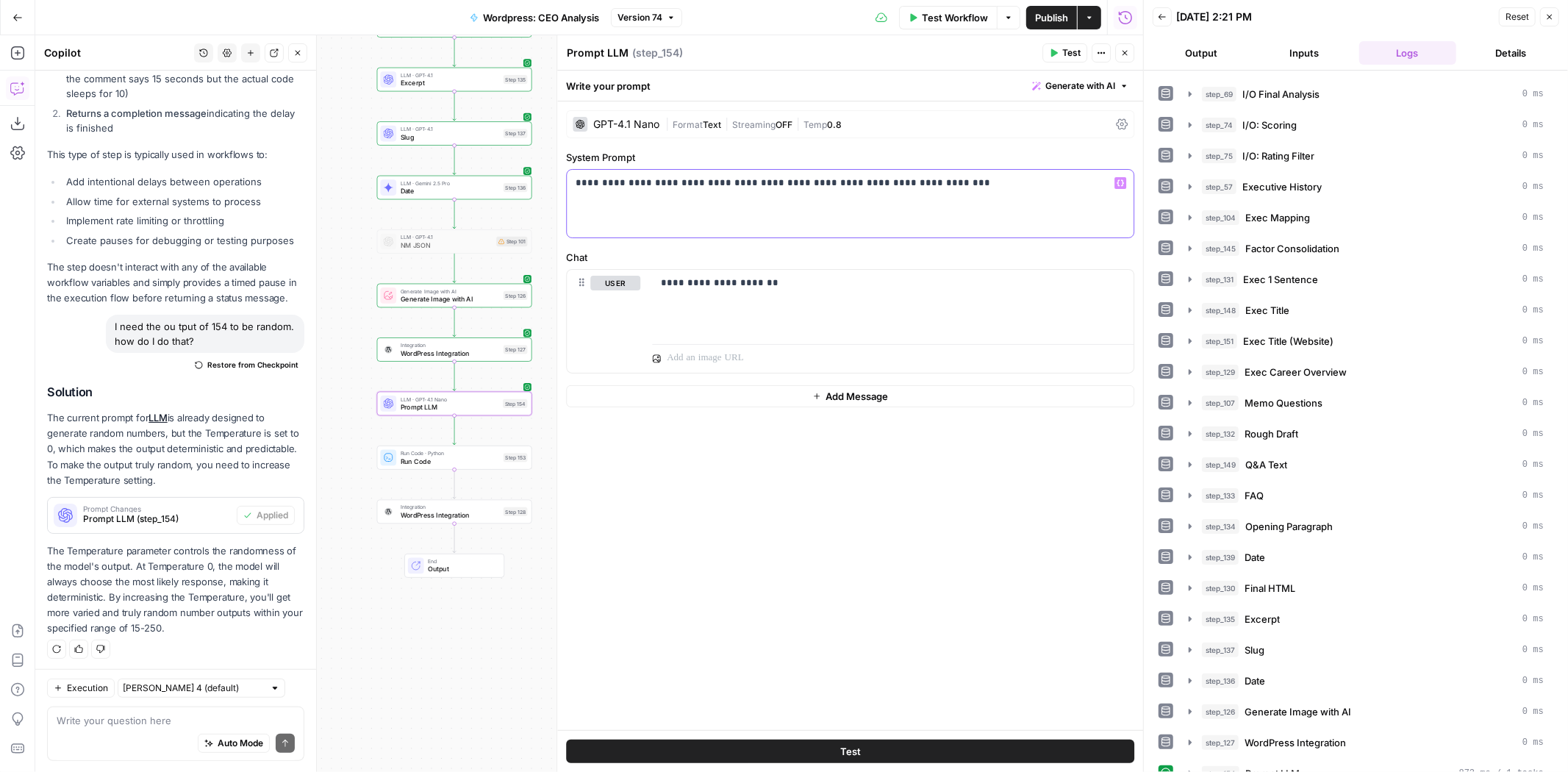
drag, startPoint x: 738, startPoint y: 182, endPoint x: 730, endPoint y: 184, distance: 8.2
click at [730, 184] on p "**********" at bounding box center [849, 183] width 549 height 15
click at [769, 185] on p "**********" at bounding box center [849, 183] width 549 height 15
click at [733, 182] on p "**********" at bounding box center [849, 183] width 549 height 15
click at [1061, 19] on span "Publish" at bounding box center [1052, 17] width 33 height 15
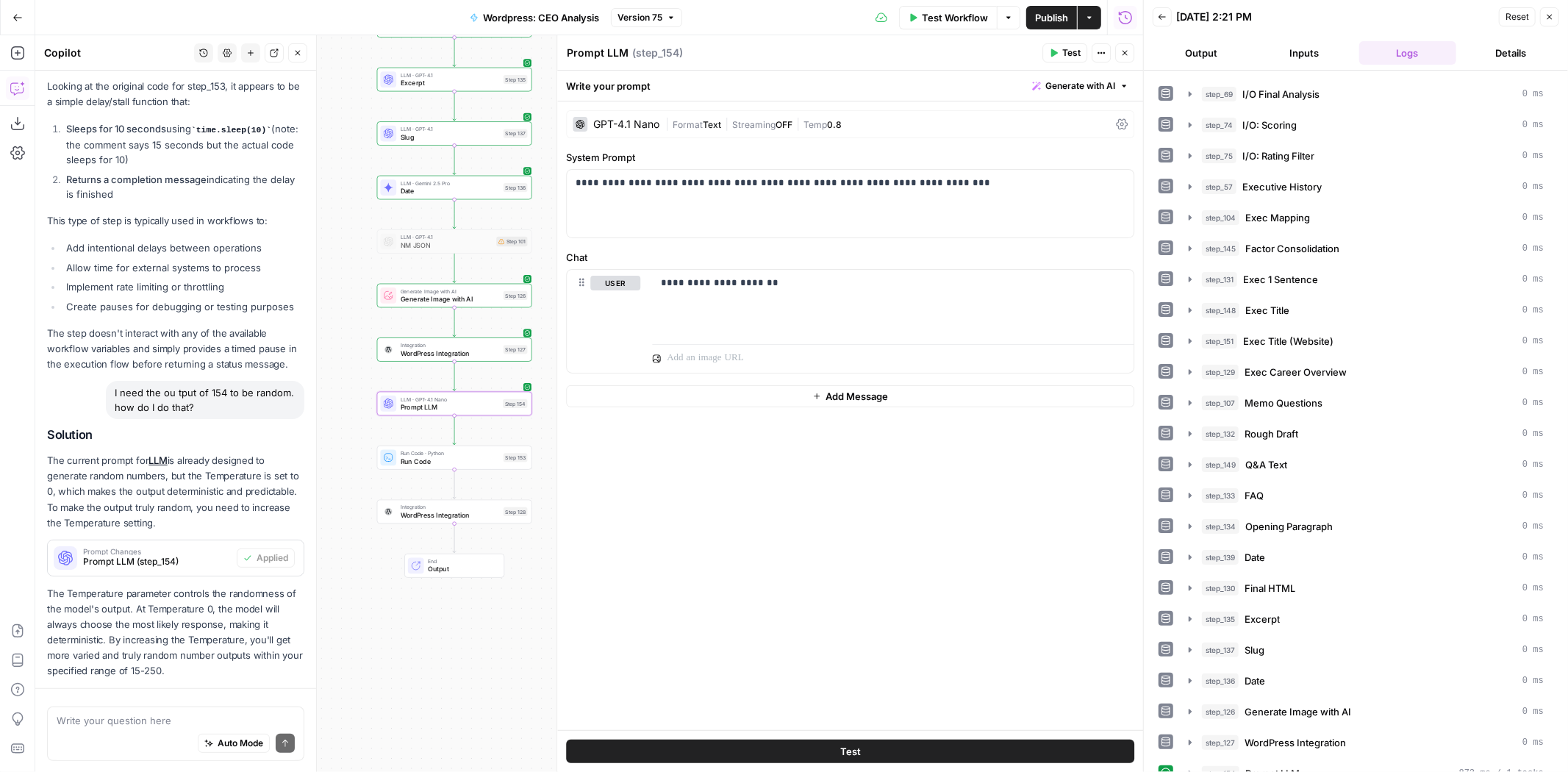
scroll to position [231, 0]
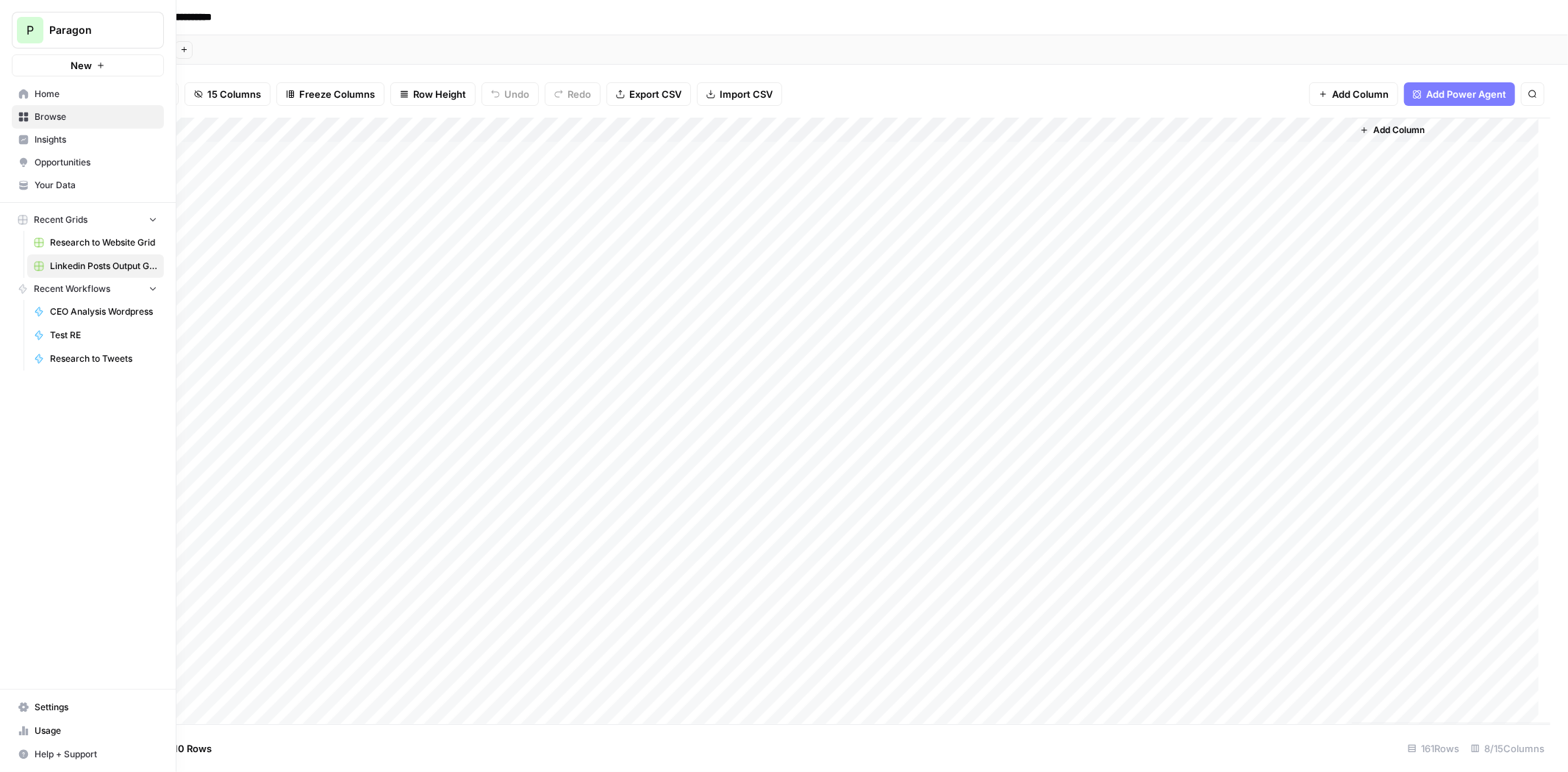
click at [85, 29] on div "**********" at bounding box center [784, 386] width 1568 height 772
click at [112, 33] on span "Paragon" at bounding box center [93, 30] width 89 height 15
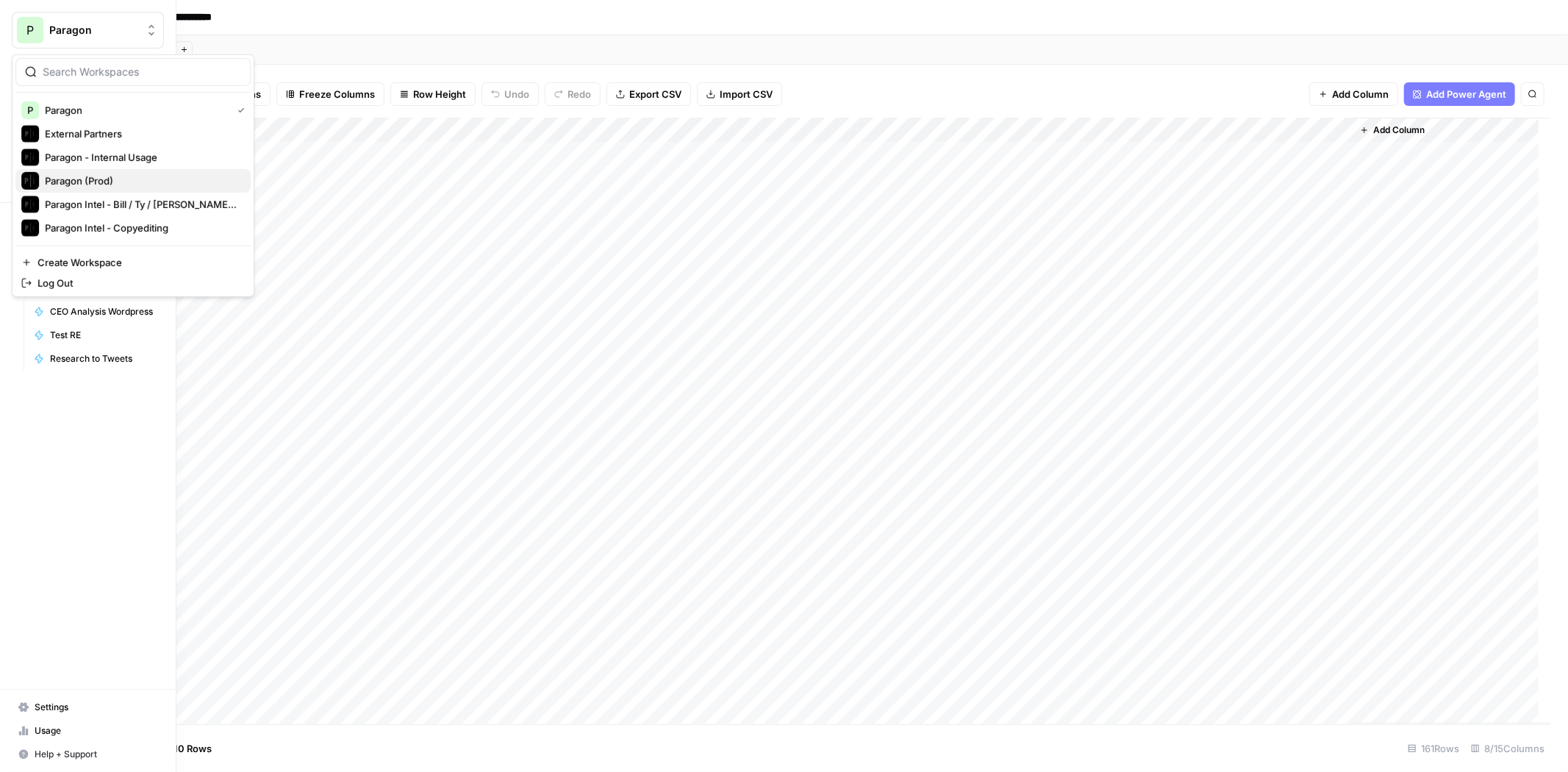
click at [101, 173] on span "Paragon (Prod)" at bounding box center [142, 181] width 194 height 15
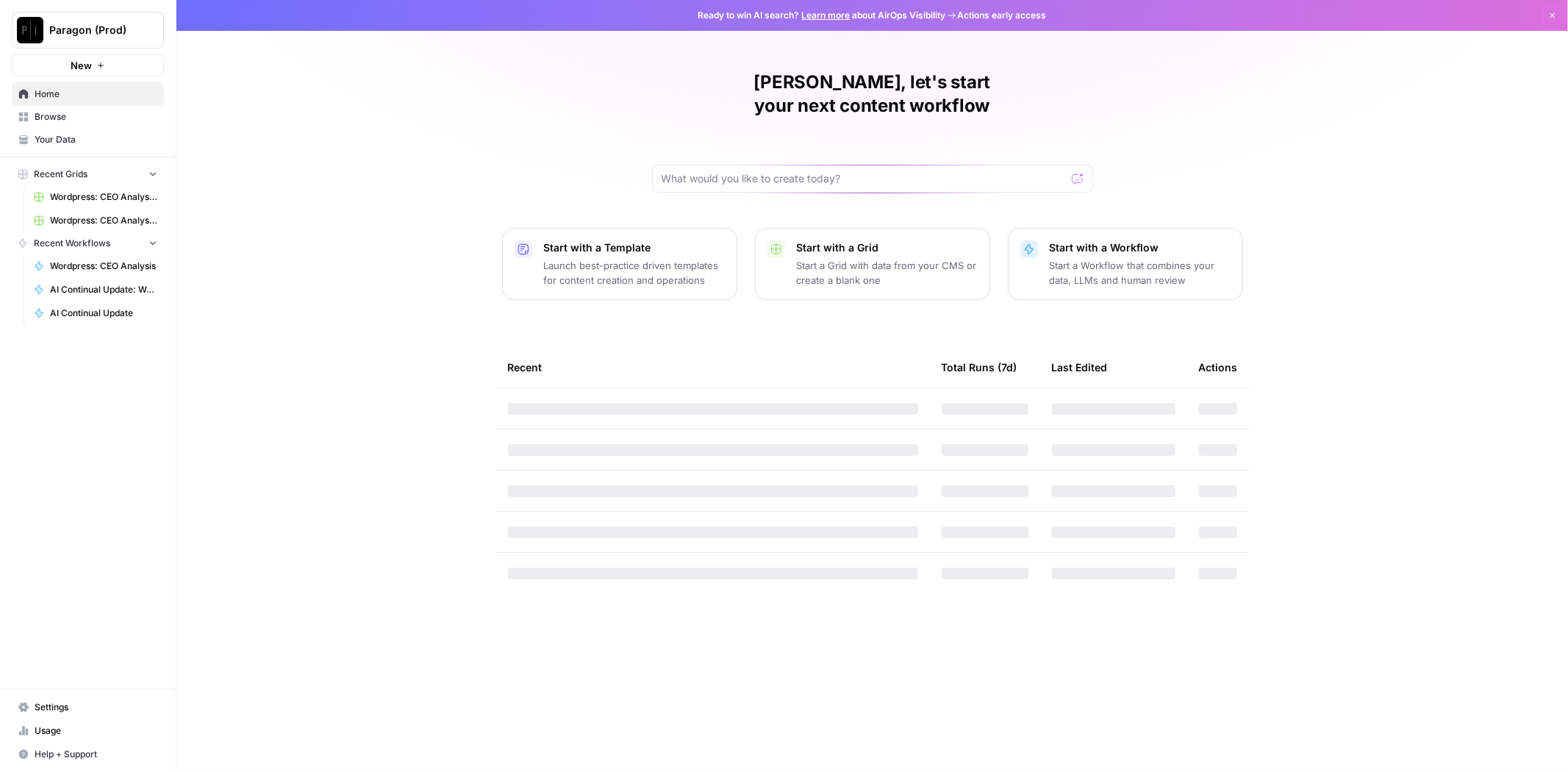
click at [70, 111] on span "Browse" at bounding box center [96, 117] width 123 height 13
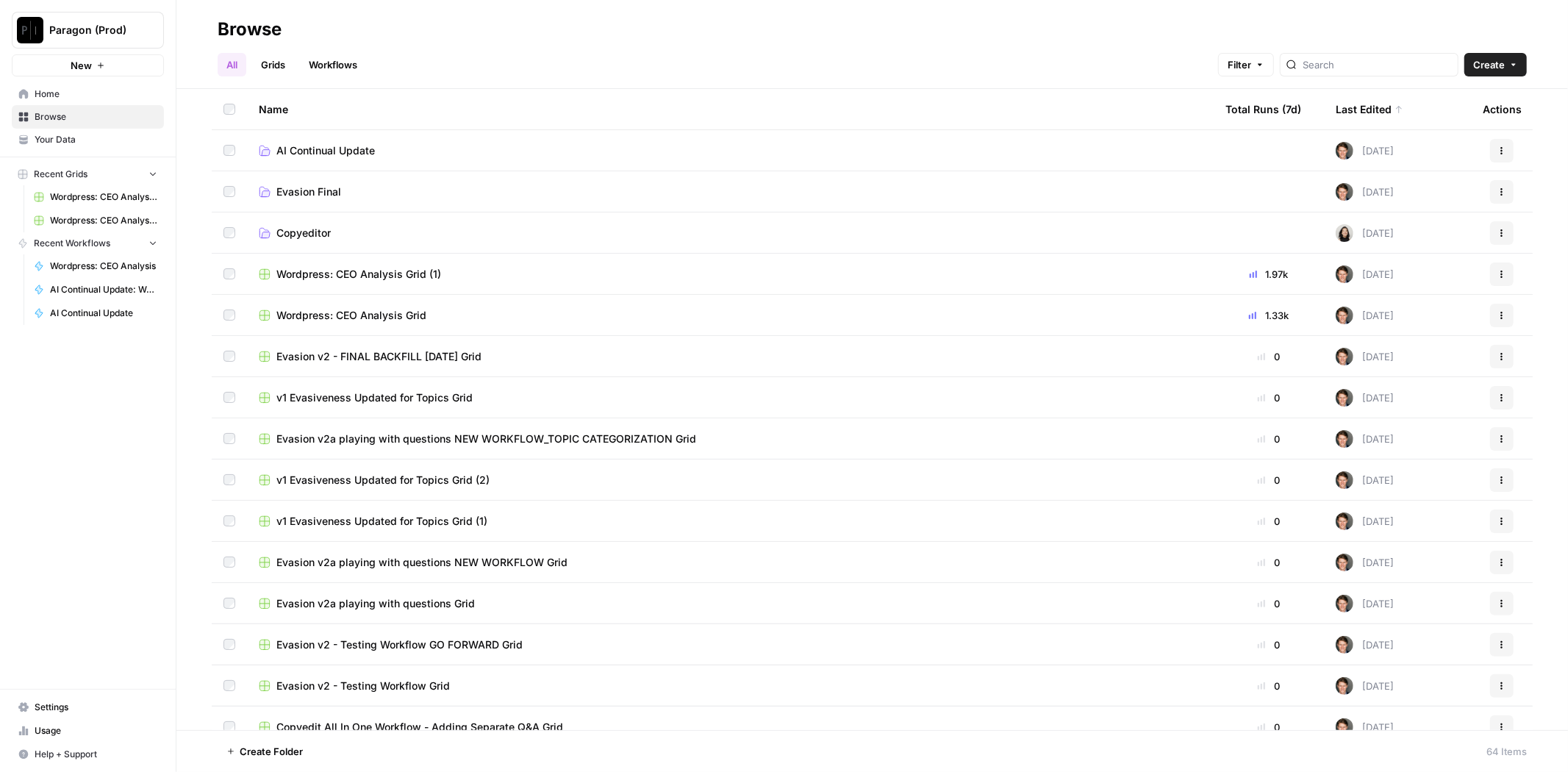
click at [412, 313] on span "Wordpress: CEO Analysis Grid" at bounding box center [351, 316] width 150 height 15
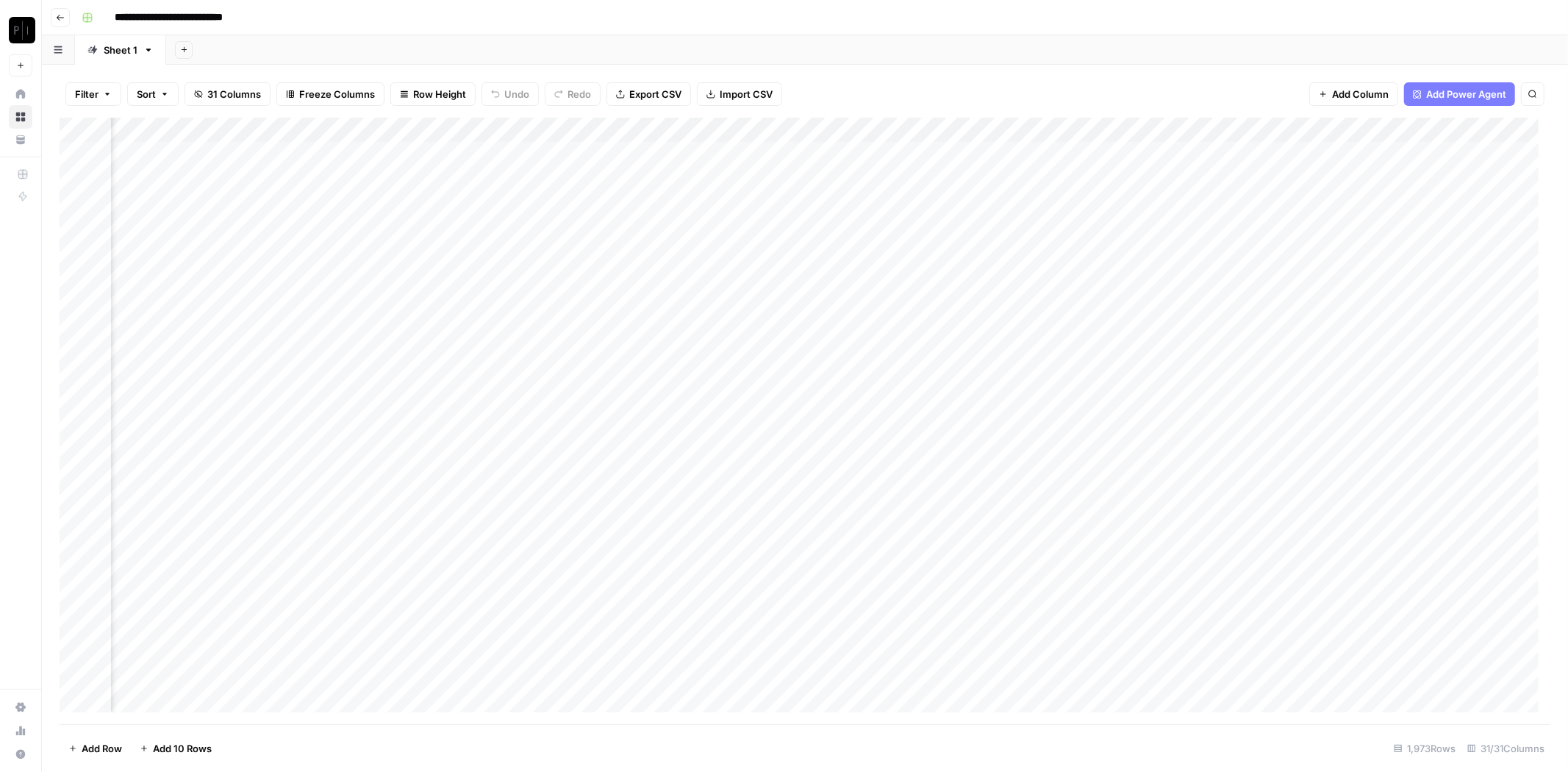
scroll to position [0, 1289]
click at [802, 704] on div "Add Column" at bounding box center [805, 421] width 1491 height 607
click at [56, 13] on icon "button" at bounding box center [60, 17] width 9 height 9
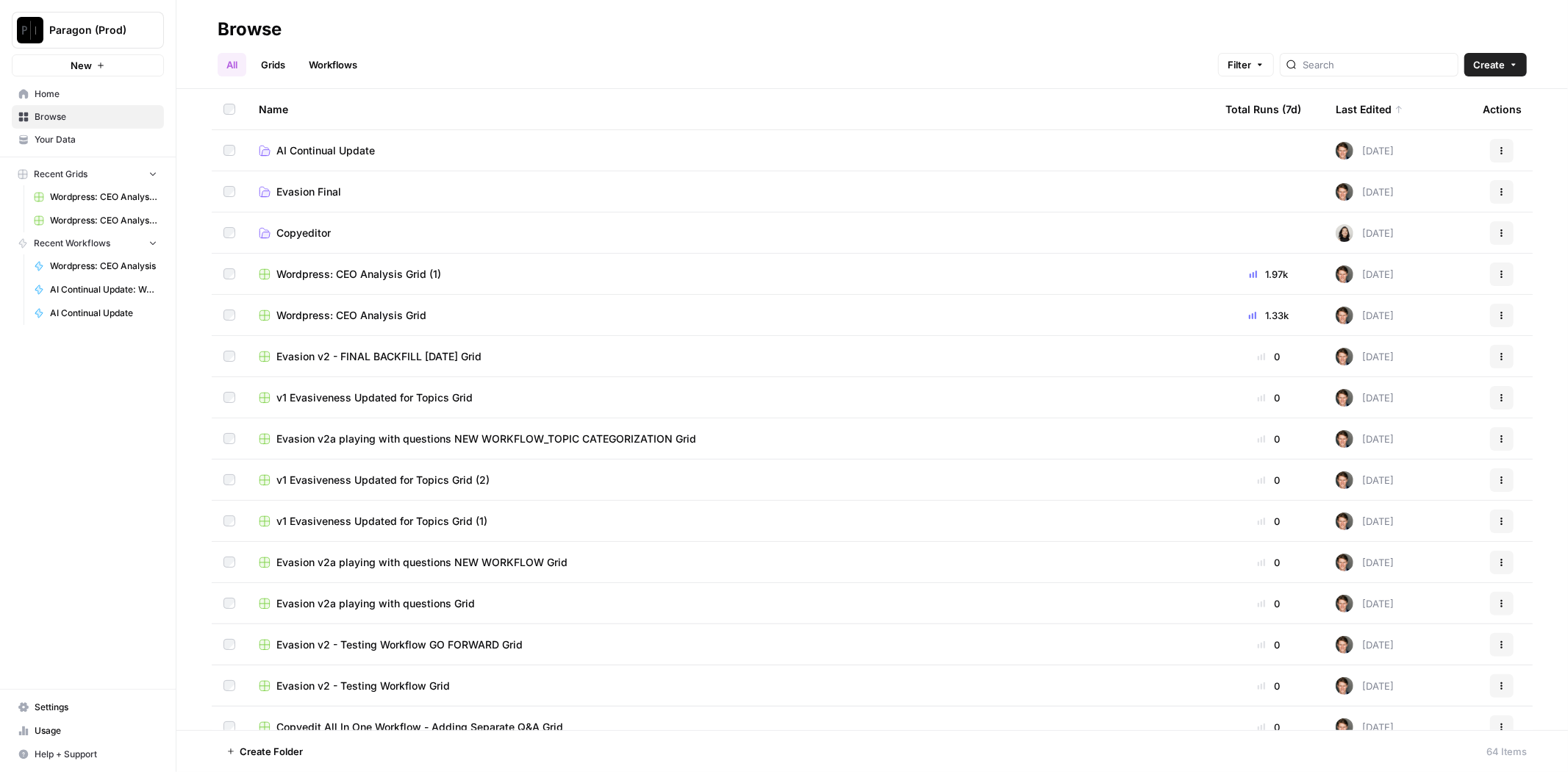
click at [372, 269] on span "Wordpress: CEO Analysis Grid (1)" at bounding box center [358, 274] width 165 height 15
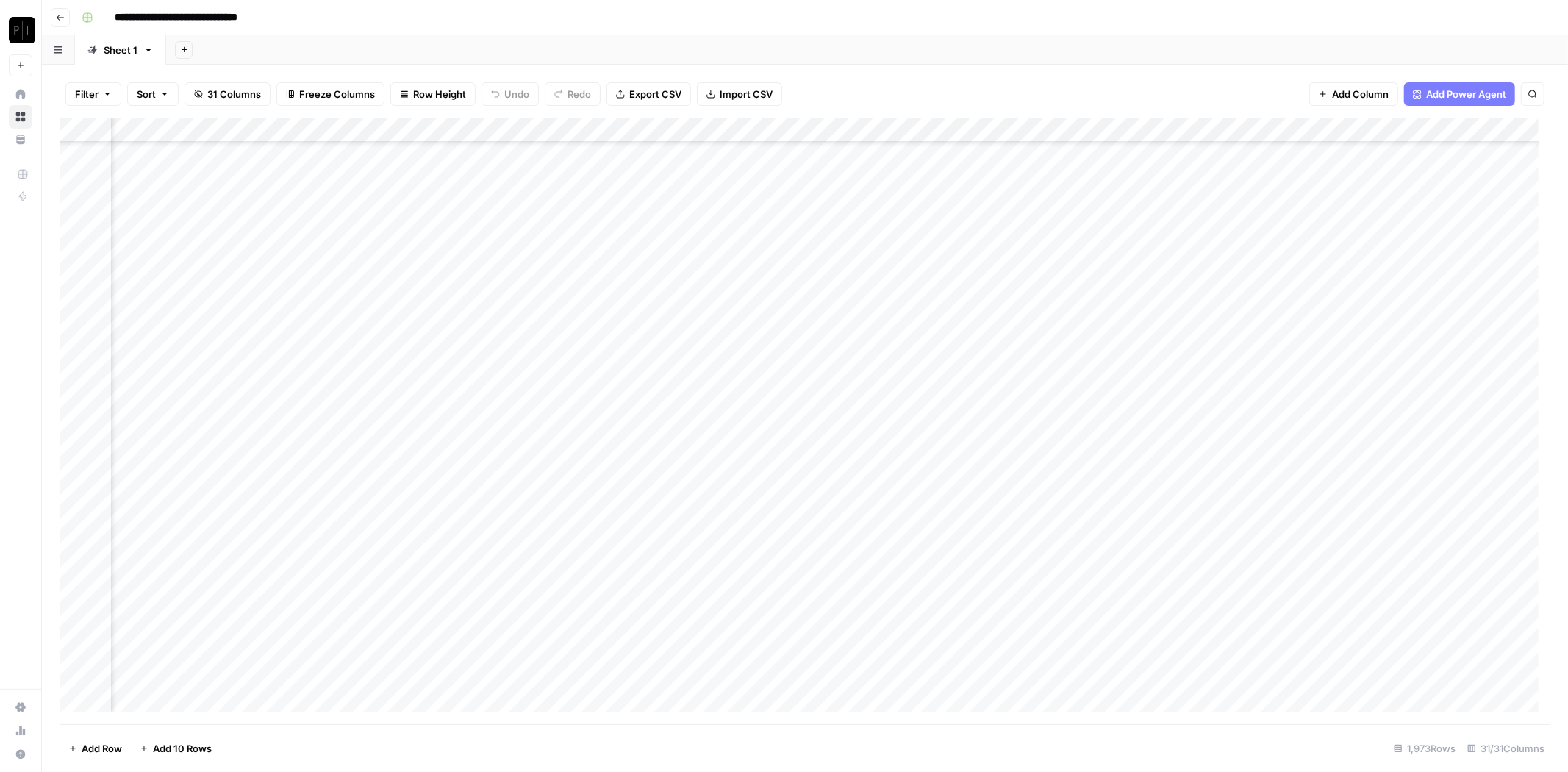
scroll to position [36753, 1336]
drag, startPoint x: 1529, startPoint y: 556, endPoint x: 1541, endPoint y: 280, distance: 276.3
click at [1529, 555] on div "Add Column" at bounding box center [805, 421] width 1491 height 607
drag, startPoint x: 1541, startPoint y: 280, endPoint x: 1545, endPoint y: 114, distance: 166.0
click at [1545, 114] on div "Filter Sort 31 Columns Freeze Columns Row Height Undo Redo Export CSV Import CS…" at bounding box center [805, 418] width 1526 height 707
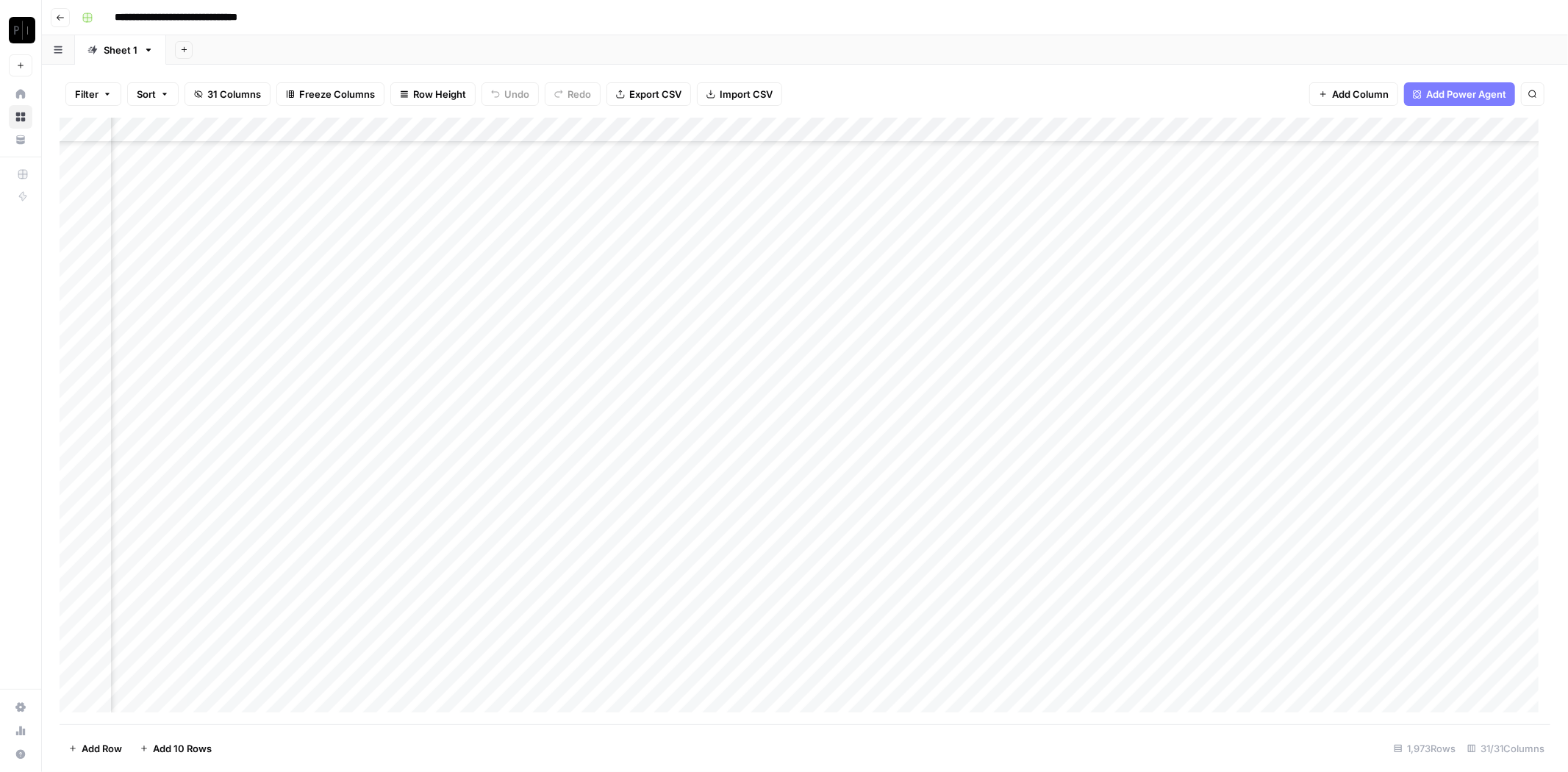
scroll to position [0, 1372]
click at [96, 90] on span "Filter" at bounding box center [86, 95] width 23 height 15
click at [280, 168] on button "Add Filter" at bounding box center [357, 167] width 548 height 19
click at [186, 167] on input "text" at bounding box center [174, 172] width 161 height 15
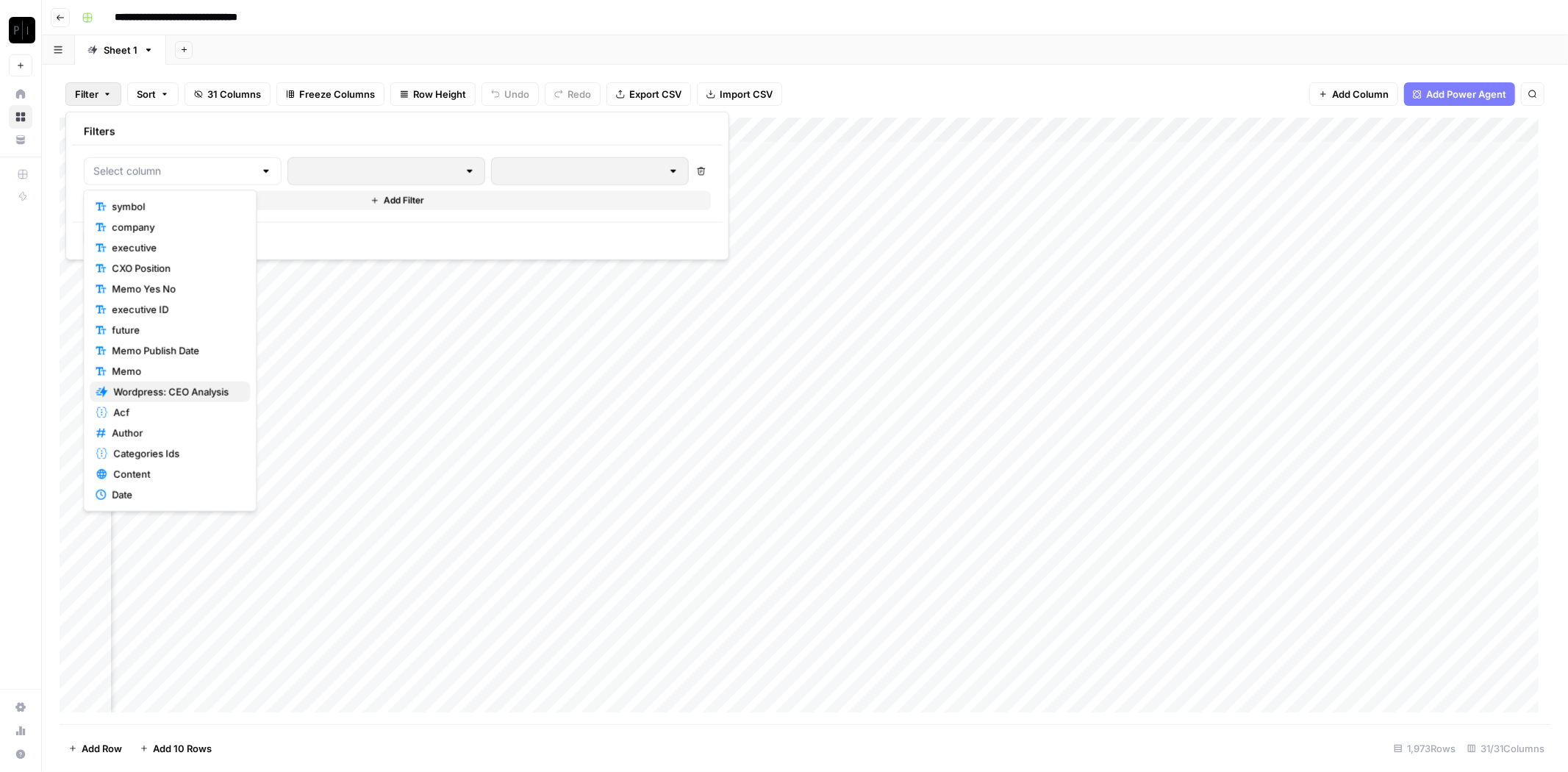
click at [173, 395] on span "Wordpress: CEO Analysis" at bounding box center [176, 392] width 125 height 15
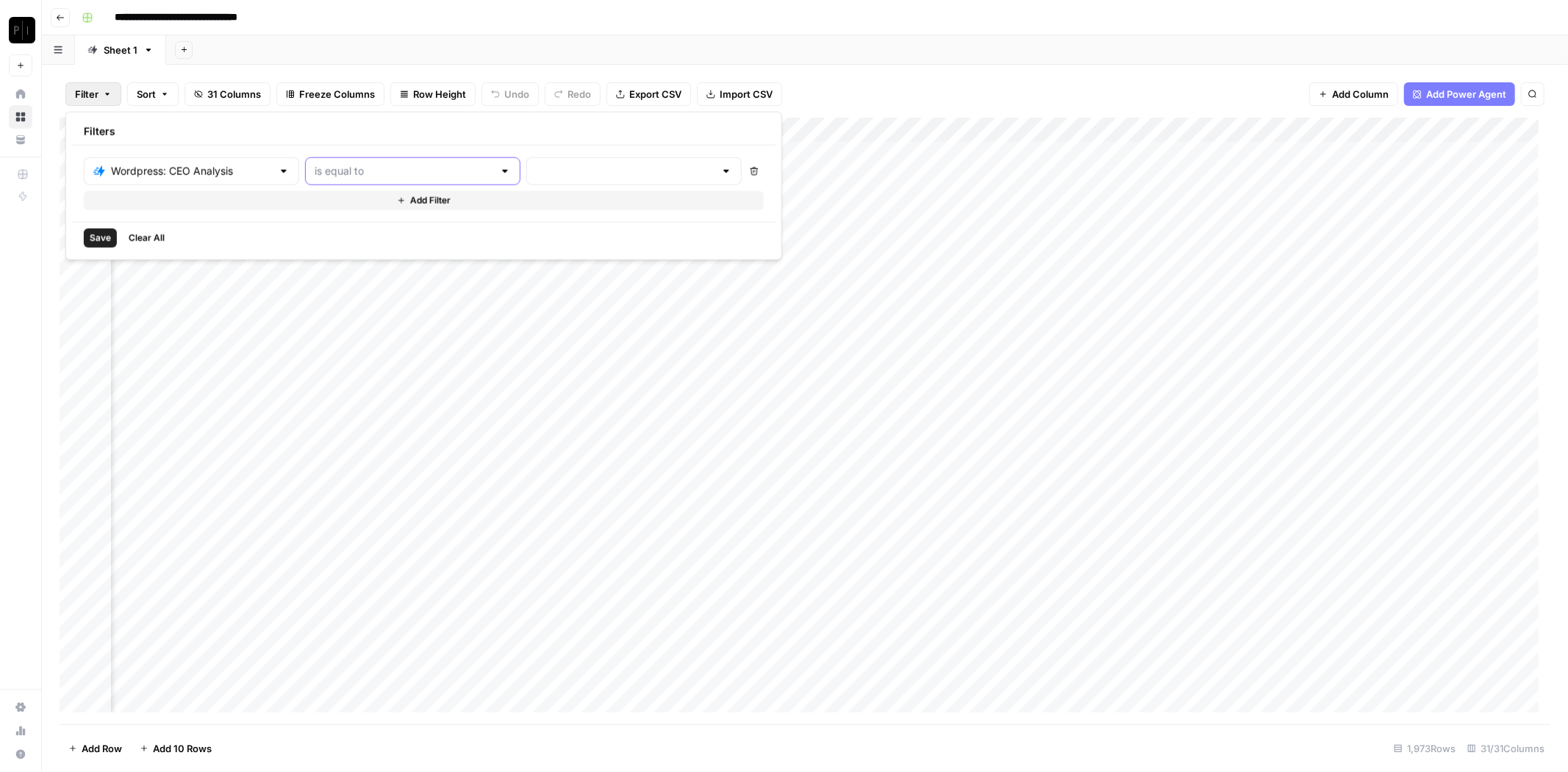
click at [425, 164] on input "text" at bounding box center [404, 172] width 179 height 15
type input "is equal to"
click at [536, 167] on input "text" at bounding box center [626, 172] width 179 height 15
click at [534, 290] on span "cancelled" at bounding box center [569, 289] width 160 height 15
click at [412, 201] on button "Add Filter" at bounding box center [491, 201] width 815 height 19
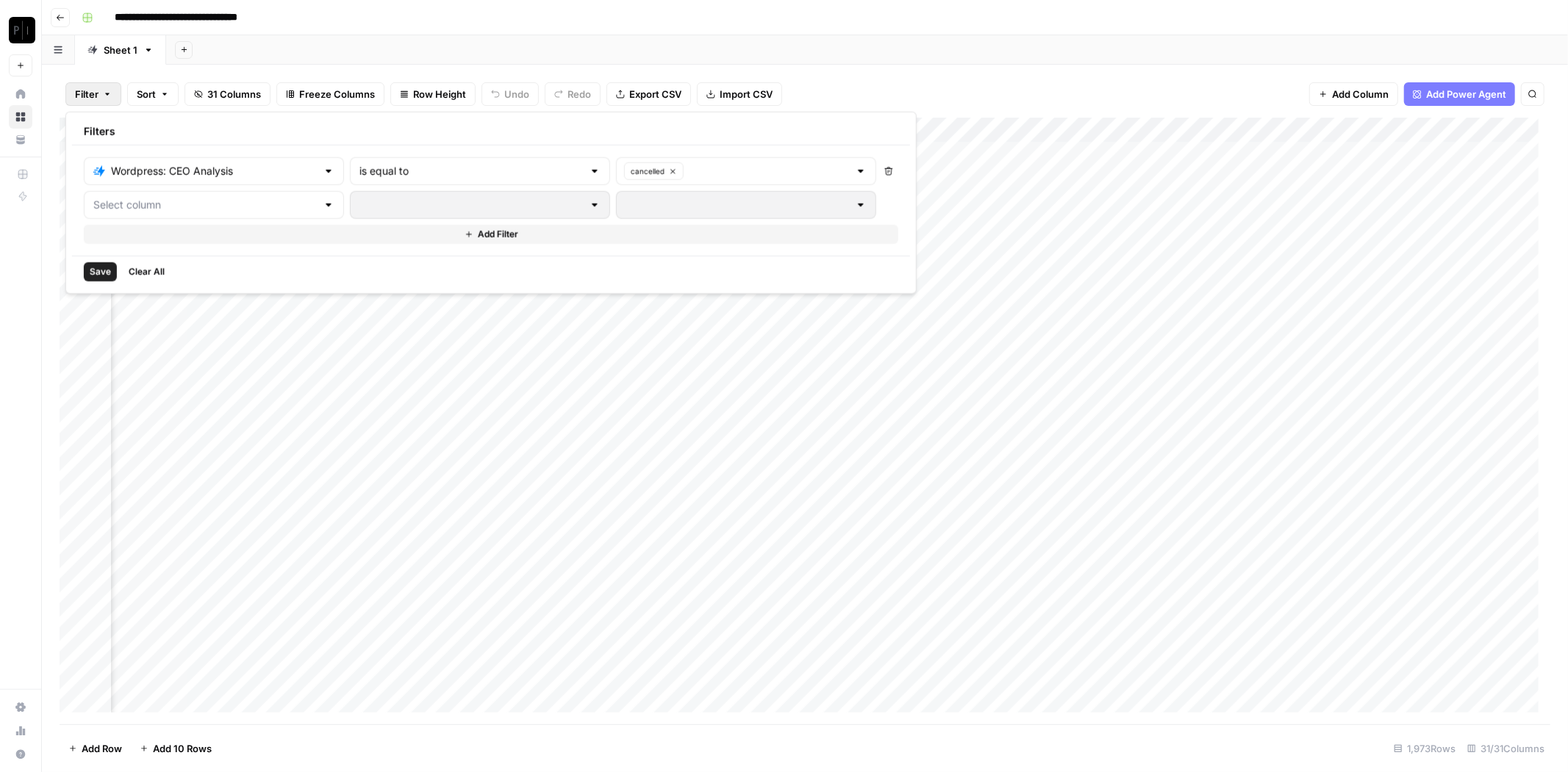
click at [246, 211] on div at bounding box center [214, 206] width 260 height 28
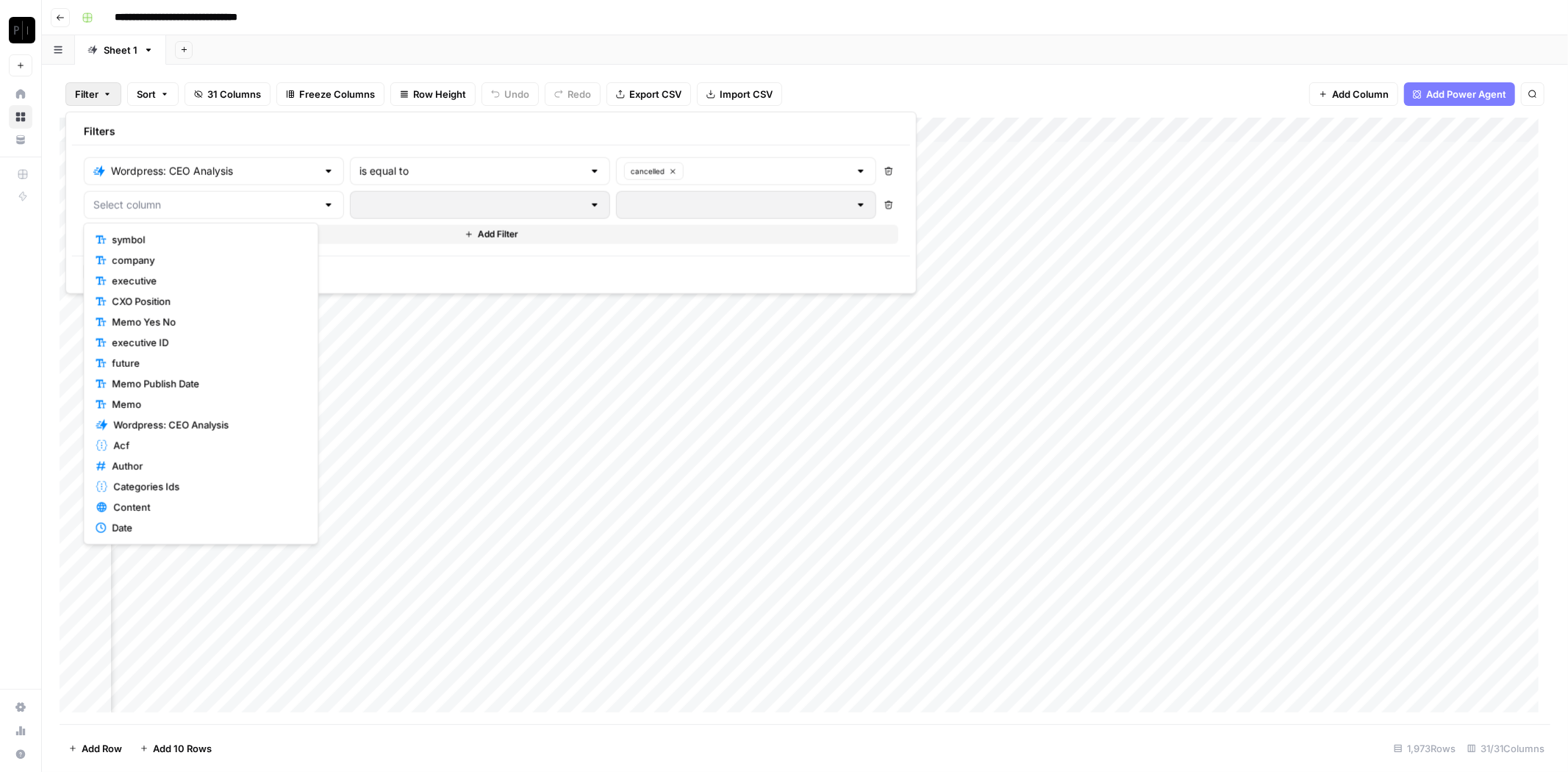
click at [225, 235] on span "symbol" at bounding box center [206, 240] width 188 height 15
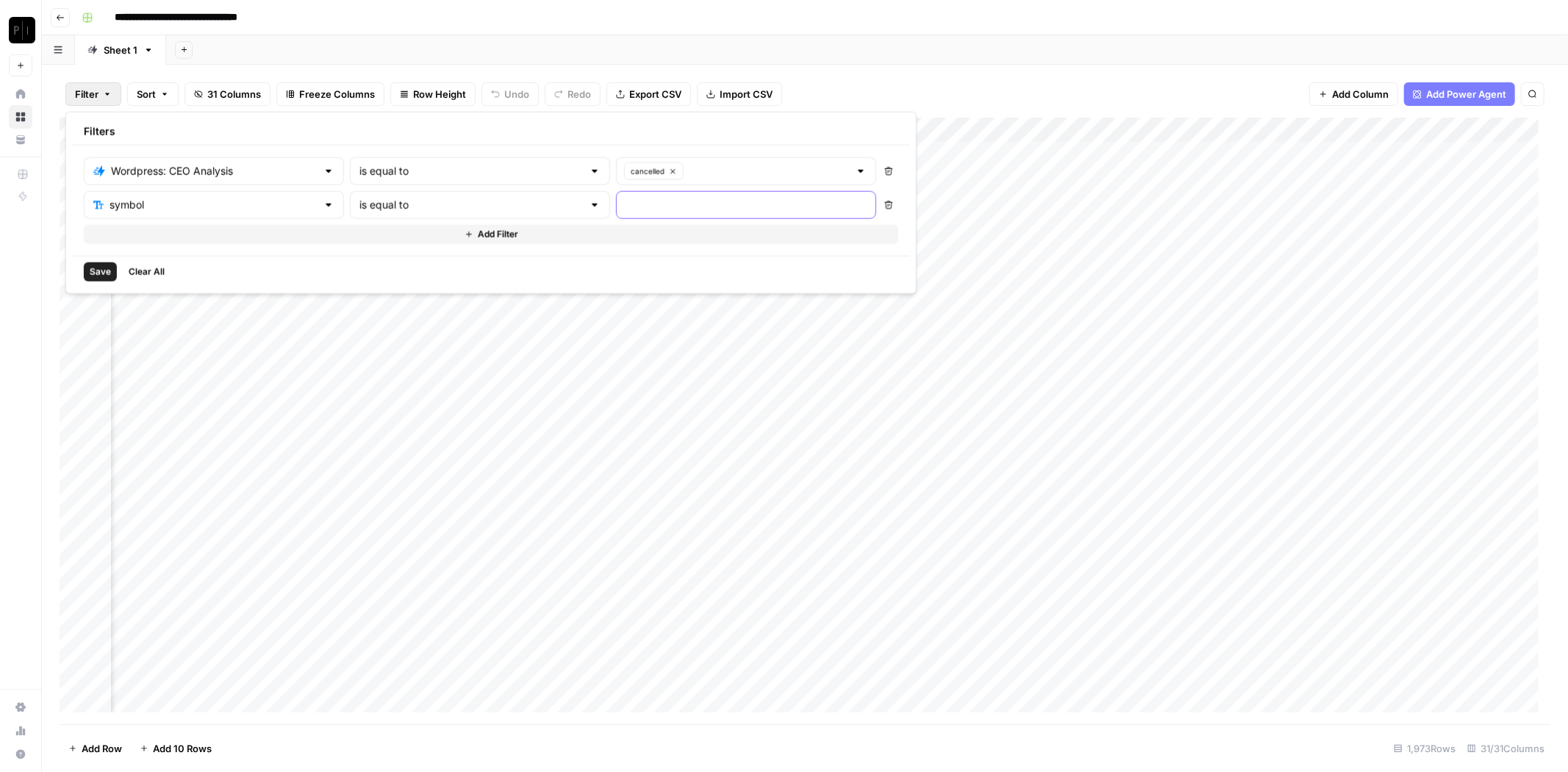
click at [634, 206] on input "text" at bounding box center [746, 206] width 241 height 15
type input "q"
click at [416, 235] on button "Add Filter" at bounding box center [491, 234] width 815 height 19
click at [102, 303] on span "Save" at bounding box center [100, 306] width 22 height 13
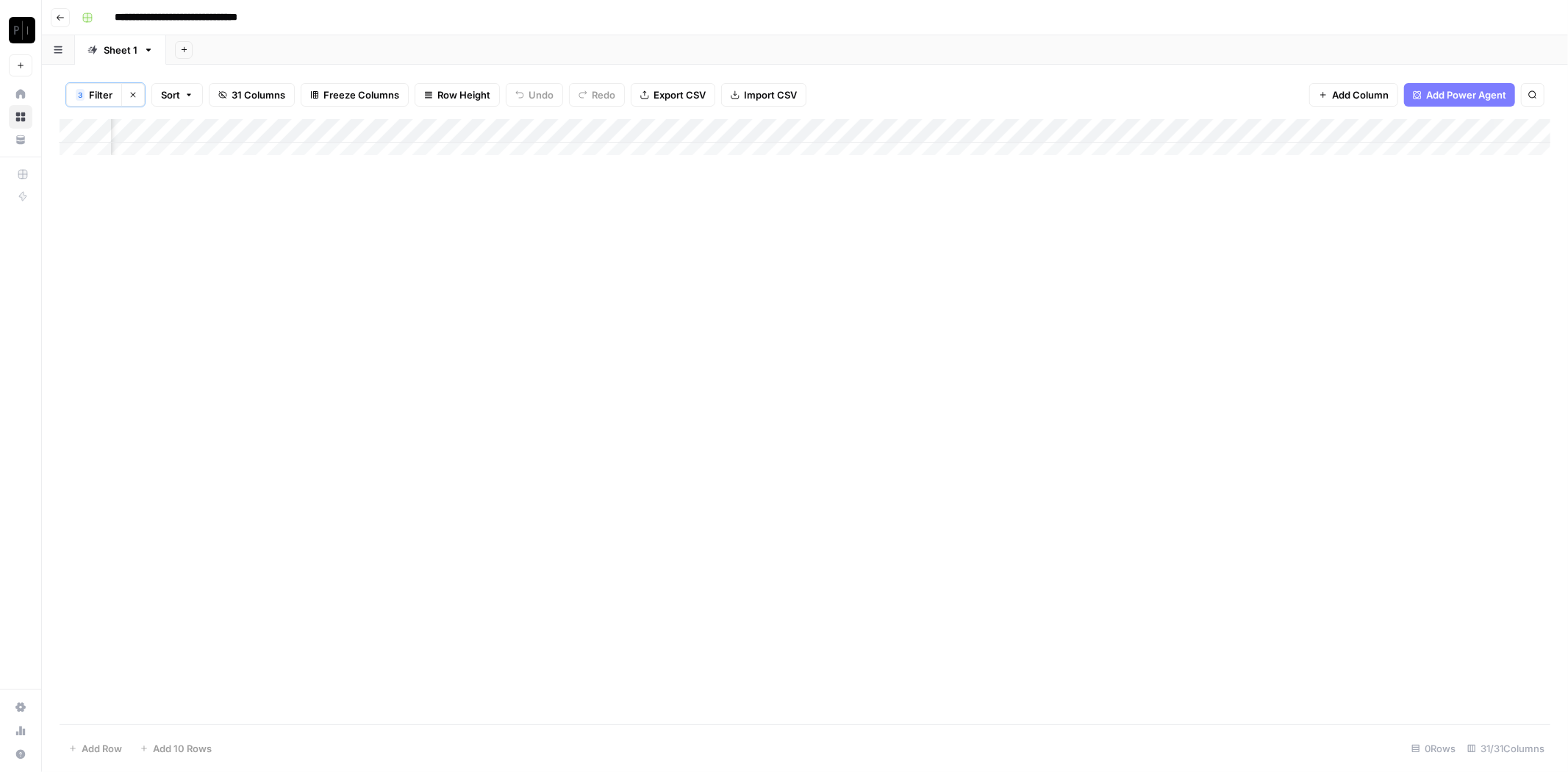
click at [103, 90] on span "Filter" at bounding box center [100, 95] width 23 height 15
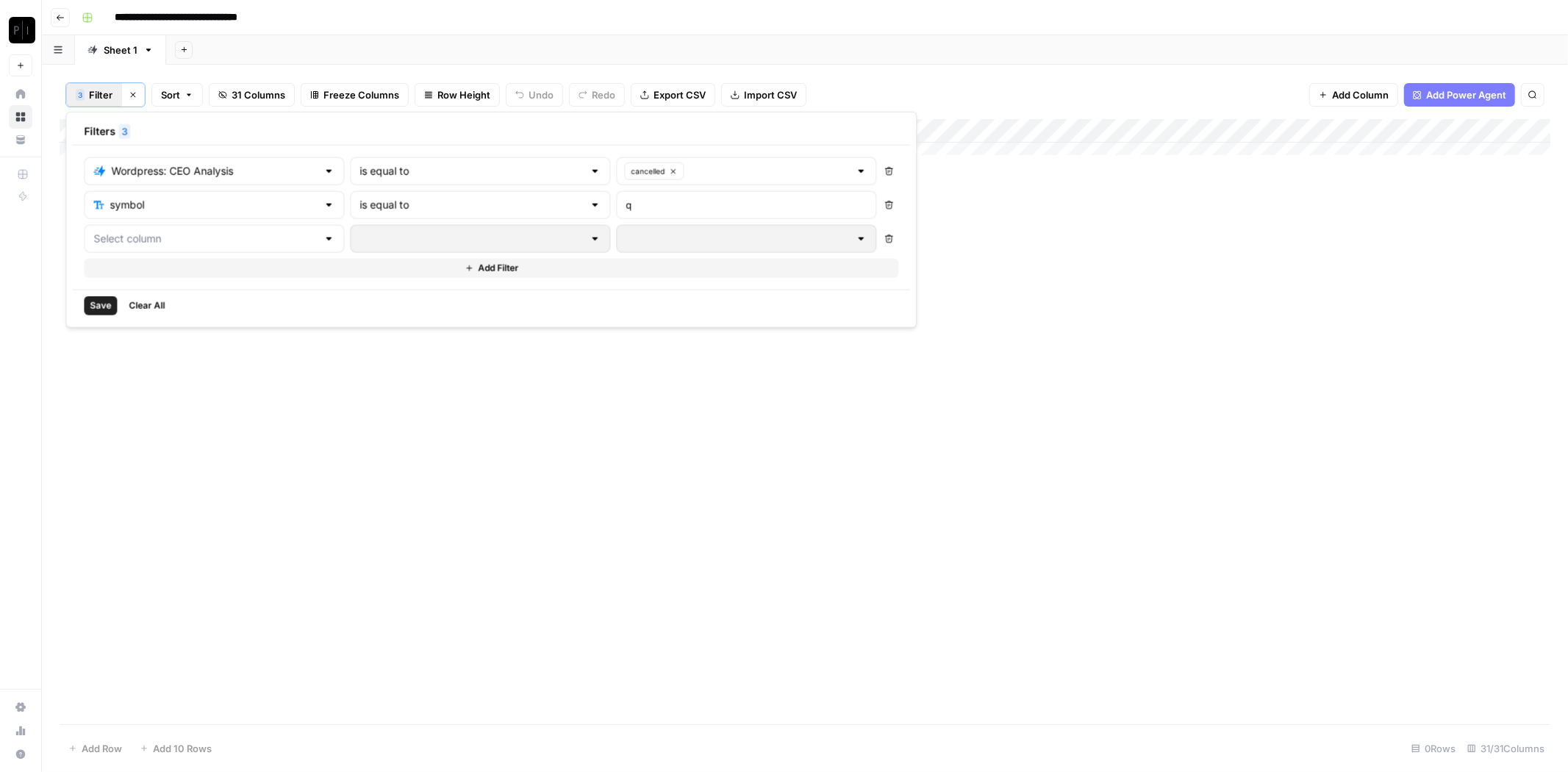
click at [879, 243] on button "Delete" at bounding box center [888, 239] width 19 height 19
click at [107, 265] on span "Save" at bounding box center [100, 272] width 22 height 13
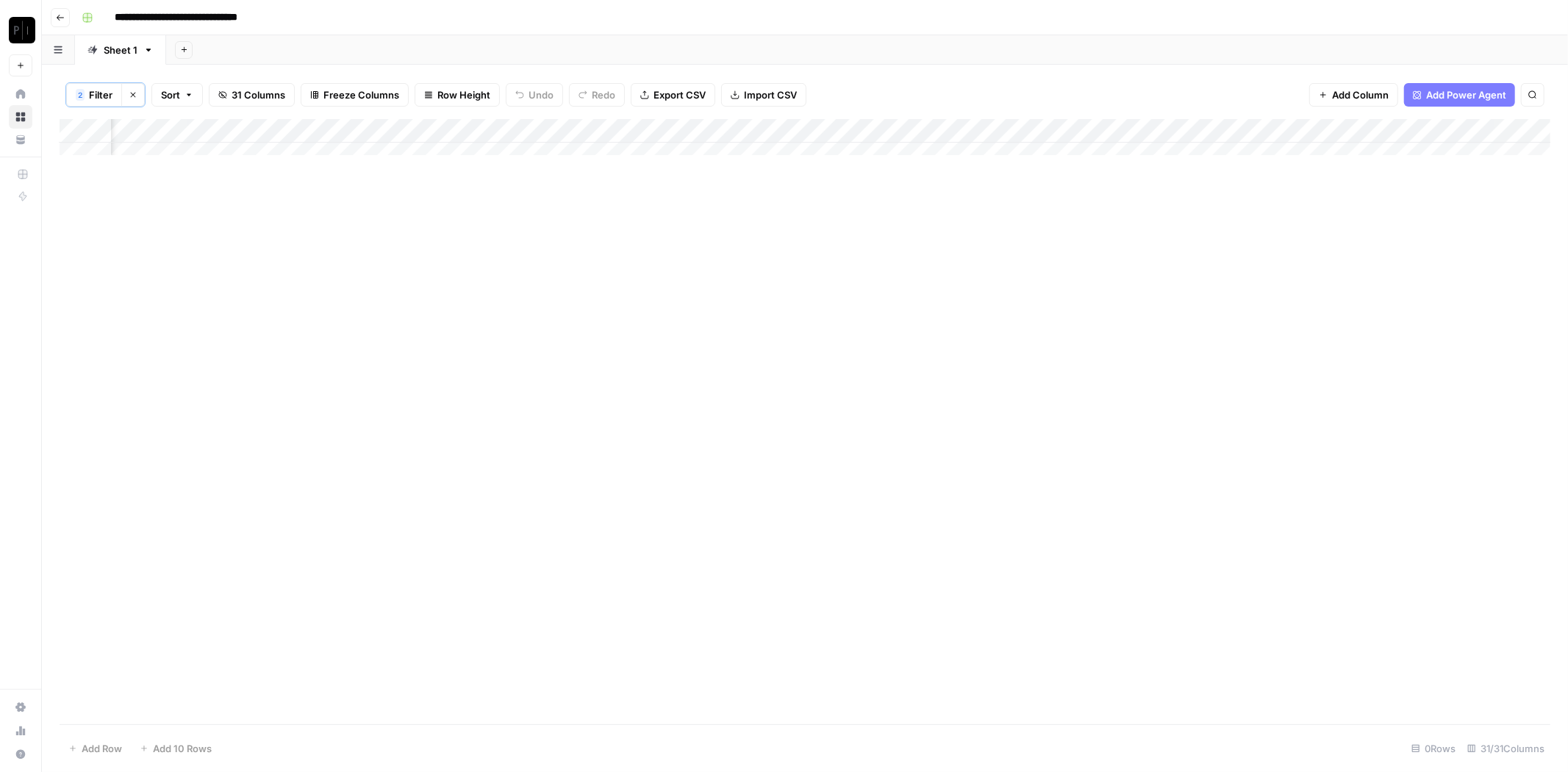
click at [86, 96] on button "2 Filter" at bounding box center [94, 95] width 56 height 23
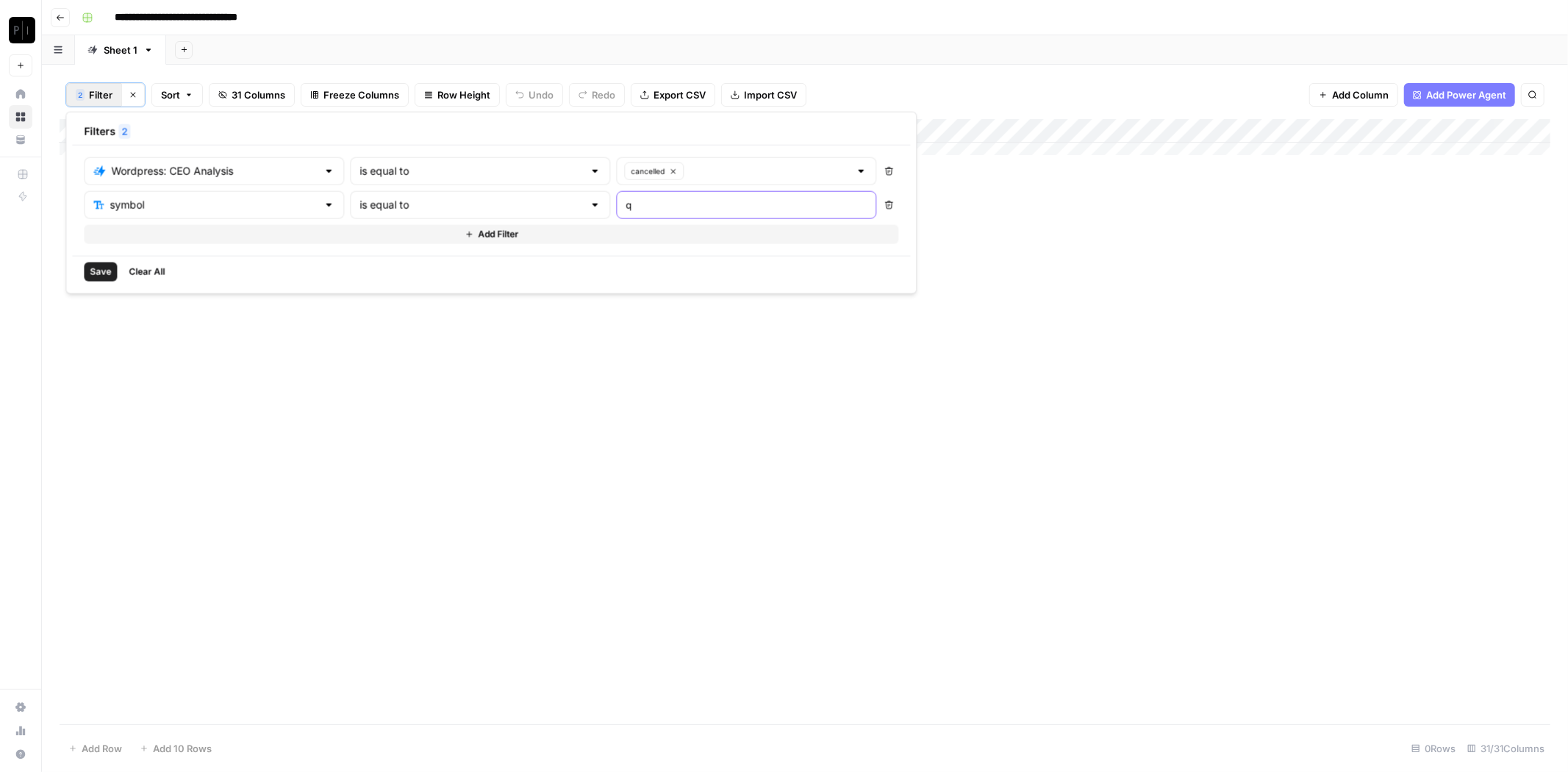
click at [626, 202] on input "q" at bounding box center [746, 206] width 241 height 15
type input "k"
click at [87, 273] on button "Save" at bounding box center [100, 272] width 33 height 19
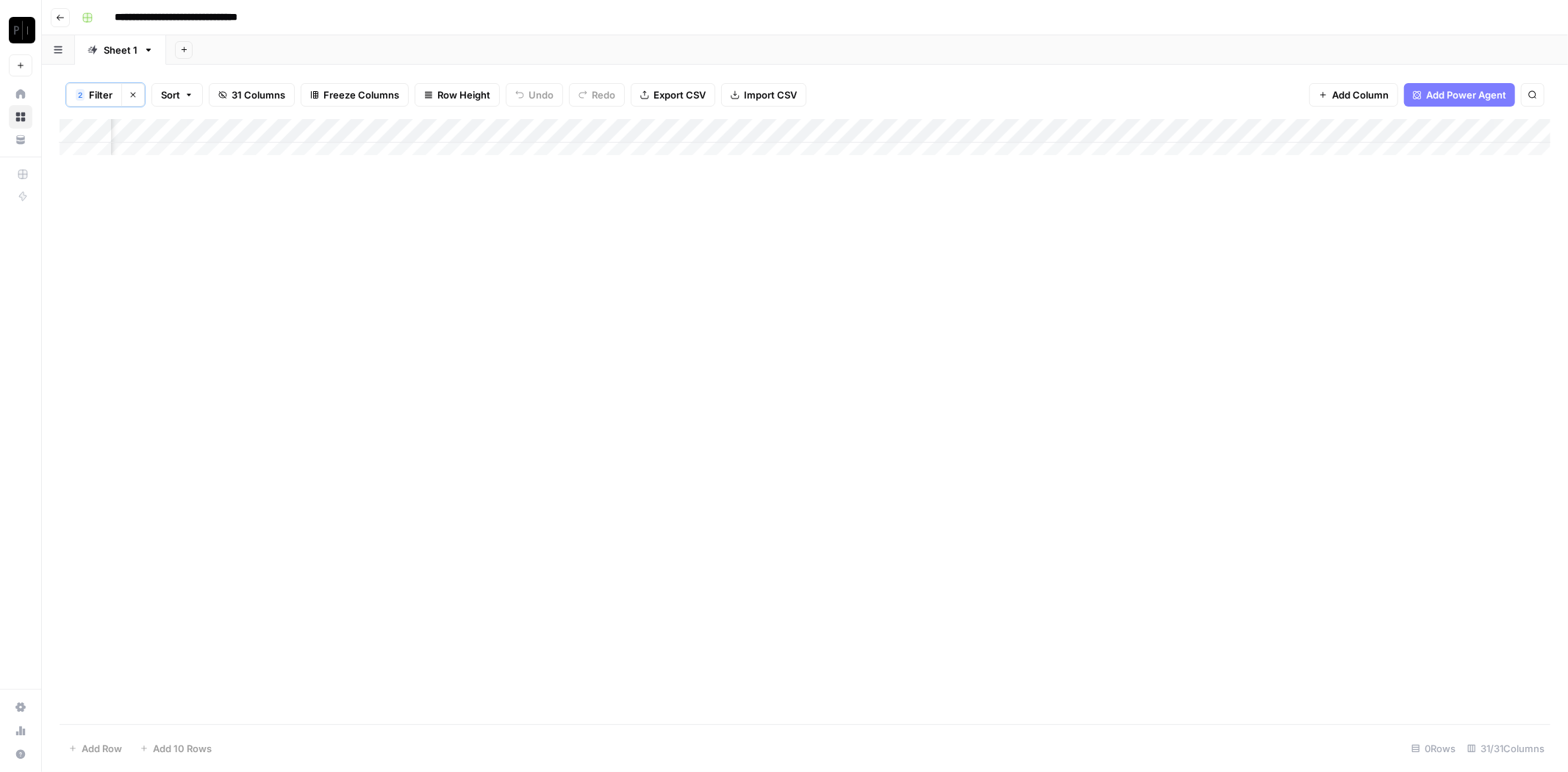
click at [100, 92] on span "Filter" at bounding box center [100, 95] width 23 height 15
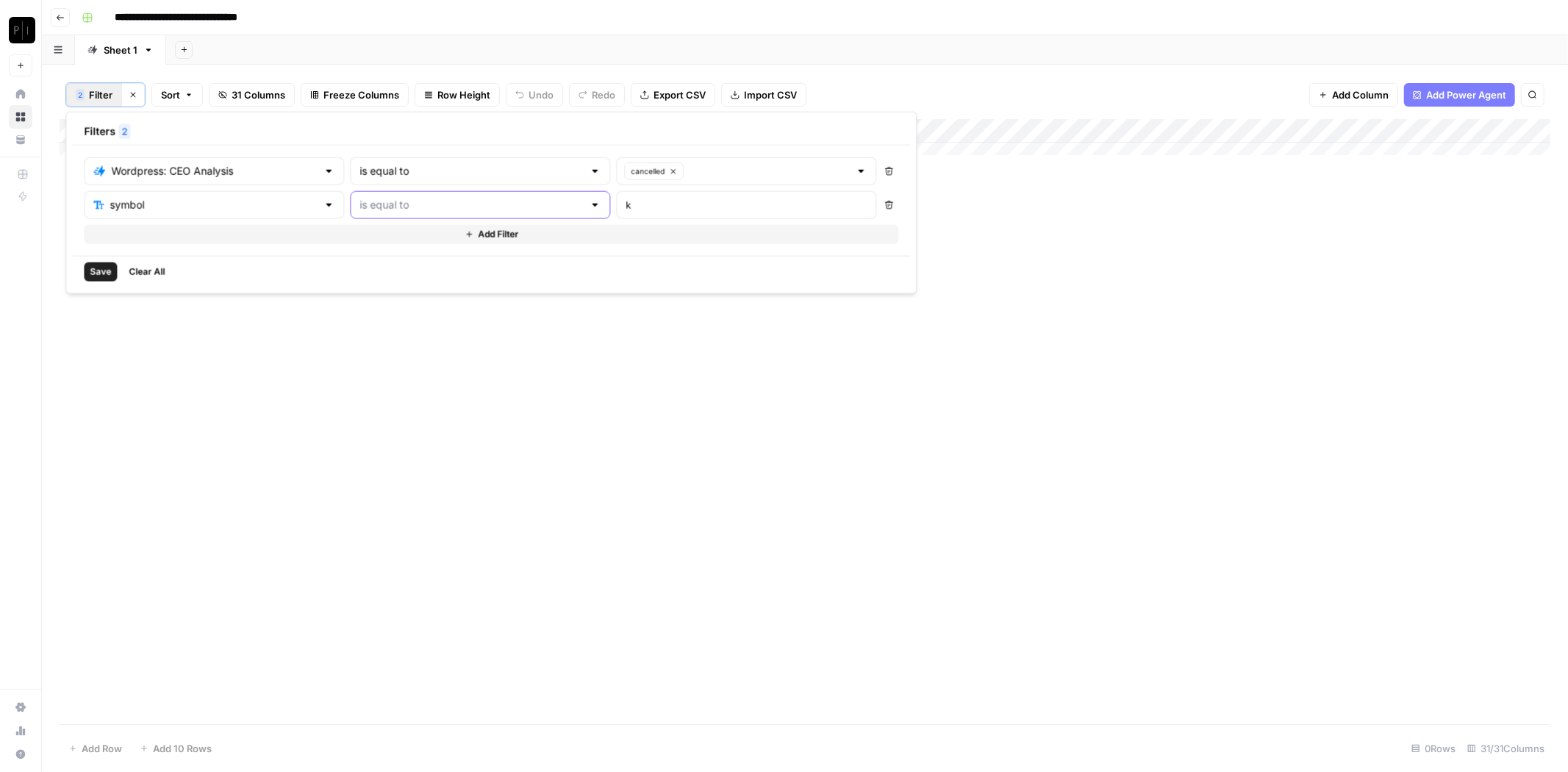
click at [420, 202] on input "text" at bounding box center [472, 206] width 224 height 15
click at [401, 274] on span "contains" at bounding box center [439, 281] width 205 height 15
type input "contains"
click at [101, 265] on span "Save" at bounding box center [100, 272] width 22 height 13
click at [816, 129] on div "Add Column" at bounding box center [805, 423] width 1491 height 607
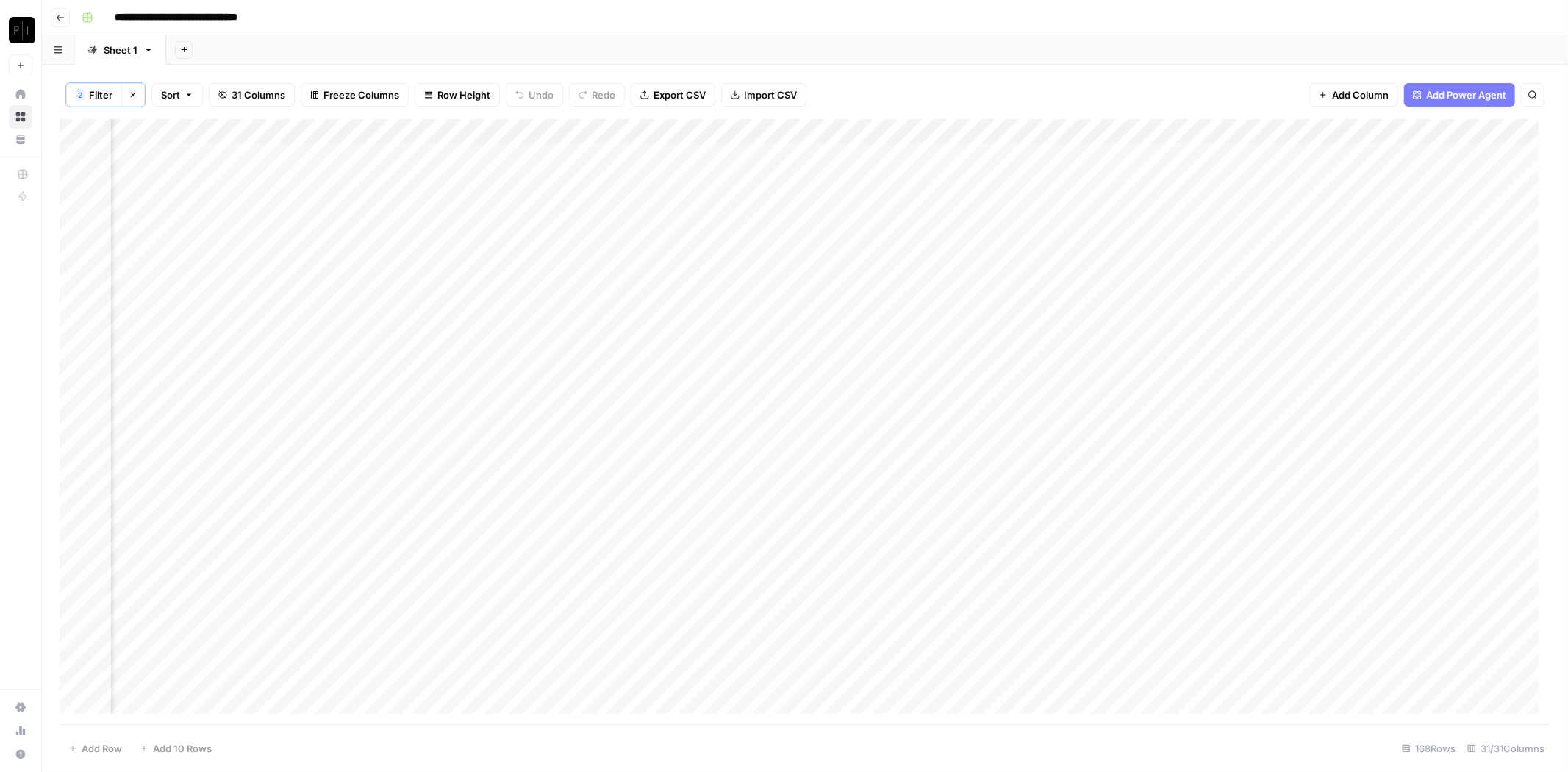
click at [859, 43] on div "Add Sheet" at bounding box center [866, 50] width 1401 height 29
click at [816, 154] on div "Add Column" at bounding box center [805, 423] width 1491 height 607
click at [814, 174] on div "Add Column" at bounding box center [805, 423] width 1491 height 607
click at [818, 207] on div "Add Column" at bounding box center [805, 423] width 1491 height 607
click at [816, 234] on div "Add Column" at bounding box center [805, 423] width 1491 height 607
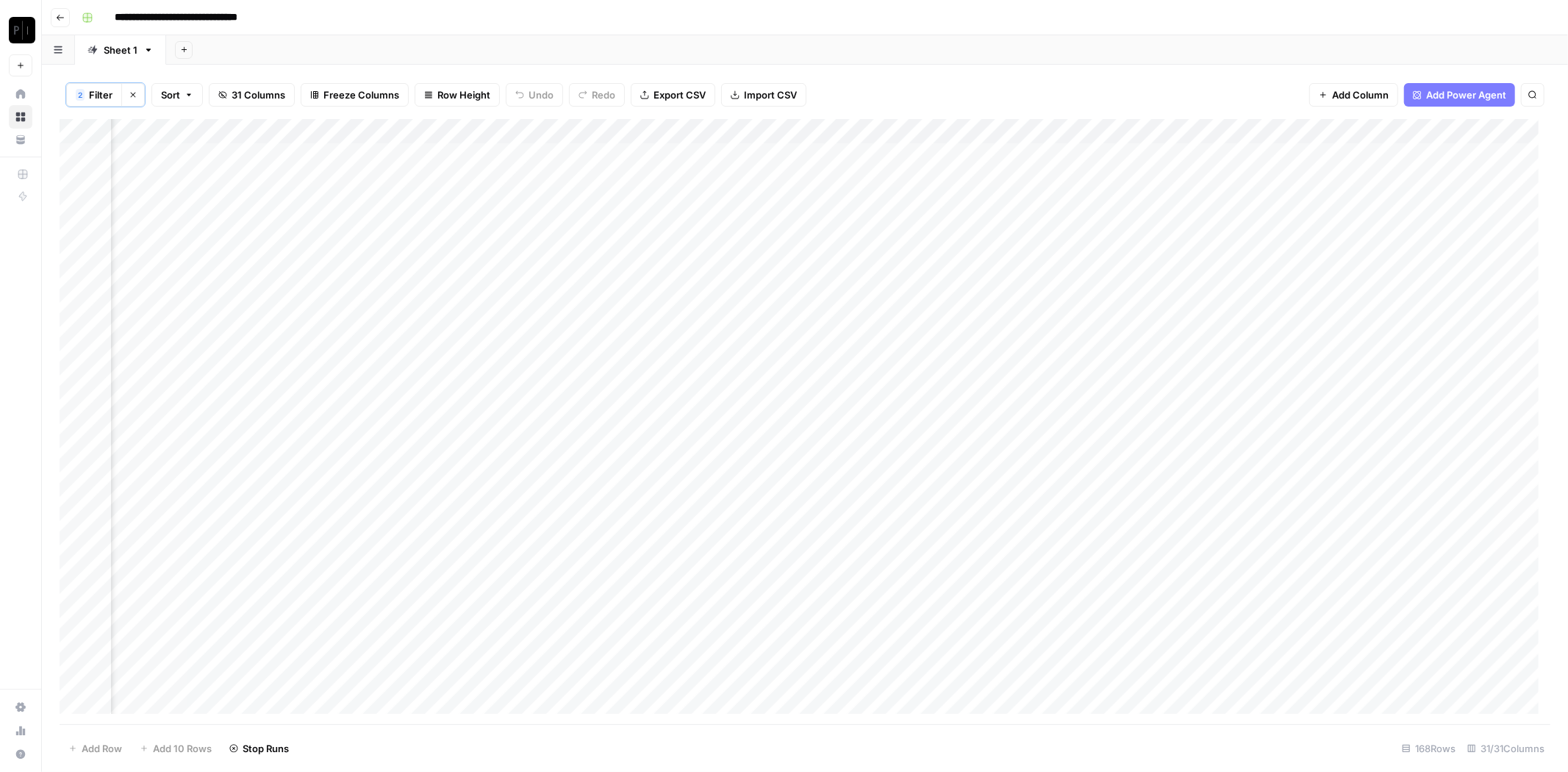
click at [817, 252] on div "Add Column" at bounding box center [805, 423] width 1491 height 607
click at [797, 250] on div "Add Column" at bounding box center [805, 423] width 1491 height 607
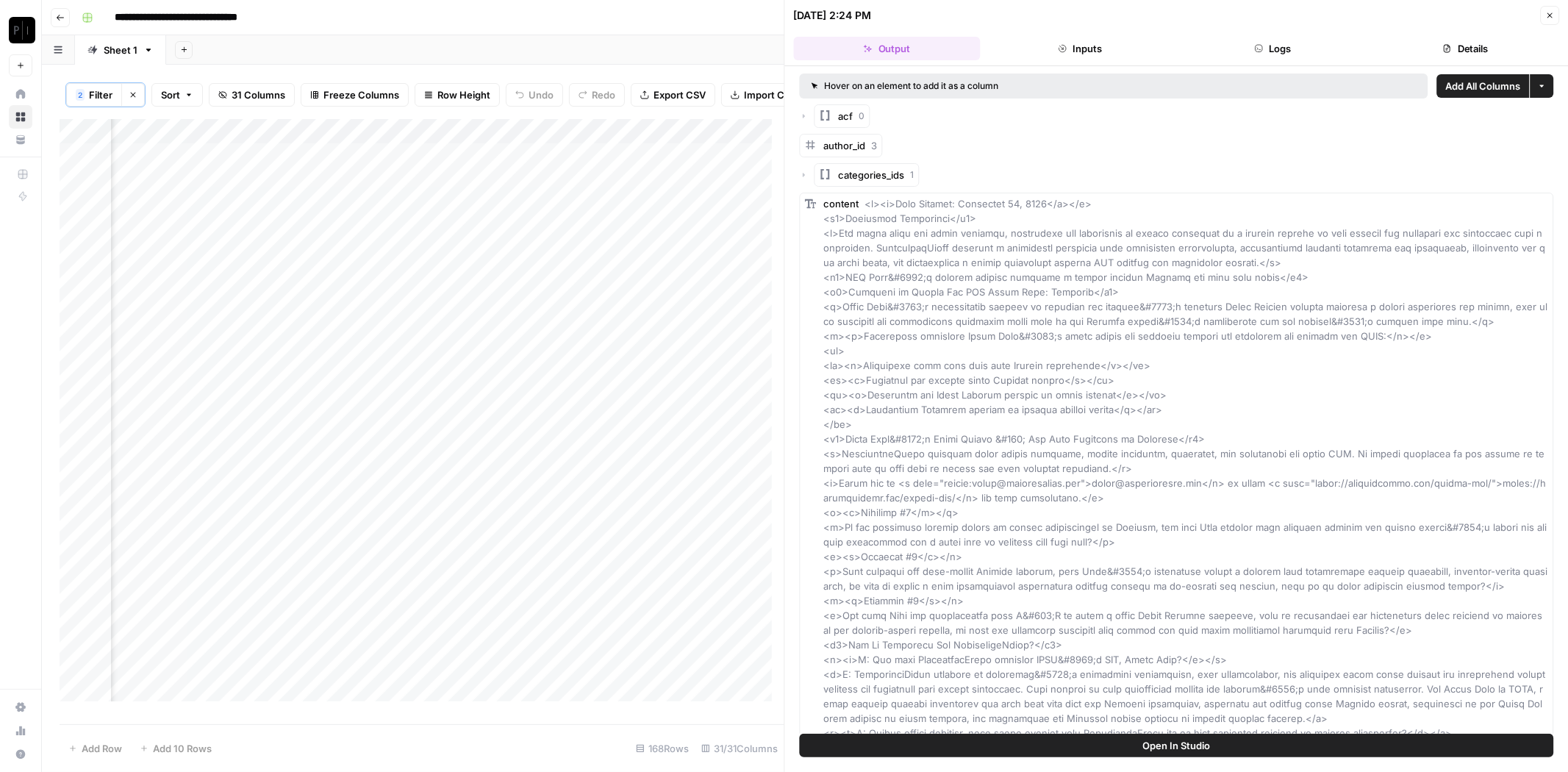
click at [1309, 46] on button "Logs" at bounding box center [1272, 48] width 186 height 23
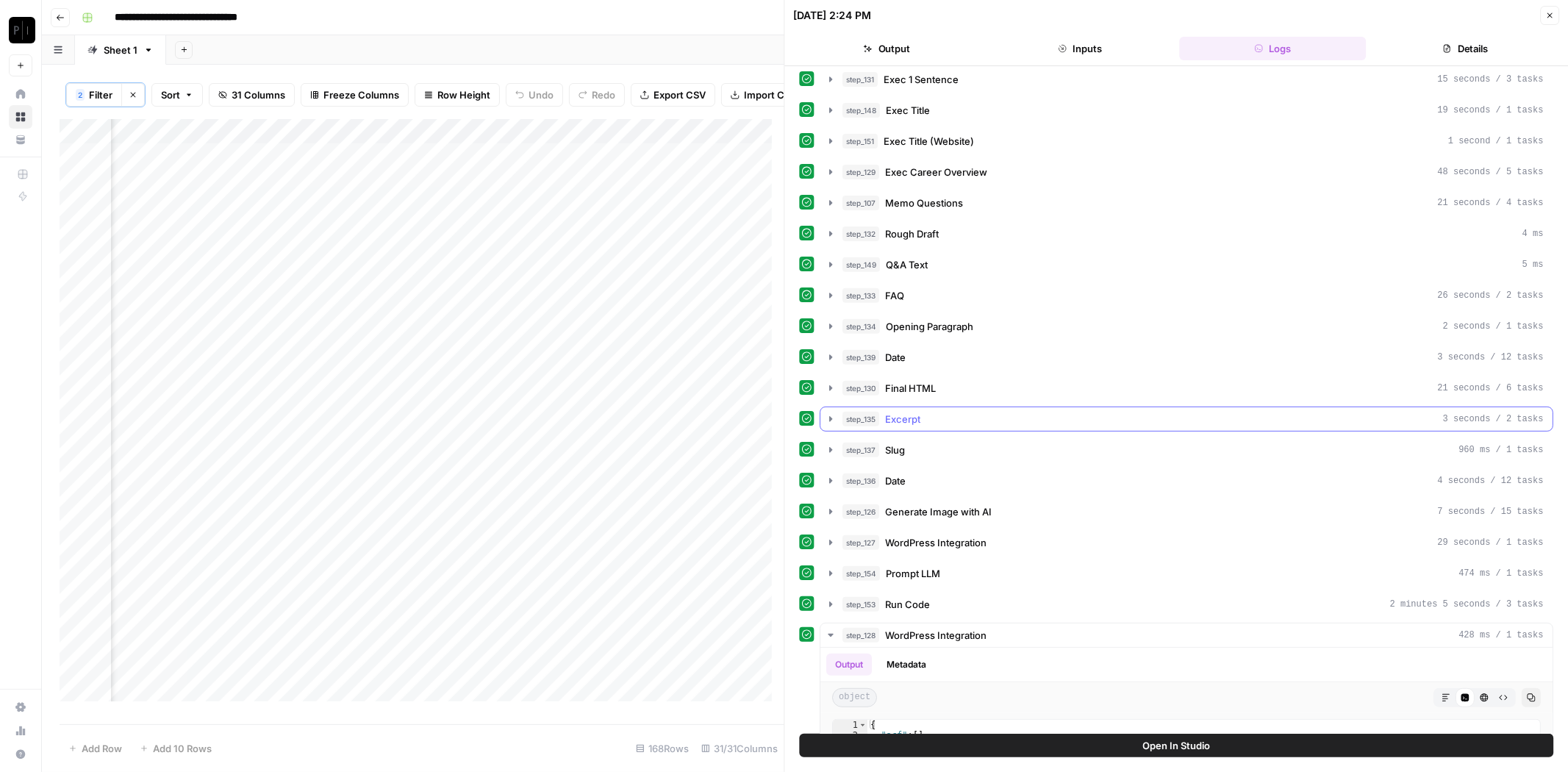
scroll to position [675, 0]
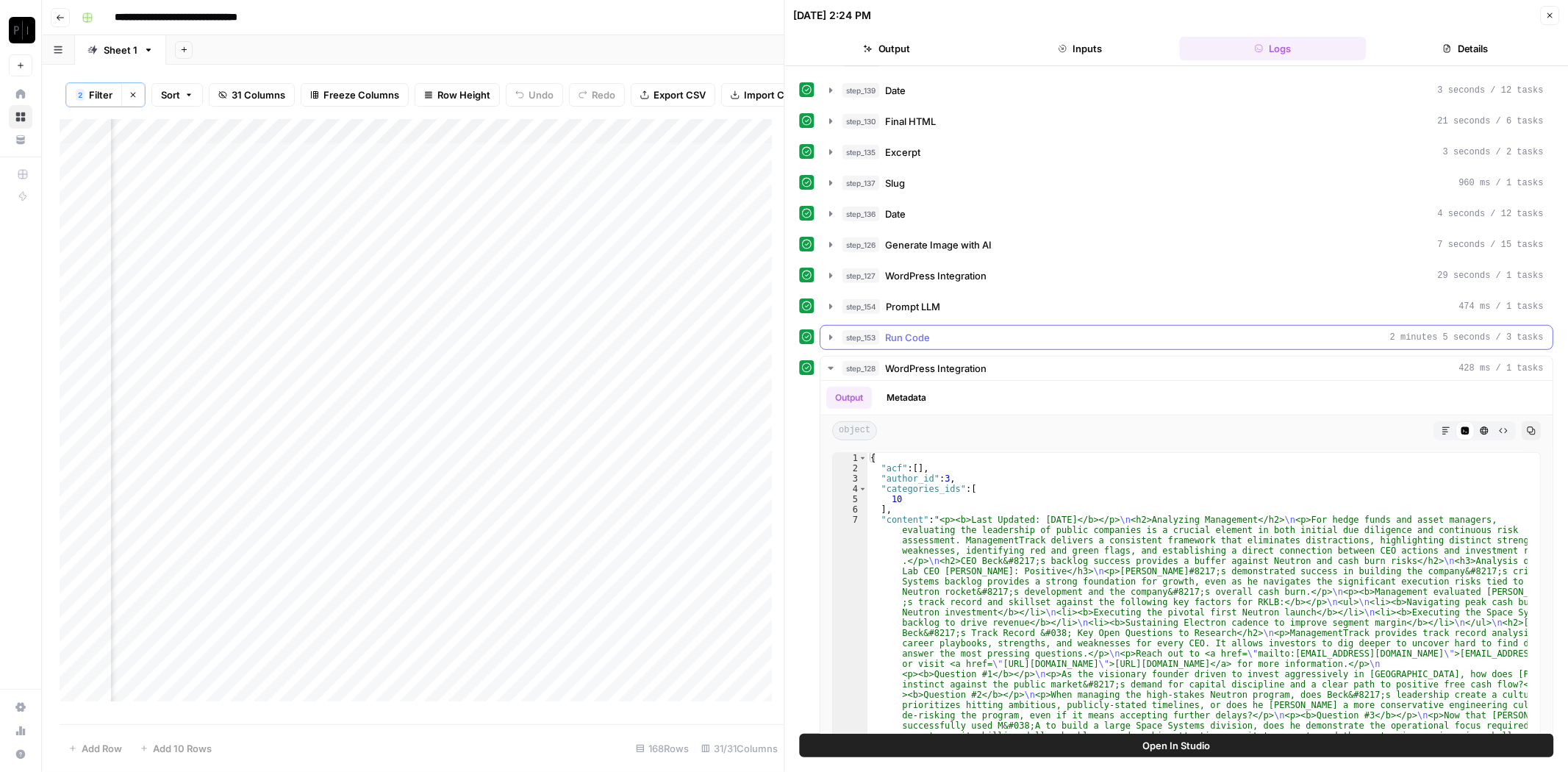
click at [967, 330] on div "step_153 Run Code 2 minutes 5 seconds / 3 tasks" at bounding box center [1193, 337] width 701 height 15
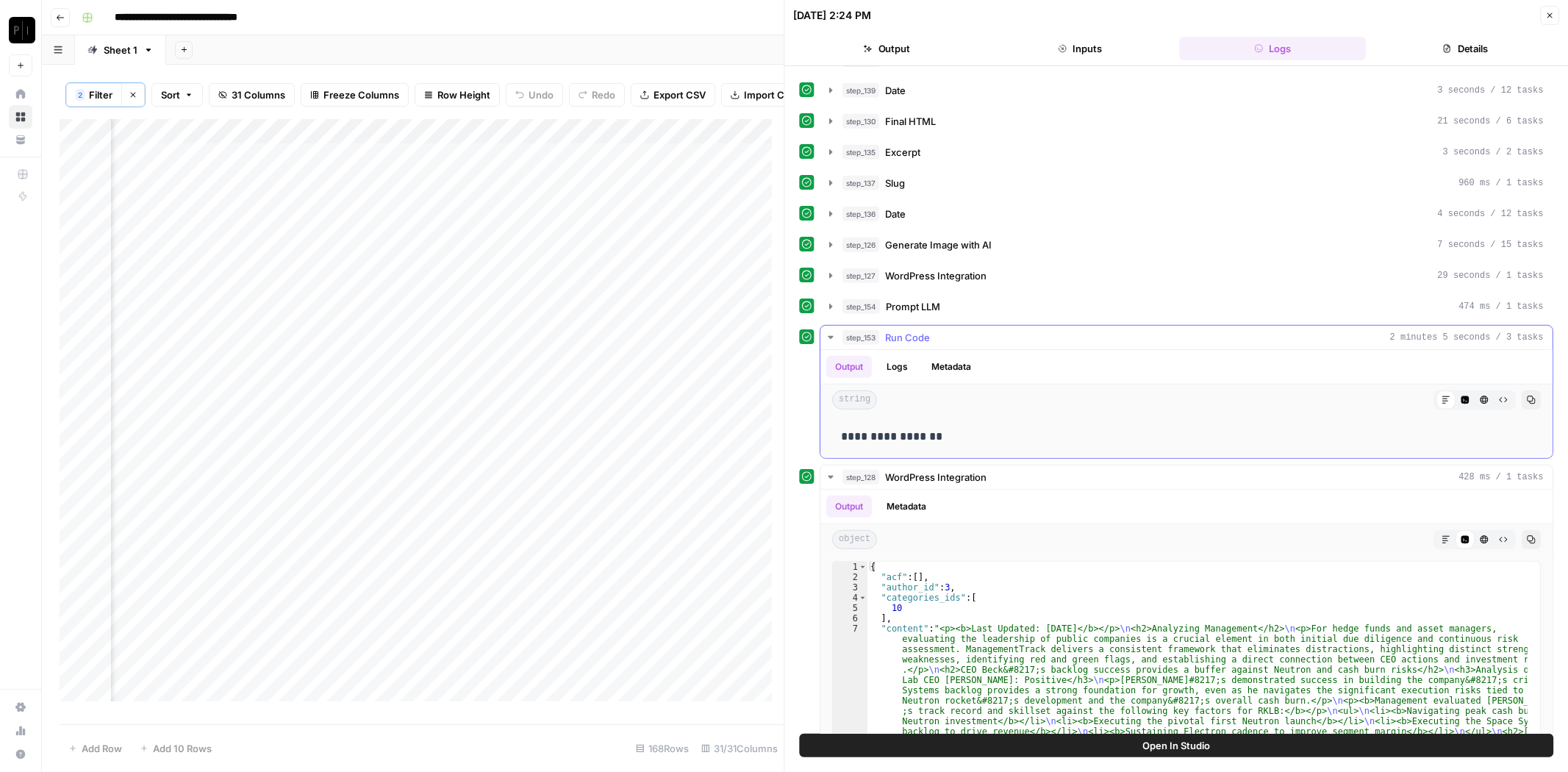
click at [960, 330] on div "step_153 Run Code 2 minutes 5 seconds / 3 tasks" at bounding box center [1193, 337] width 701 height 15
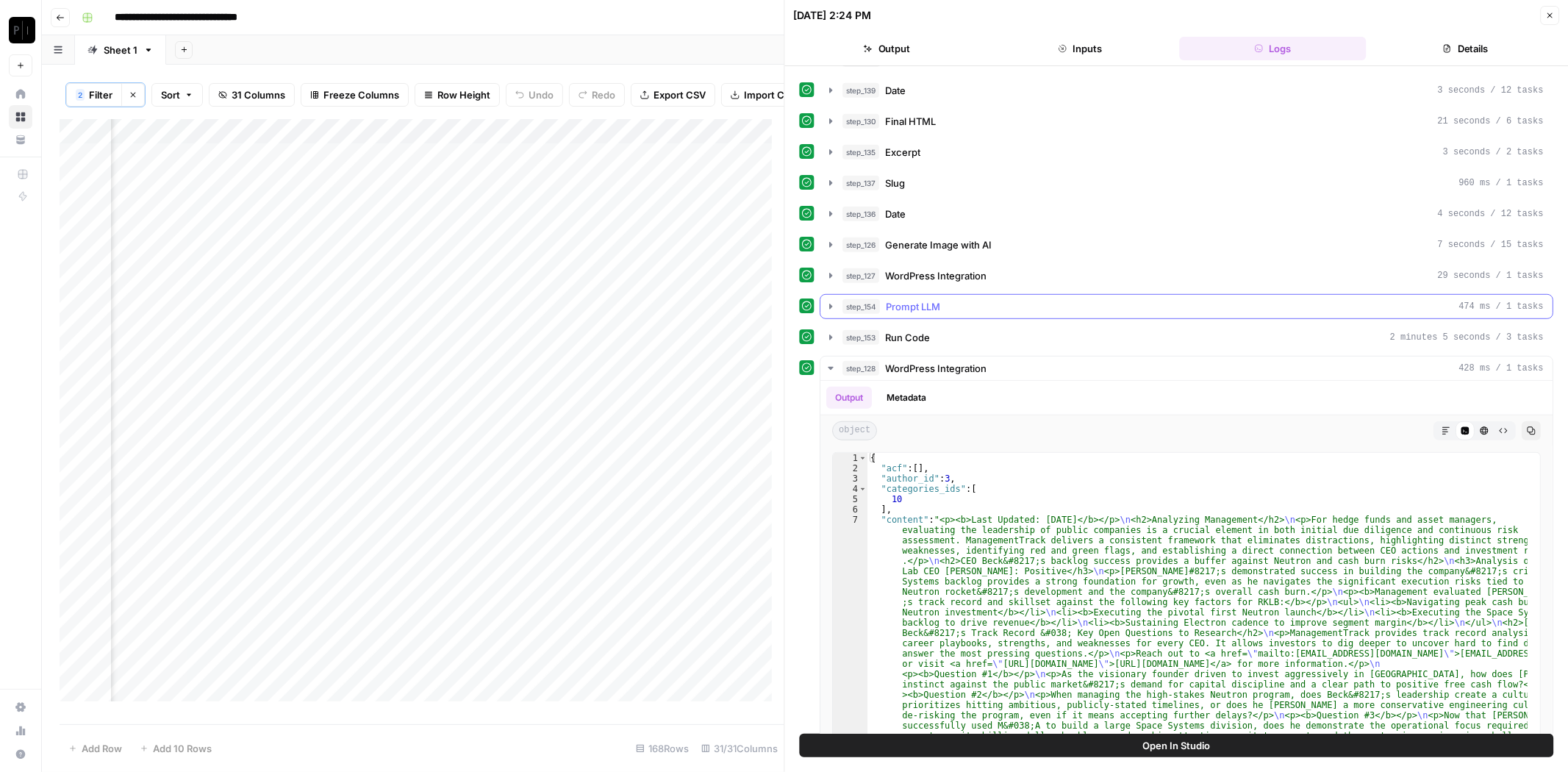
click at [946, 299] on div "step_154 Prompt LLM 474 ms / 1 tasks" at bounding box center [1193, 307] width 701 height 15
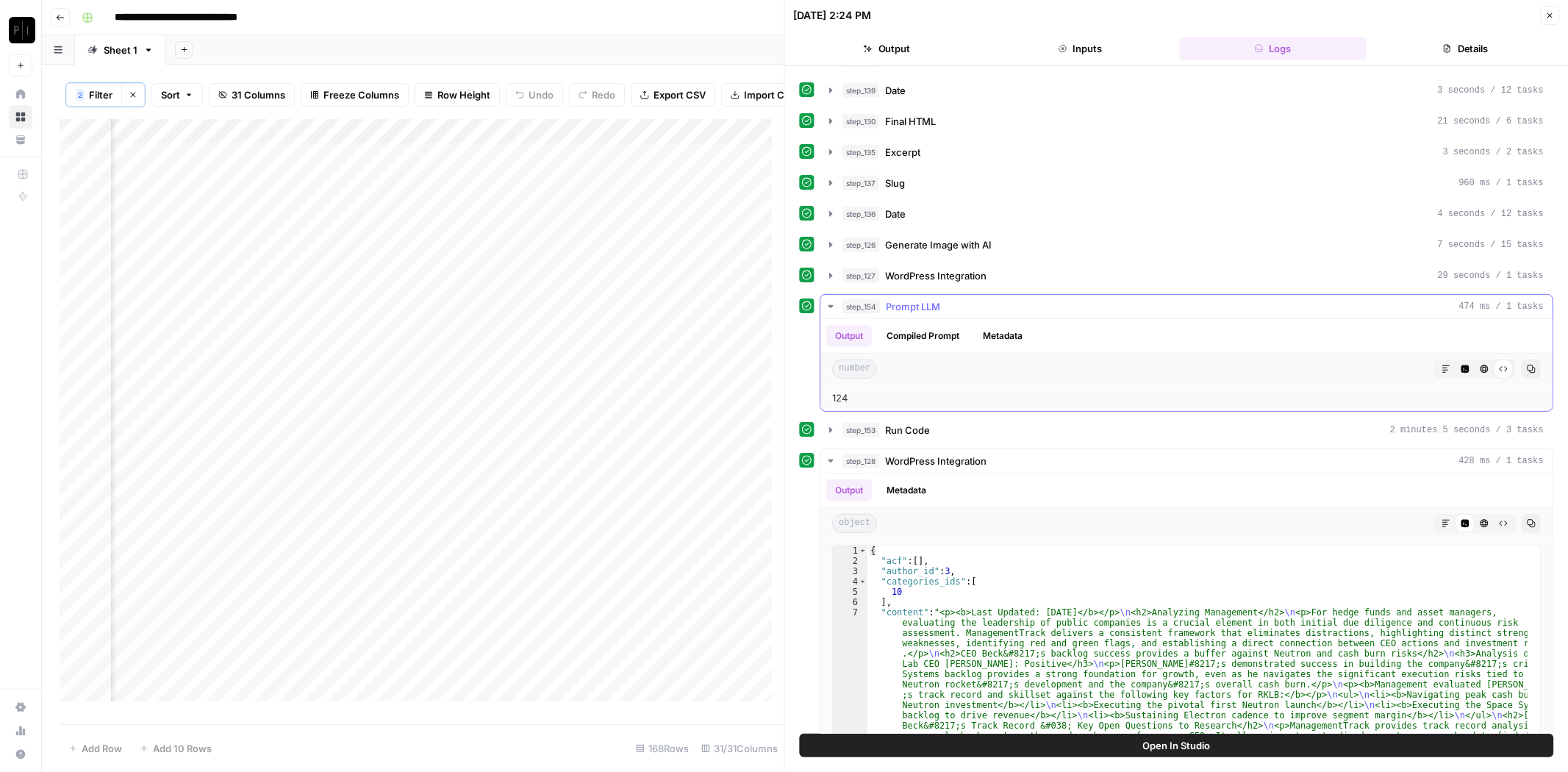
click at [946, 299] on div "step_154 Prompt LLM 474 ms / 1 tasks" at bounding box center [1193, 307] width 701 height 15
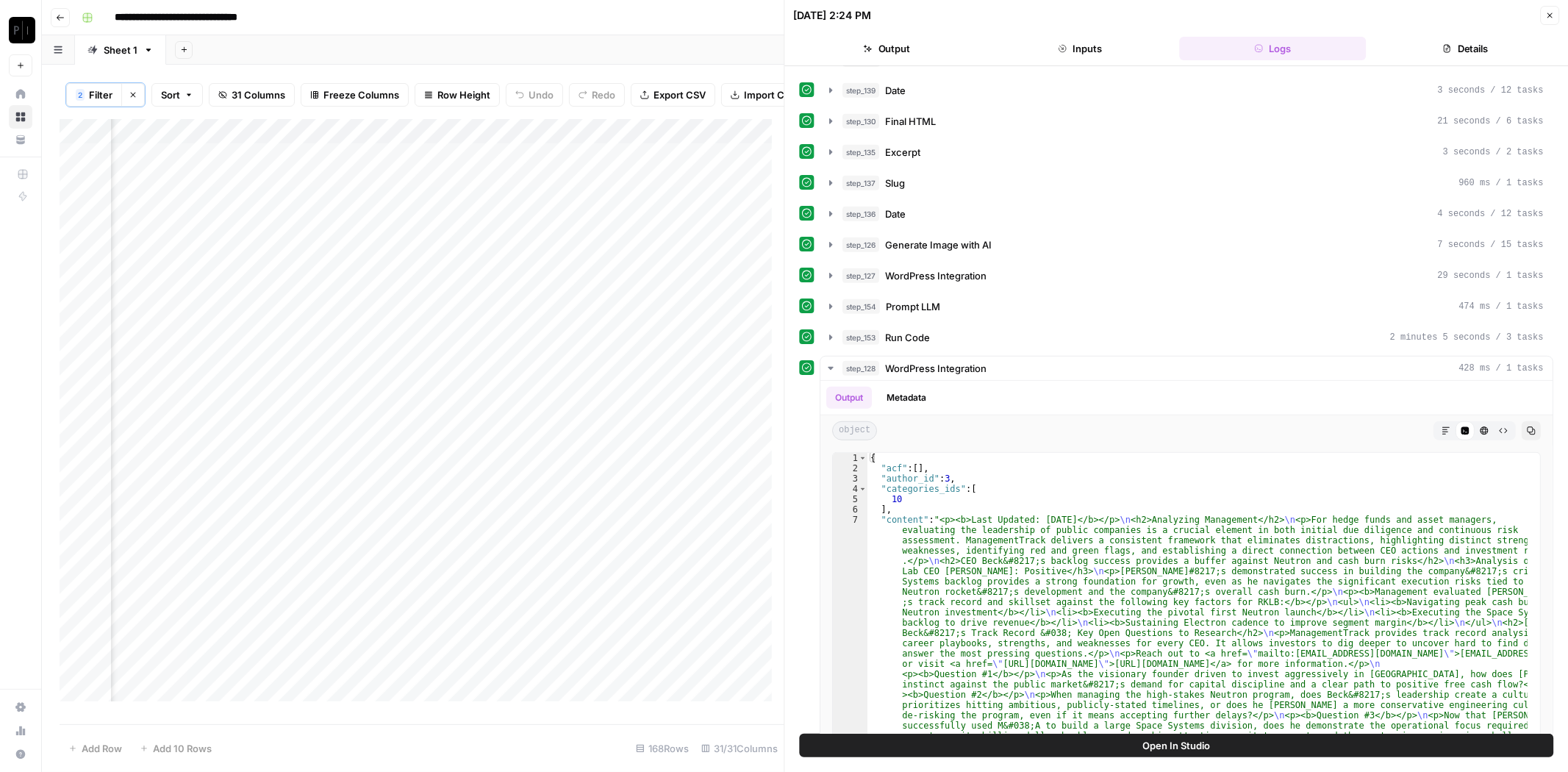
click at [711, 245] on div "Add Column" at bounding box center [422, 417] width 724 height 595
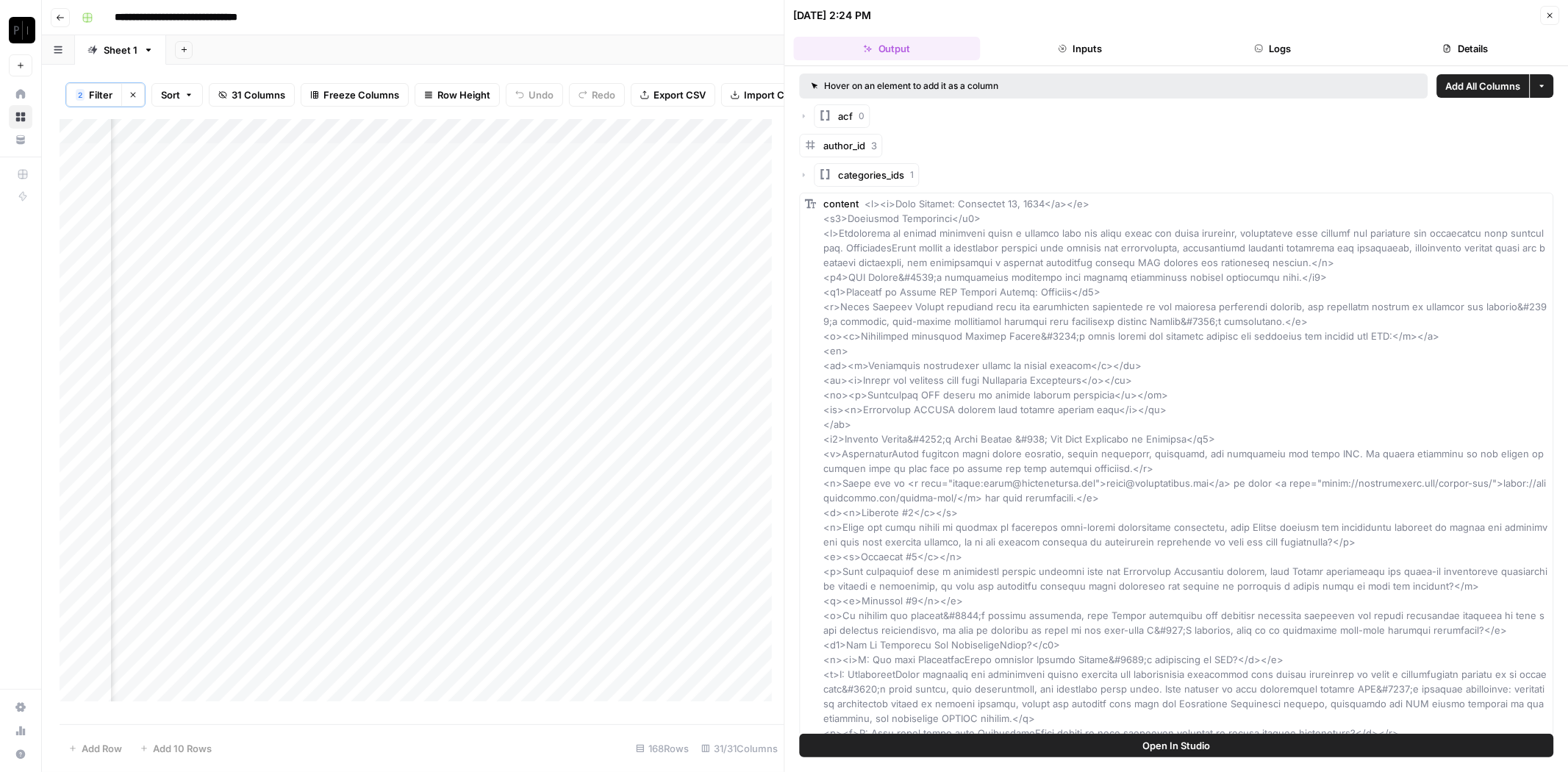
click at [1279, 44] on button "Logs" at bounding box center [1272, 48] width 186 height 23
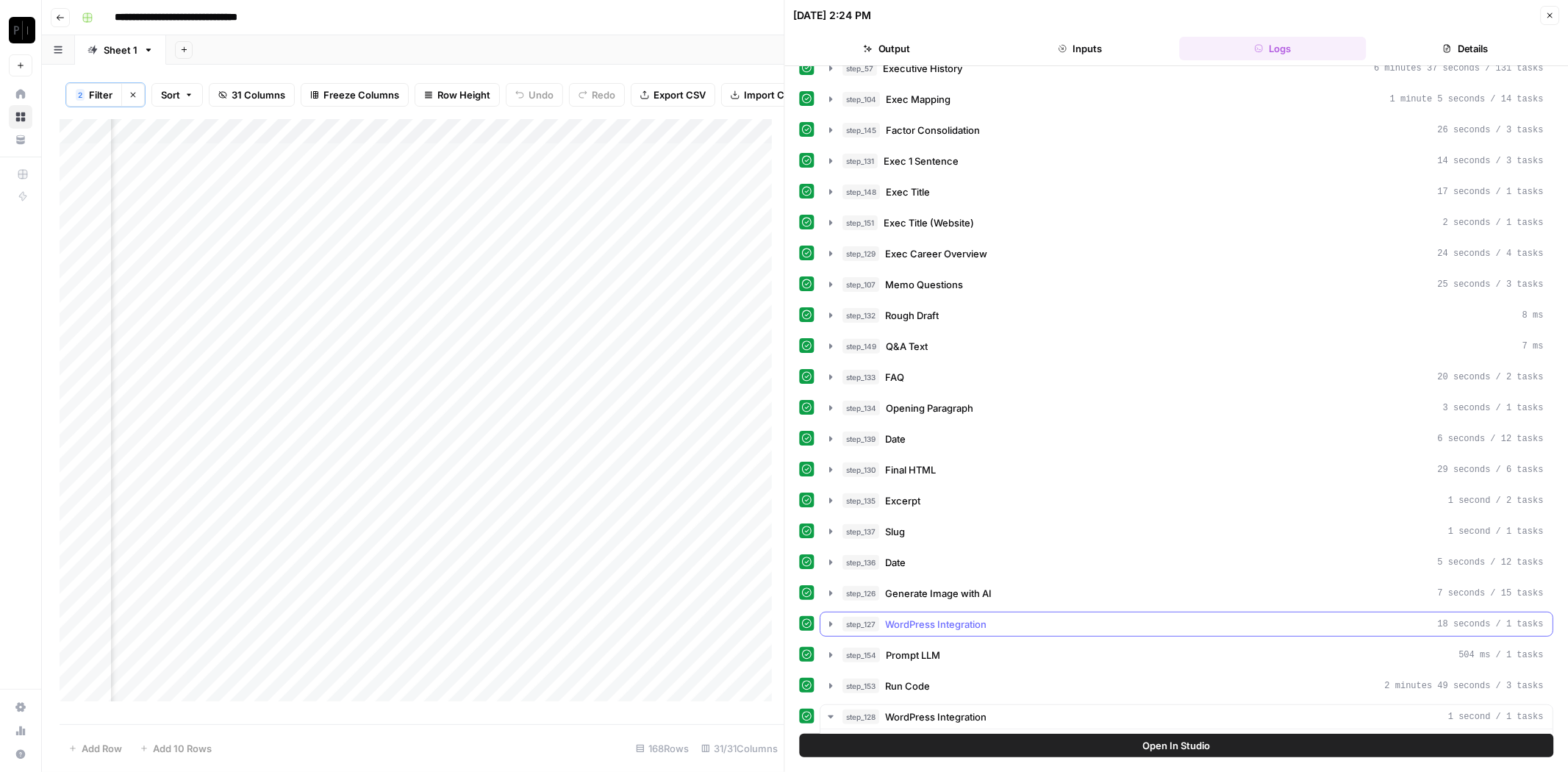
scroll to position [653, 0]
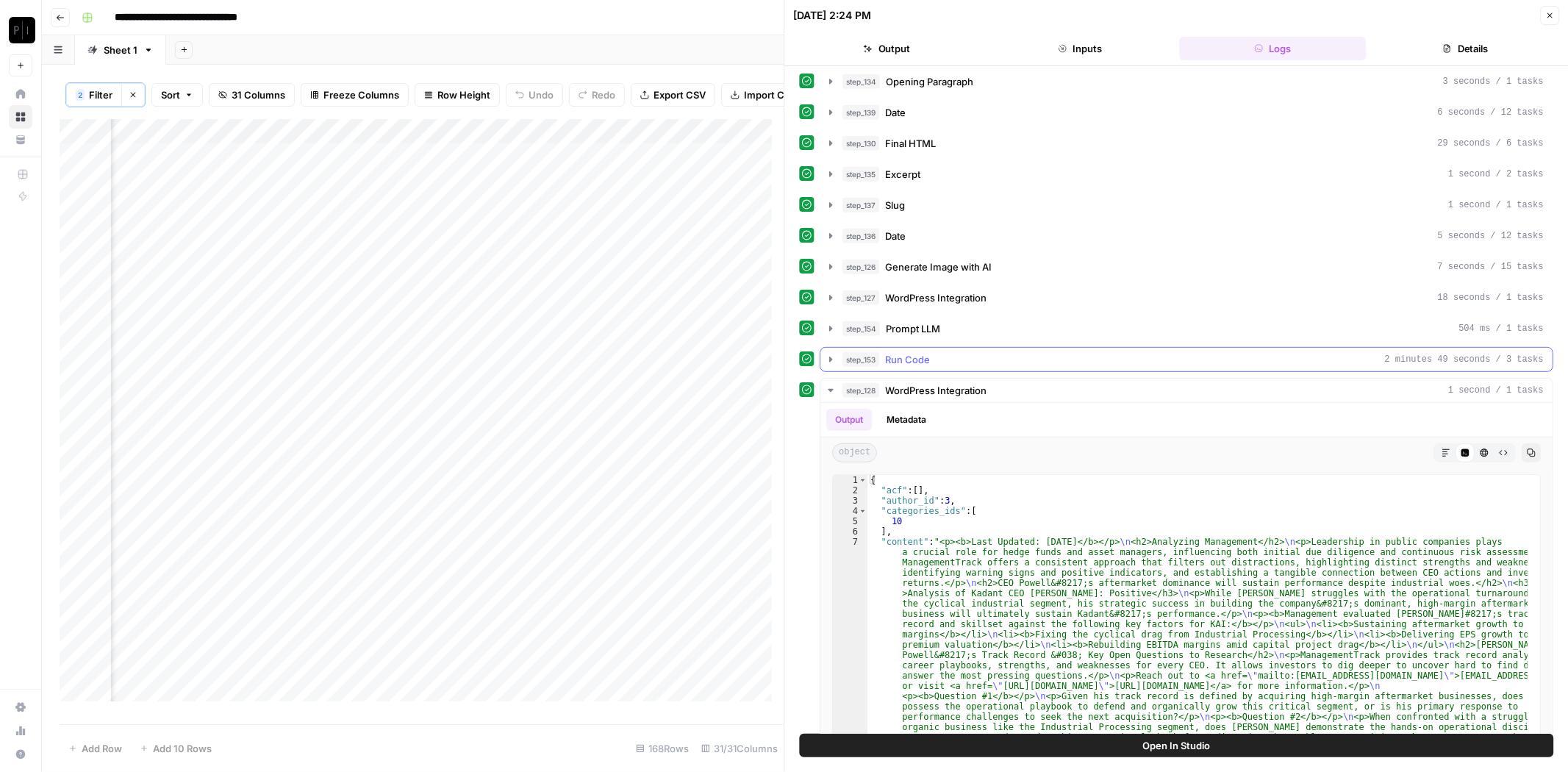
click at [936, 352] on div "step_153 Run Code 2 minutes 49 seconds / 3 tasks" at bounding box center [1193, 360] width 701 height 15
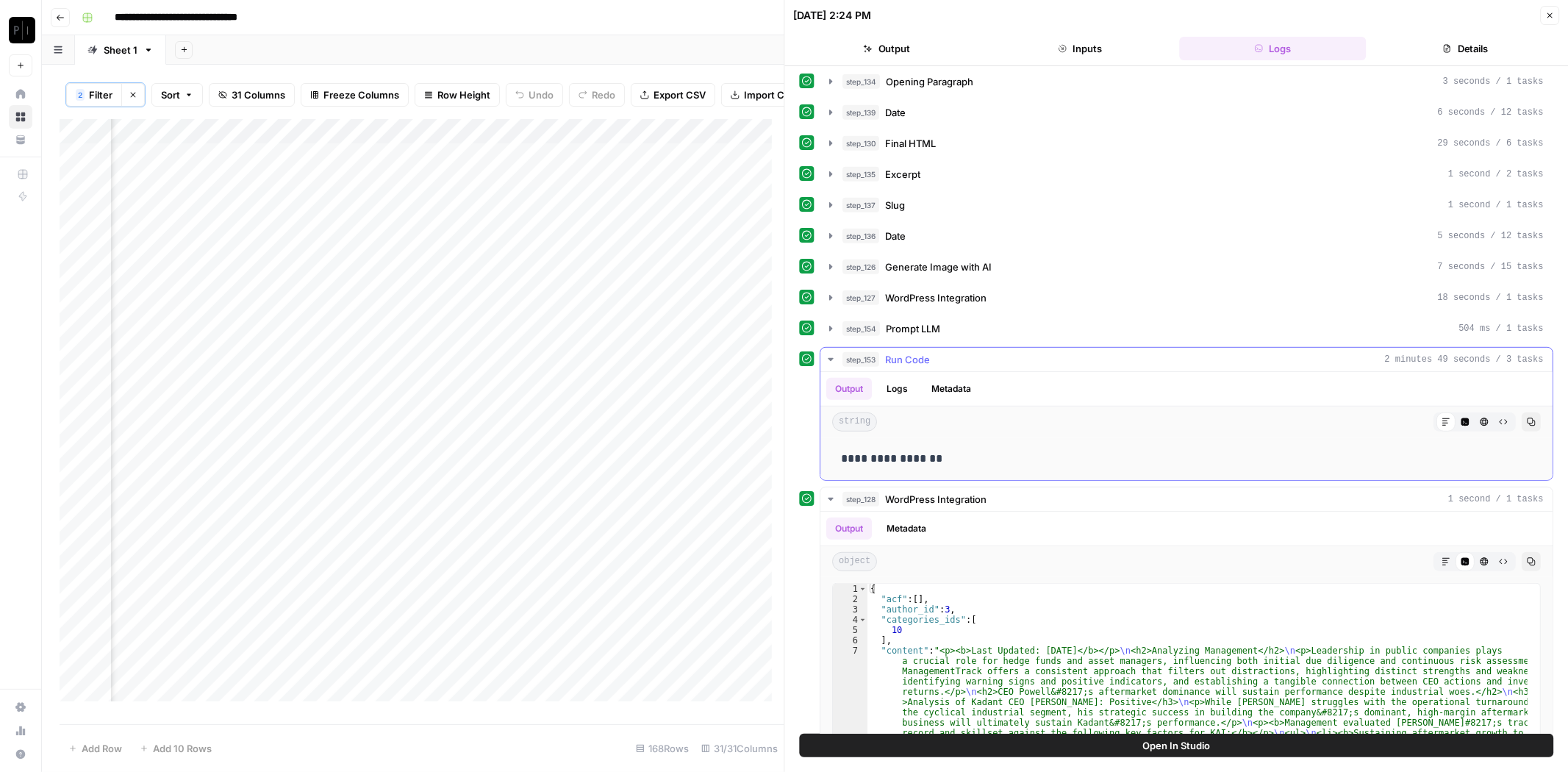
click at [936, 352] on div "step_153 Run Code 2 minutes 49 seconds / 3 tasks" at bounding box center [1193, 360] width 701 height 15
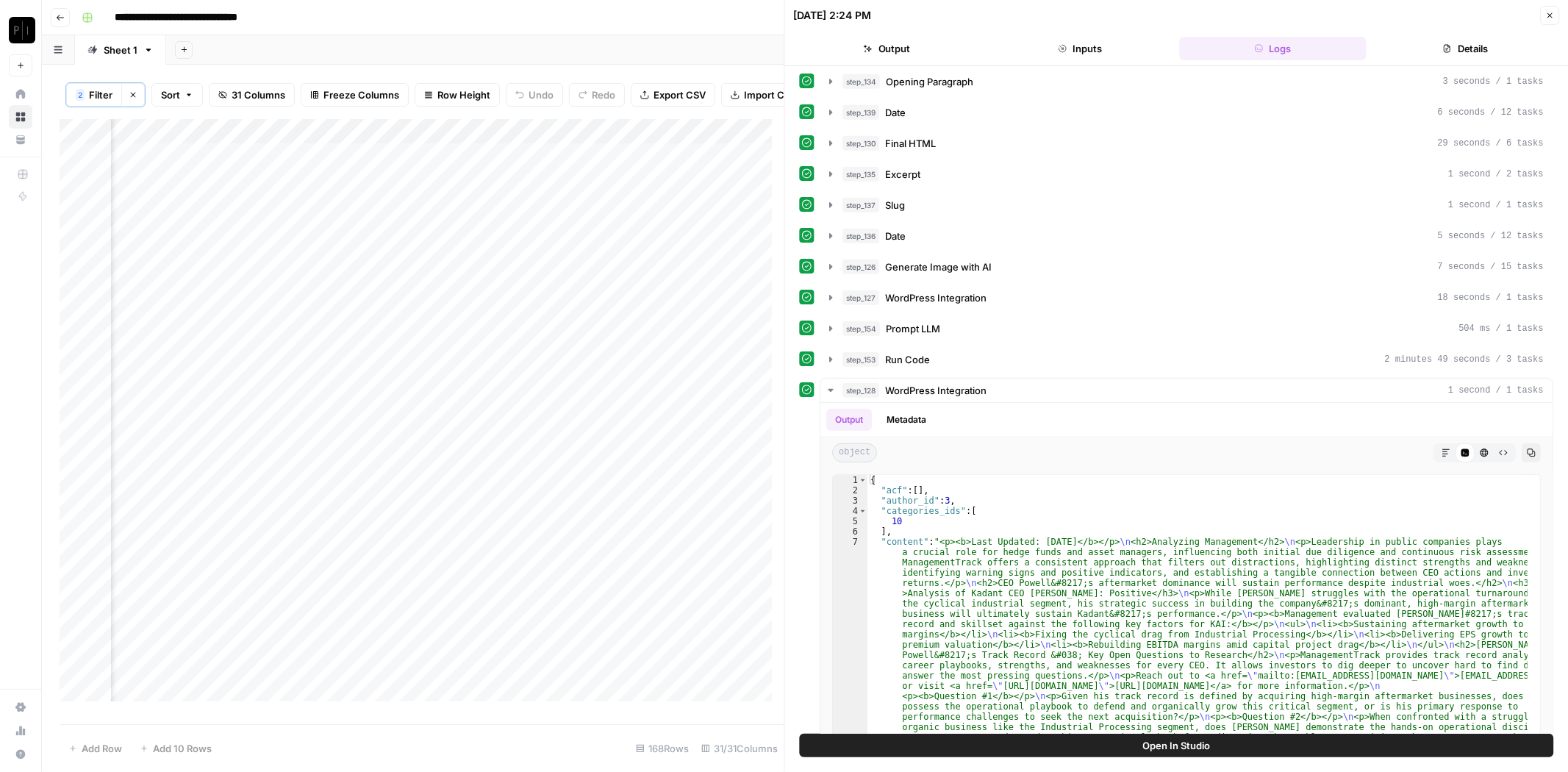
click at [719, 166] on div "Add Column" at bounding box center [422, 417] width 724 height 595
click at [737, 177] on div "Add Column" at bounding box center [422, 417] width 724 height 595
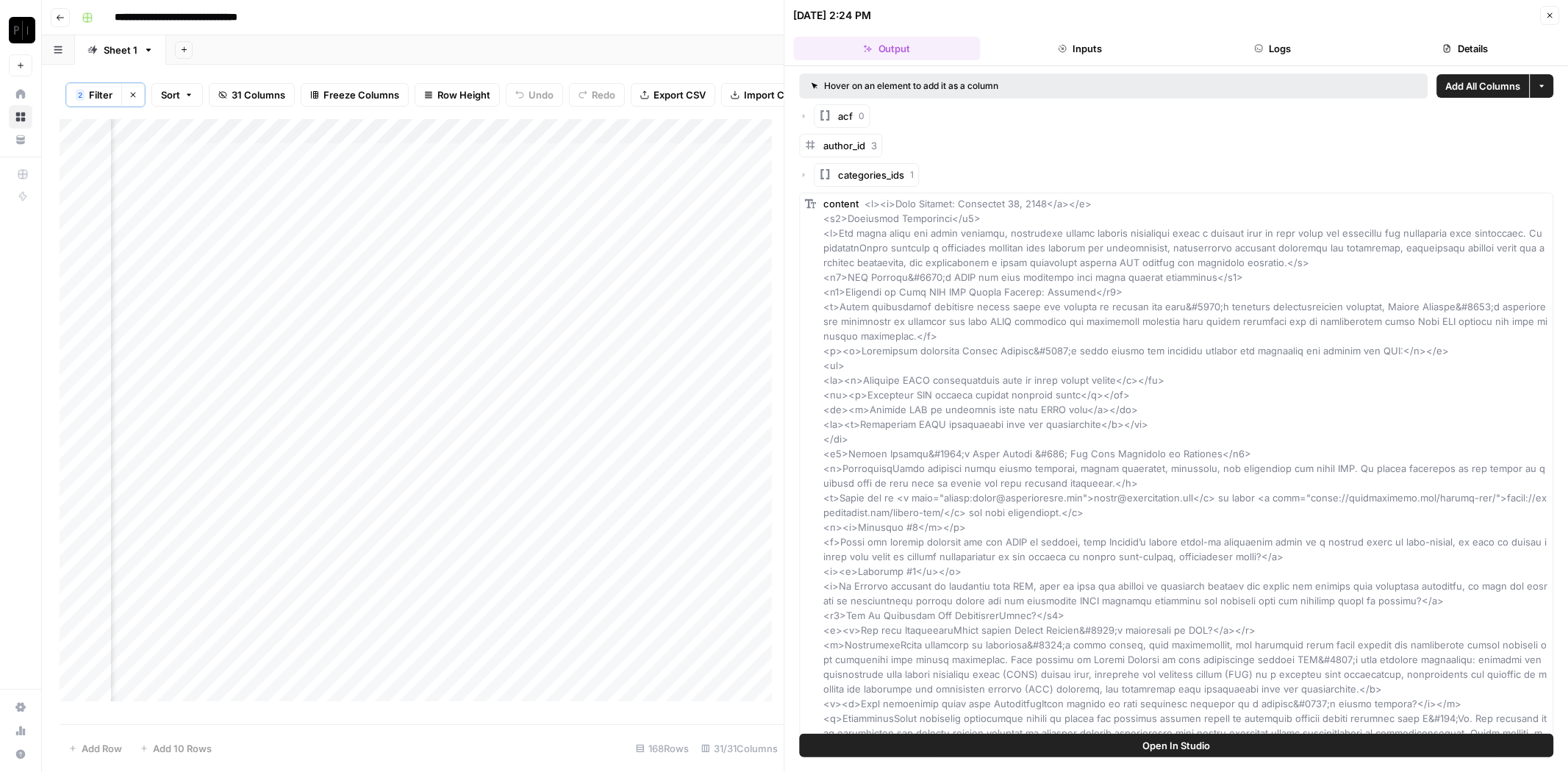
click at [1214, 49] on button "Logs" at bounding box center [1272, 48] width 186 height 23
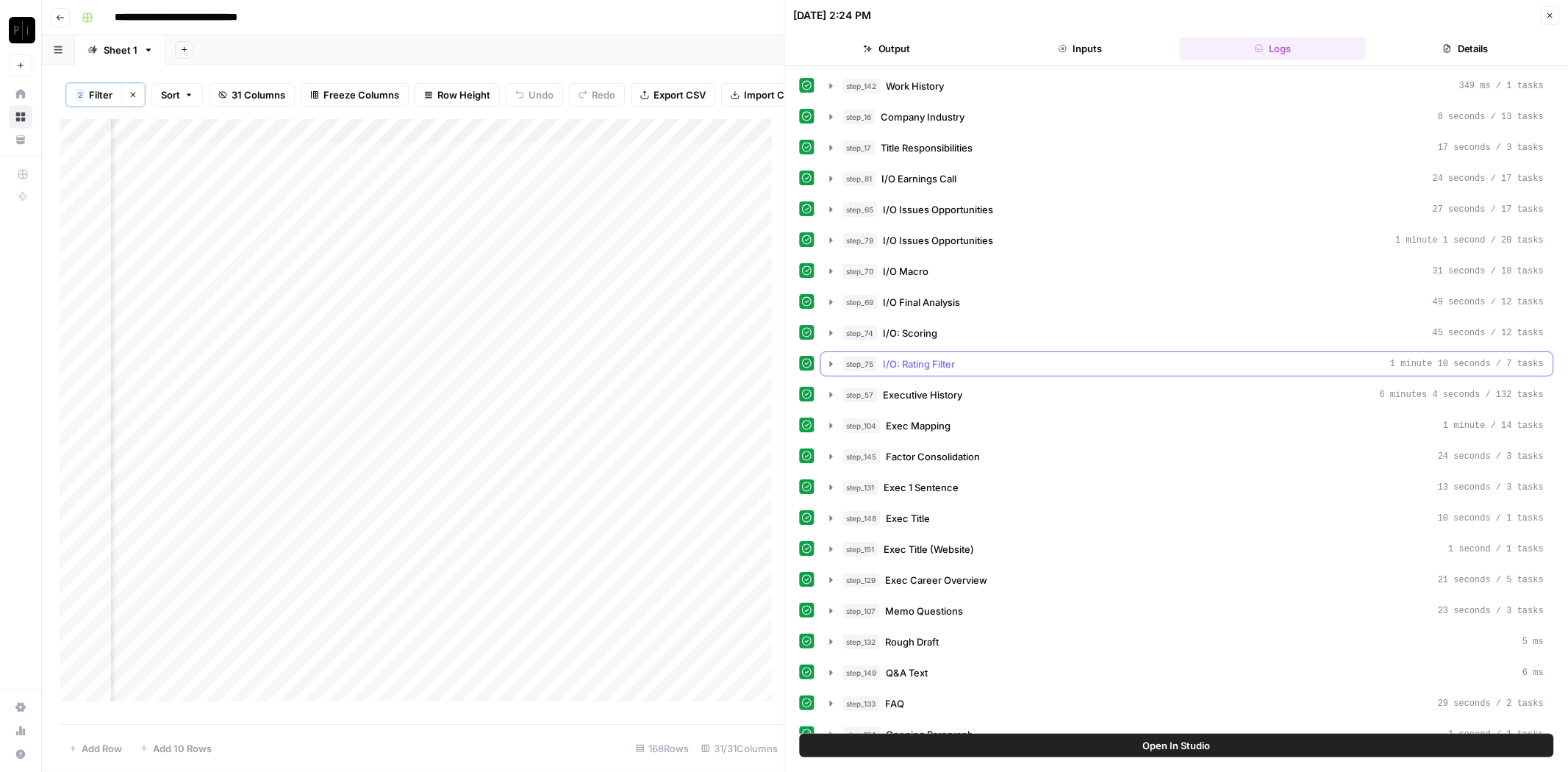
scroll to position [490, 0]
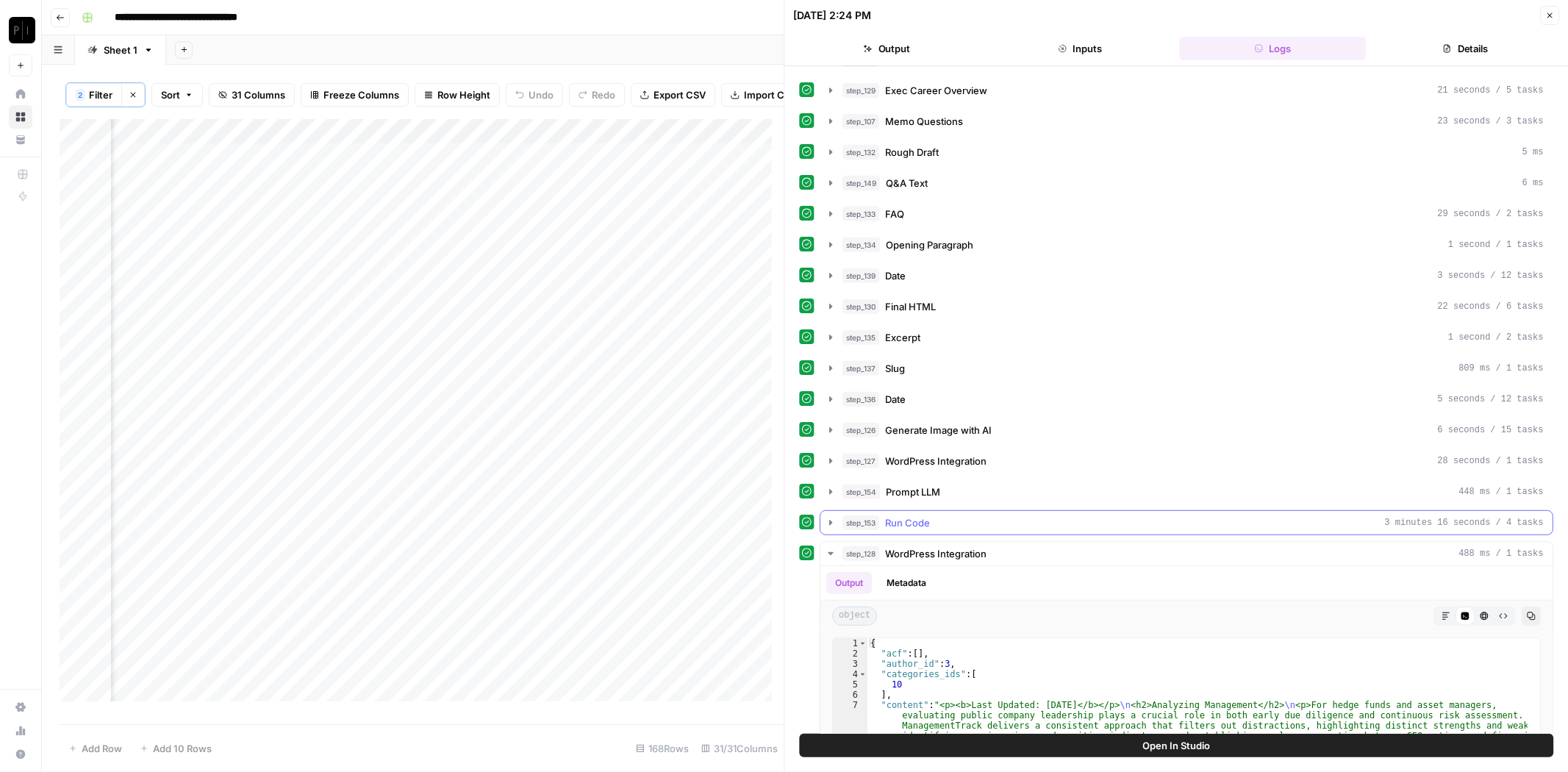
click at [945, 511] on button "step_153 Run Code 3 minutes 16 seconds / 4 tasks" at bounding box center [1187, 522] width 732 height 23
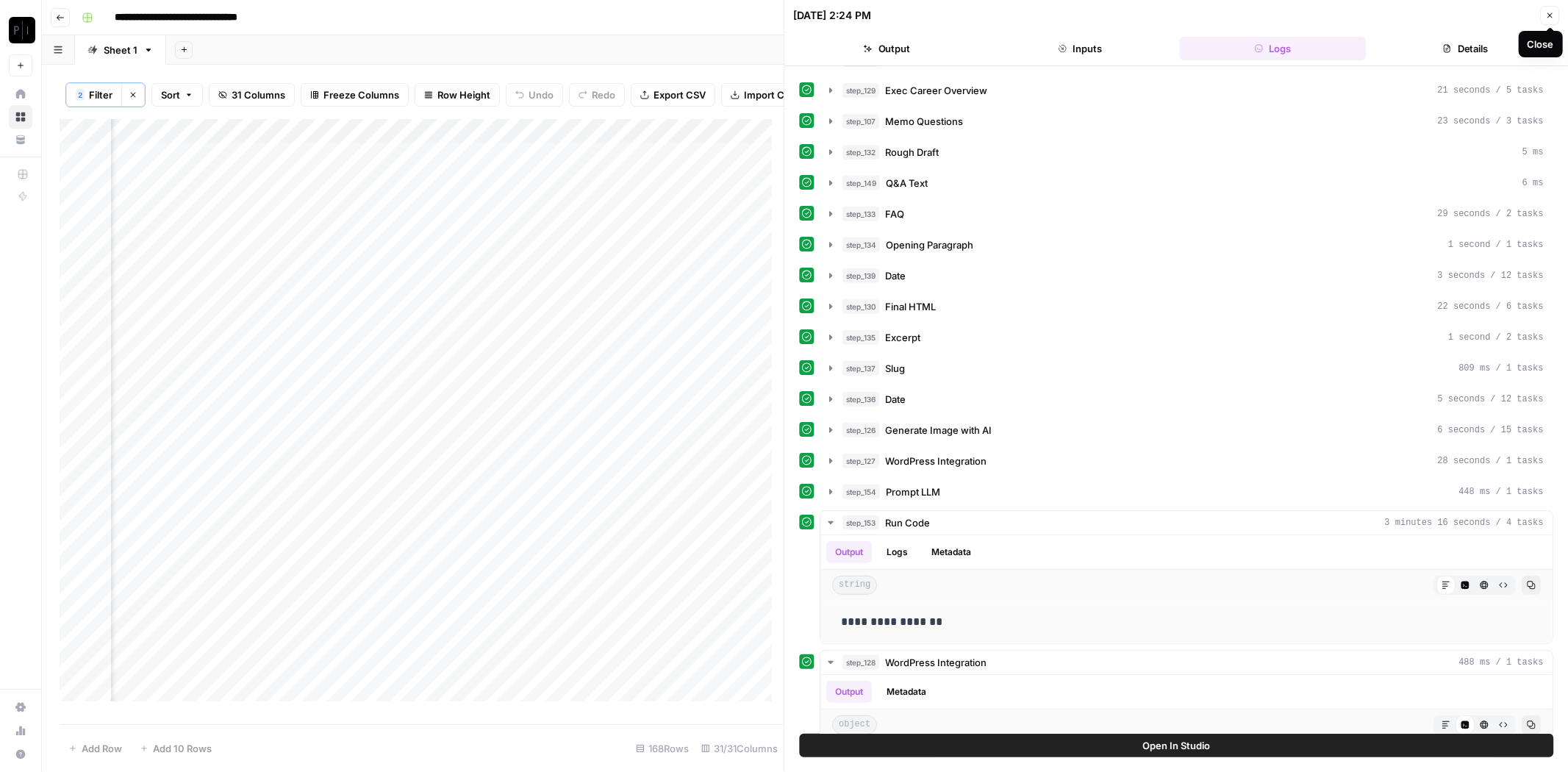
click at [1553, 17] on icon "button" at bounding box center [1549, 15] width 9 height 9
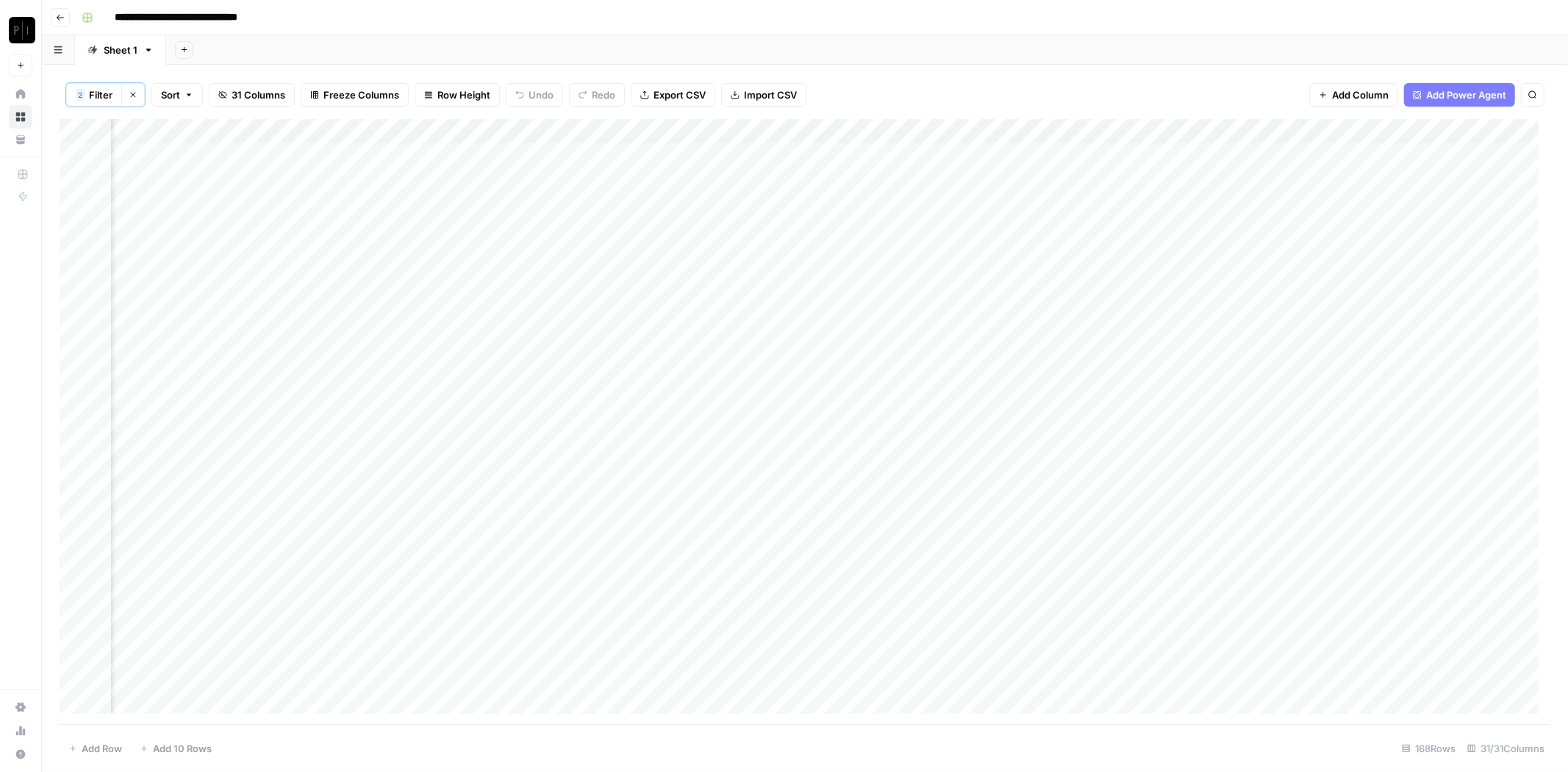
click at [821, 129] on div "Add Column" at bounding box center [805, 423] width 1491 height 607
click at [849, 162] on span "All Rows" at bounding box center [869, 164] width 93 height 15
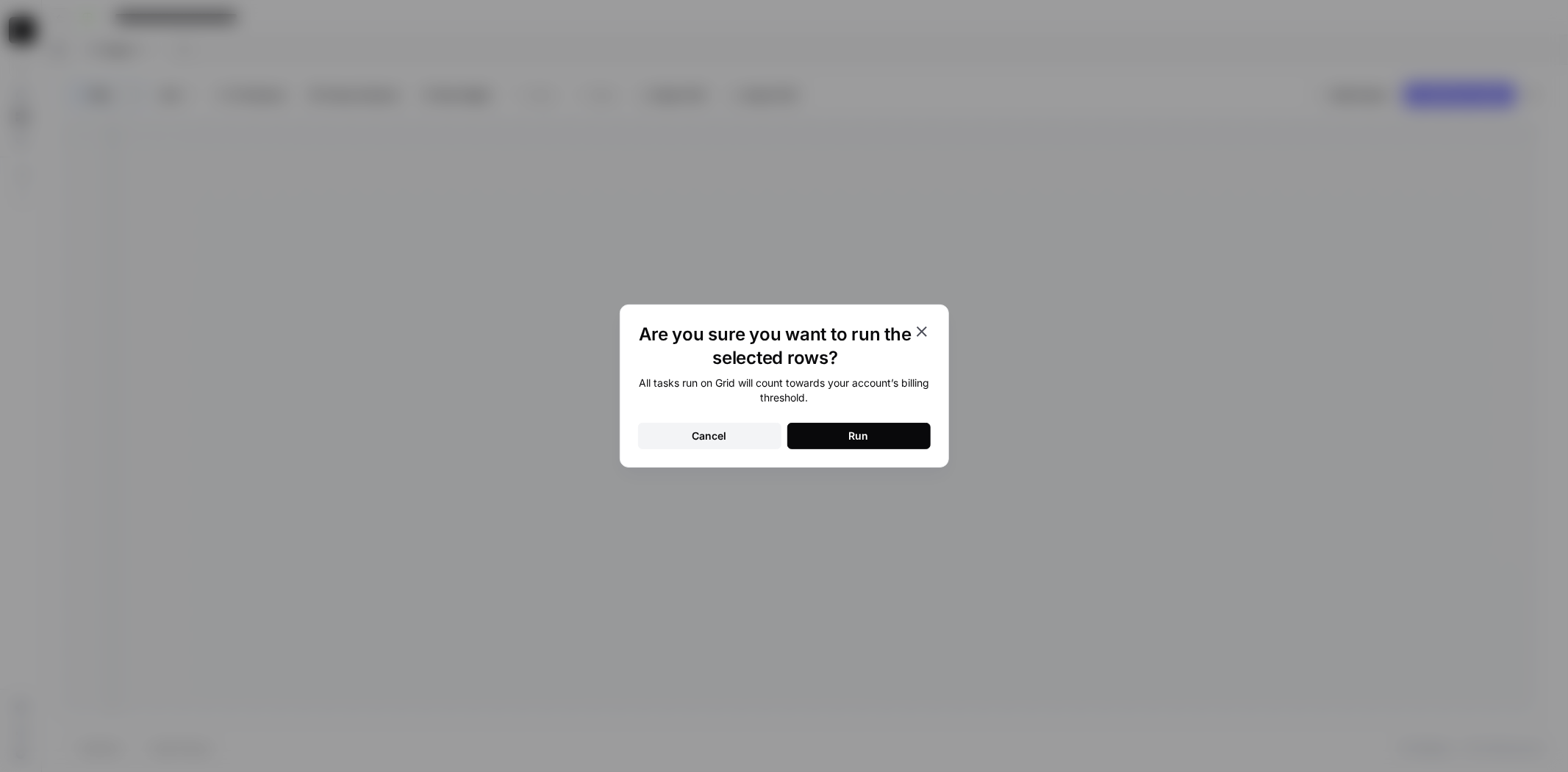
click at [694, 437] on div "Cancel" at bounding box center [709, 436] width 35 height 15
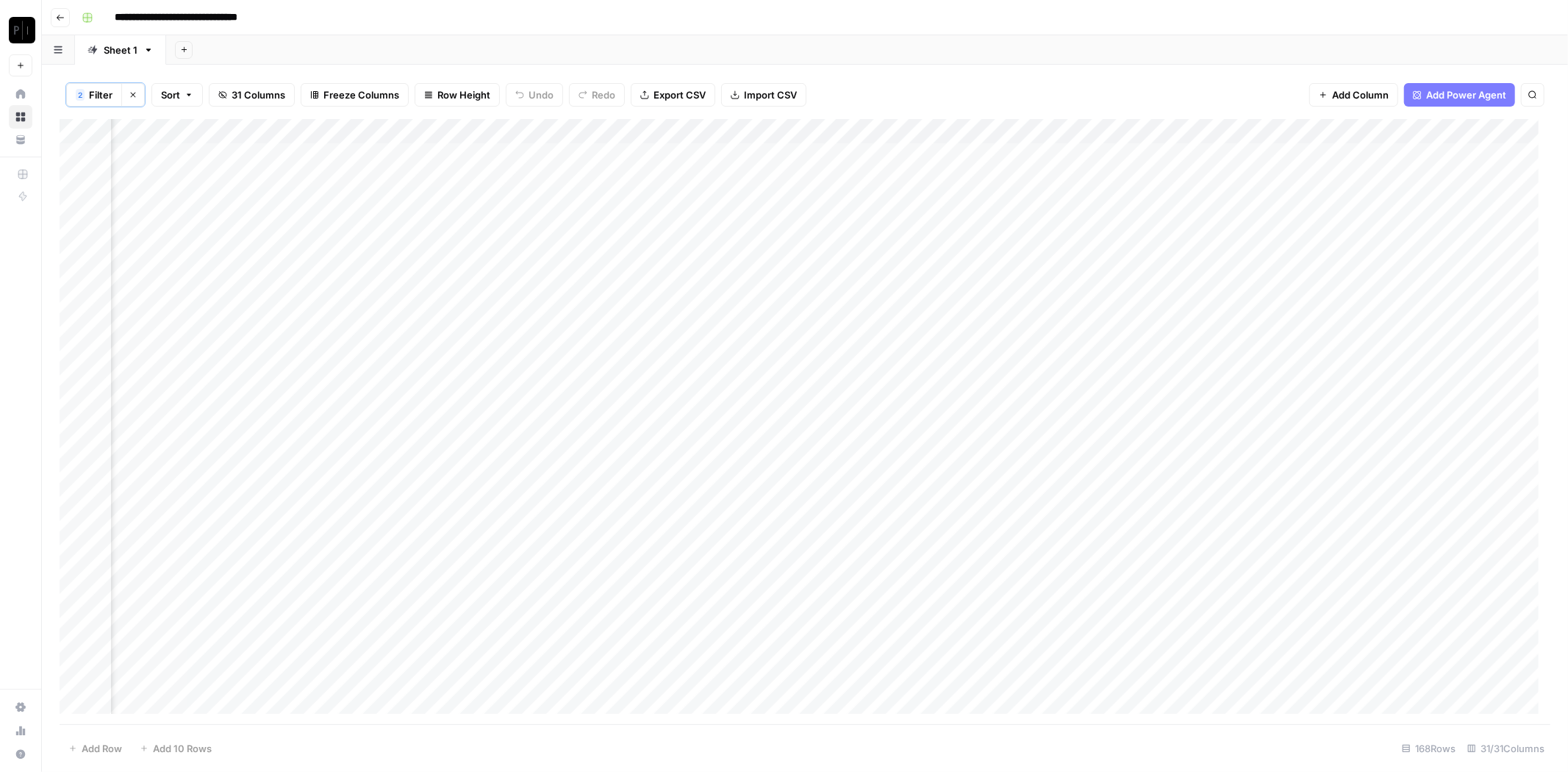
click at [821, 134] on div "Add Column" at bounding box center [805, 423] width 1491 height 607
click at [869, 221] on span "Remaining Rows" at bounding box center [869, 216] width 93 height 15
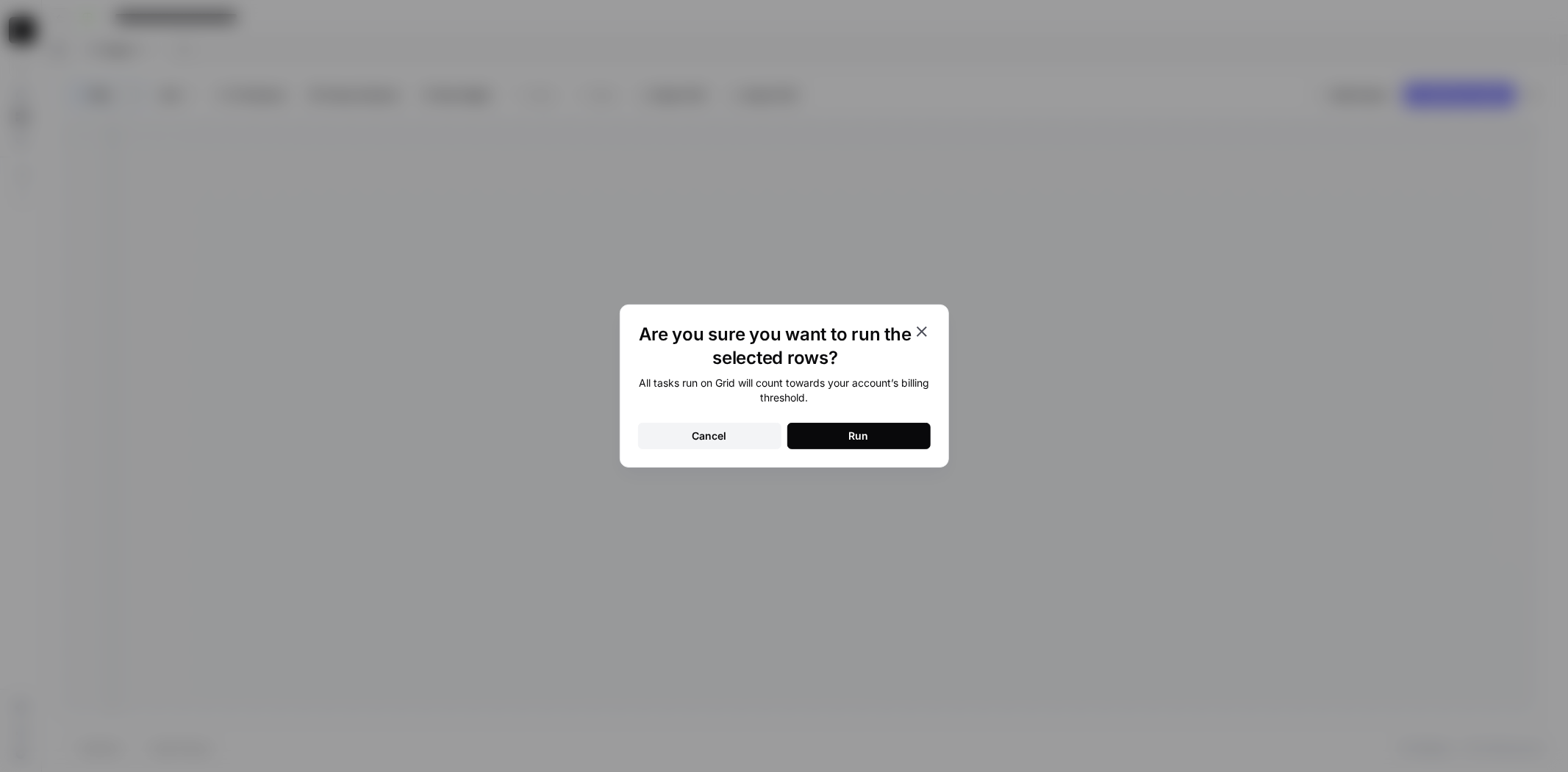
click at [847, 442] on button "Run" at bounding box center [859, 436] width 143 height 27
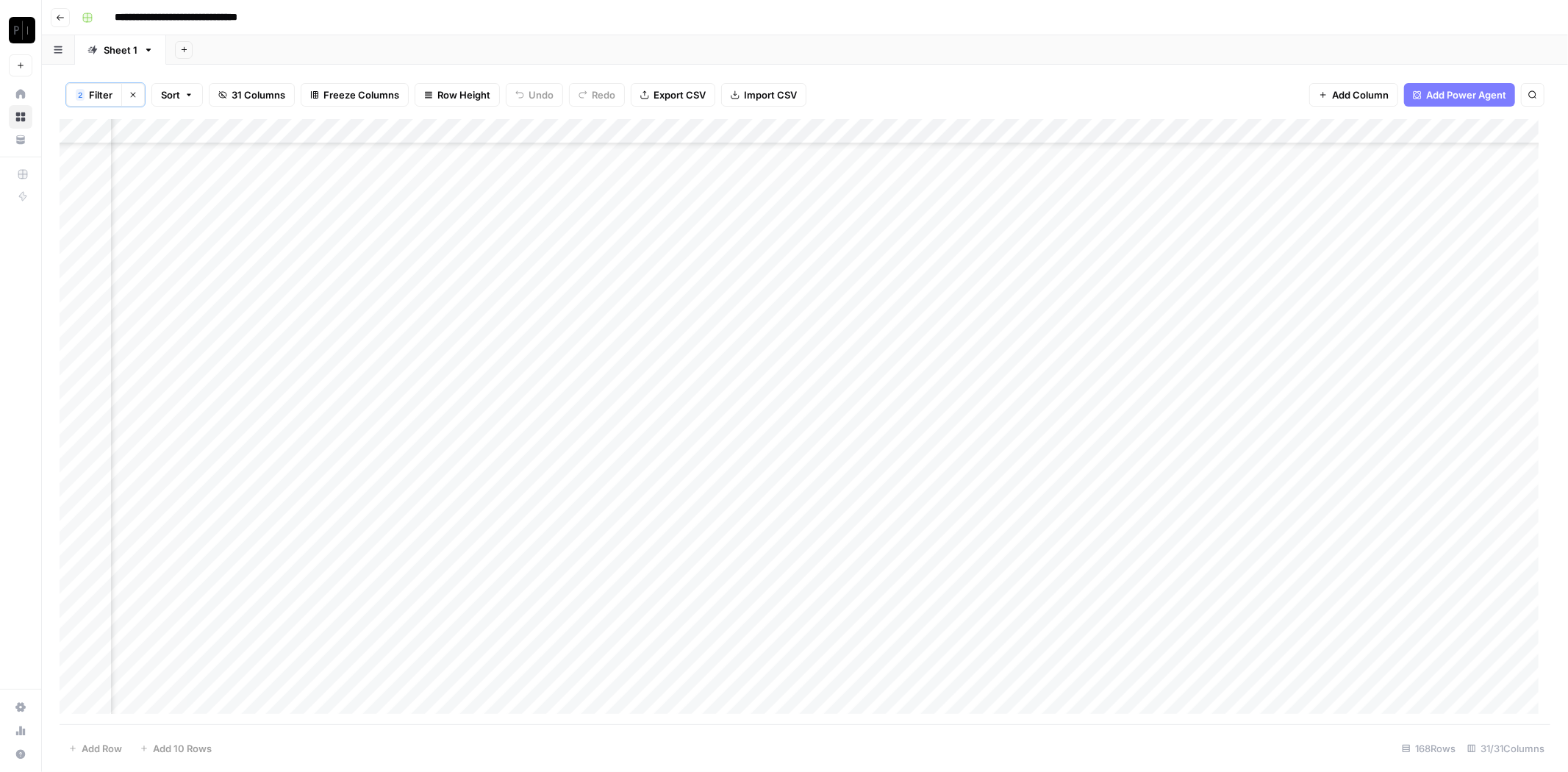
scroll to position [0, 1372]
click at [946, 314] on div "Add Column" at bounding box center [805, 423] width 1491 height 607
click at [798, 182] on div "Add Column" at bounding box center [805, 423] width 1491 height 607
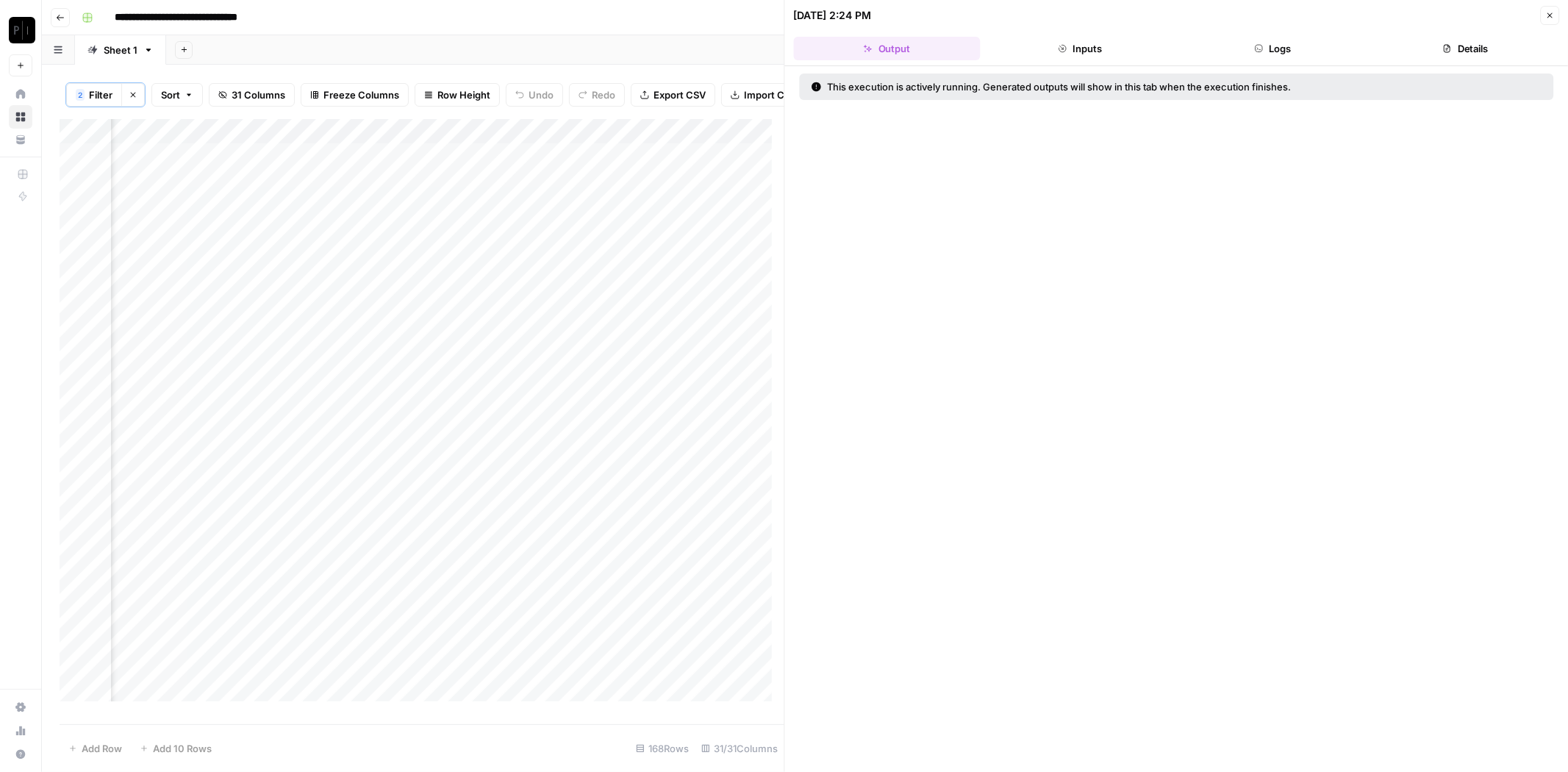
click at [1278, 57] on button "Logs" at bounding box center [1272, 48] width 186 height 23
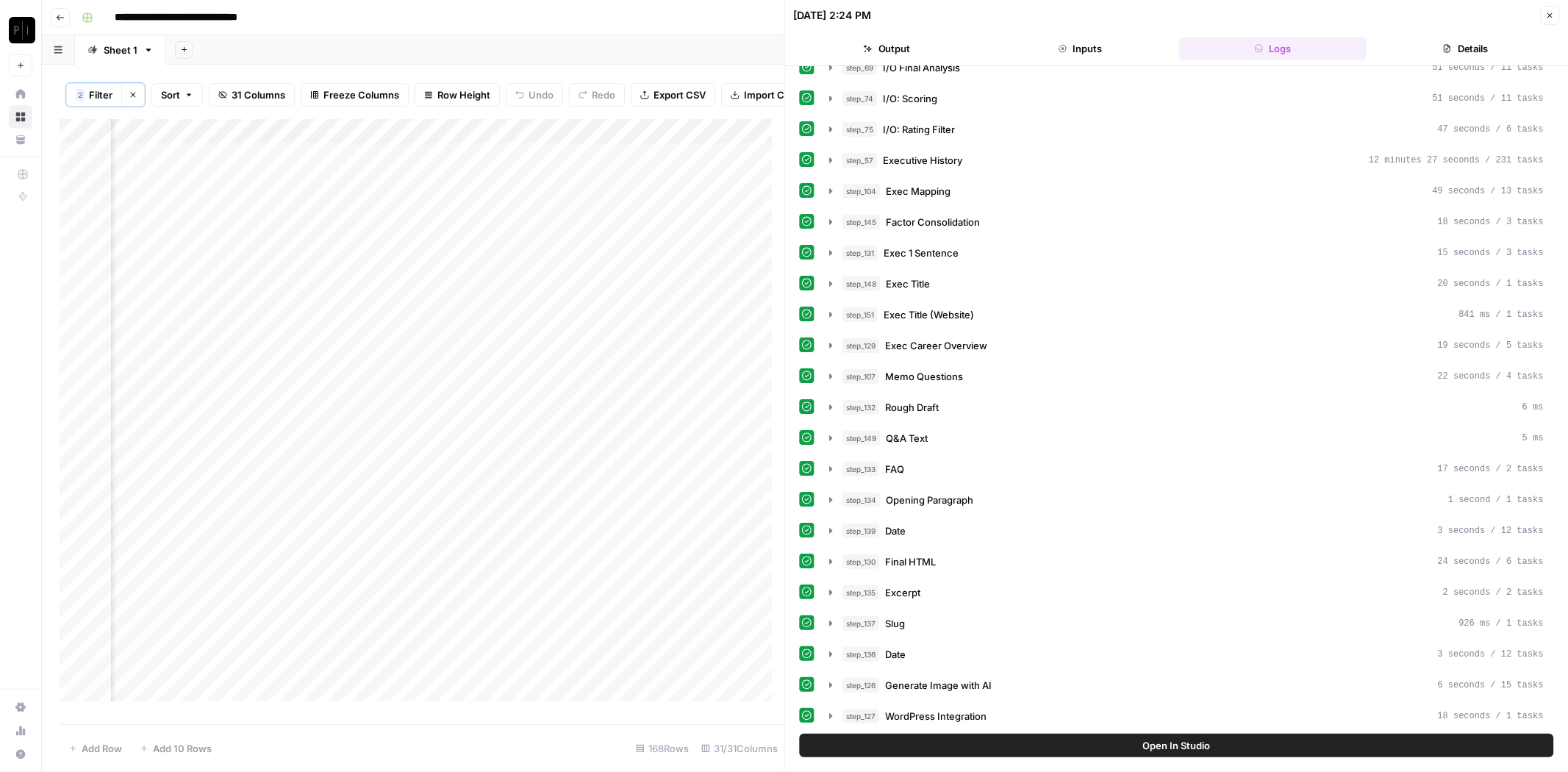
scroll to position [561, 0]
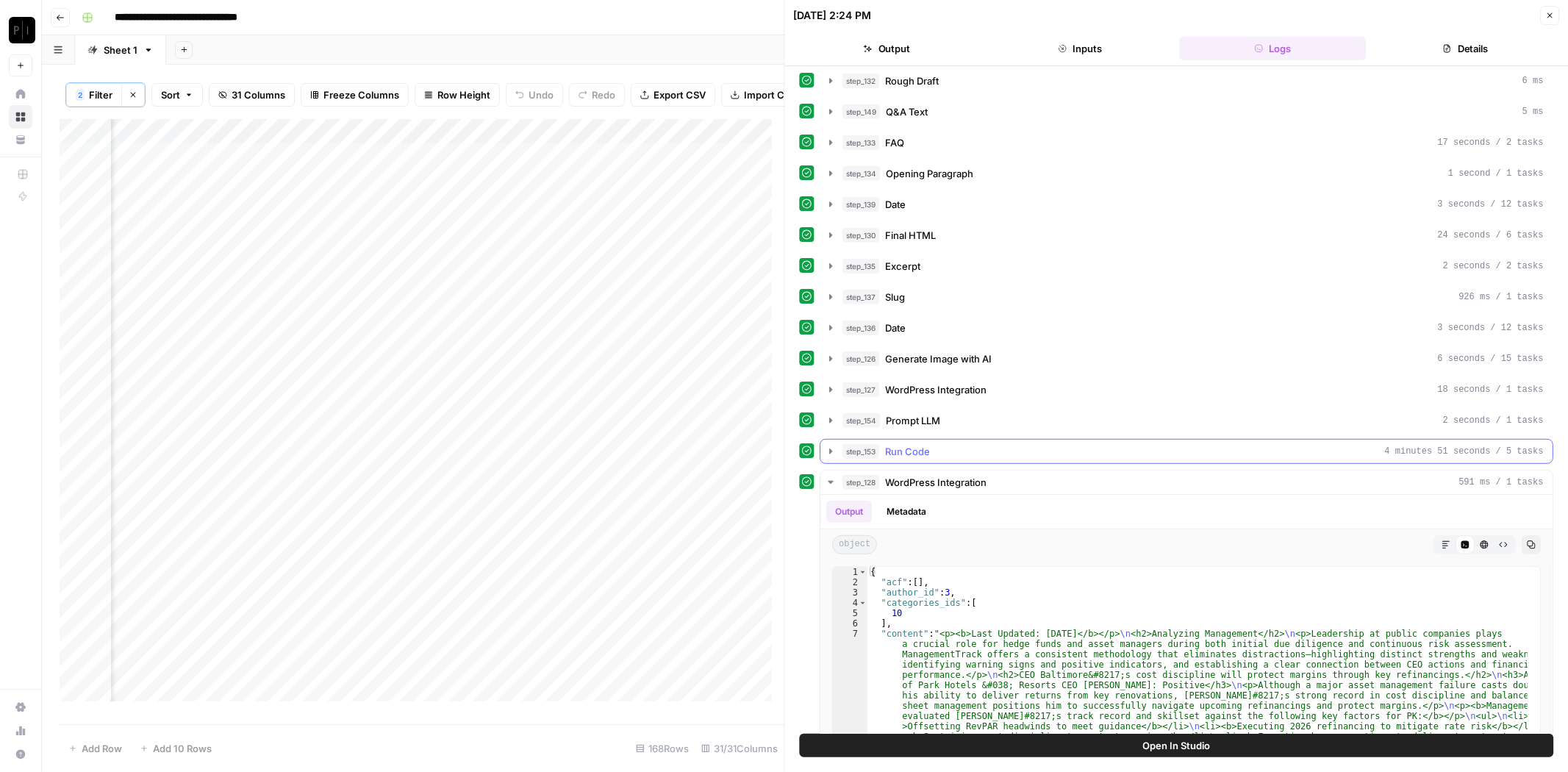
click at [925, 444] on span "Run Code" at bounding box center [908, 452] width 45 height 15
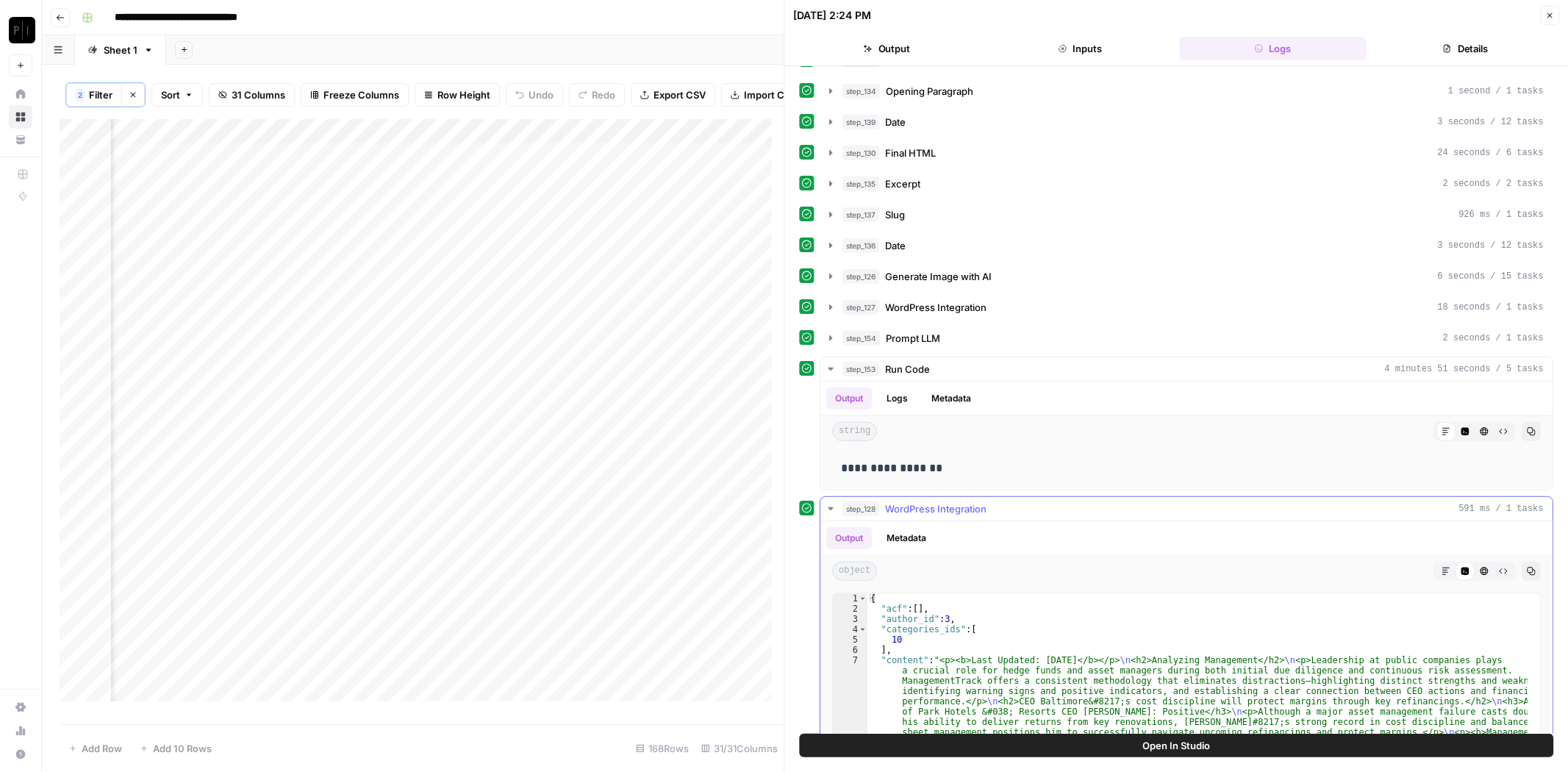
scroll to position [725, 0]
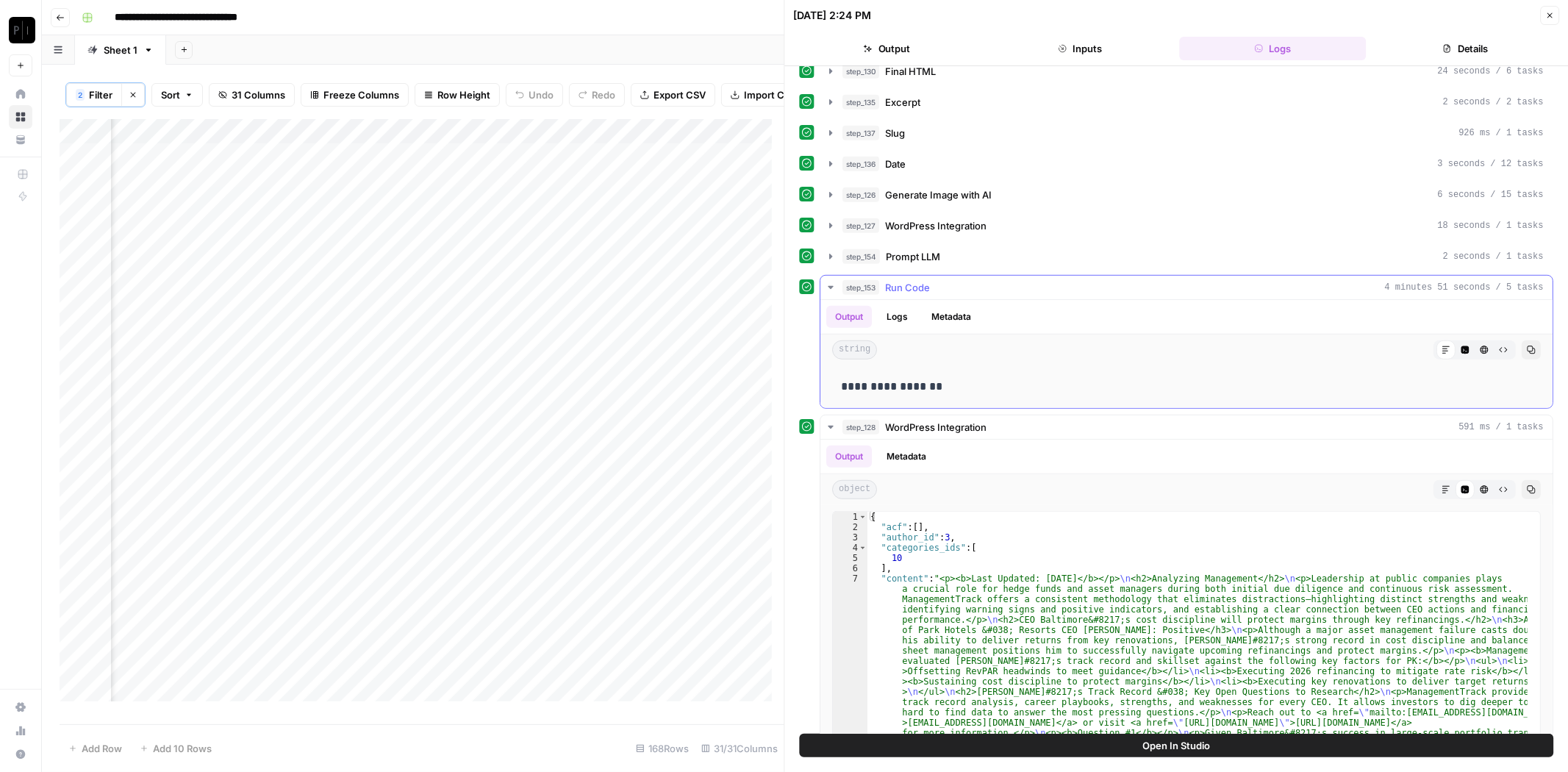
click at [934, 280] on div "step_153 Run Code 4 minutes 51 seconds / 5 tasks" at bounding box center [1193, 288] width 701 height 15
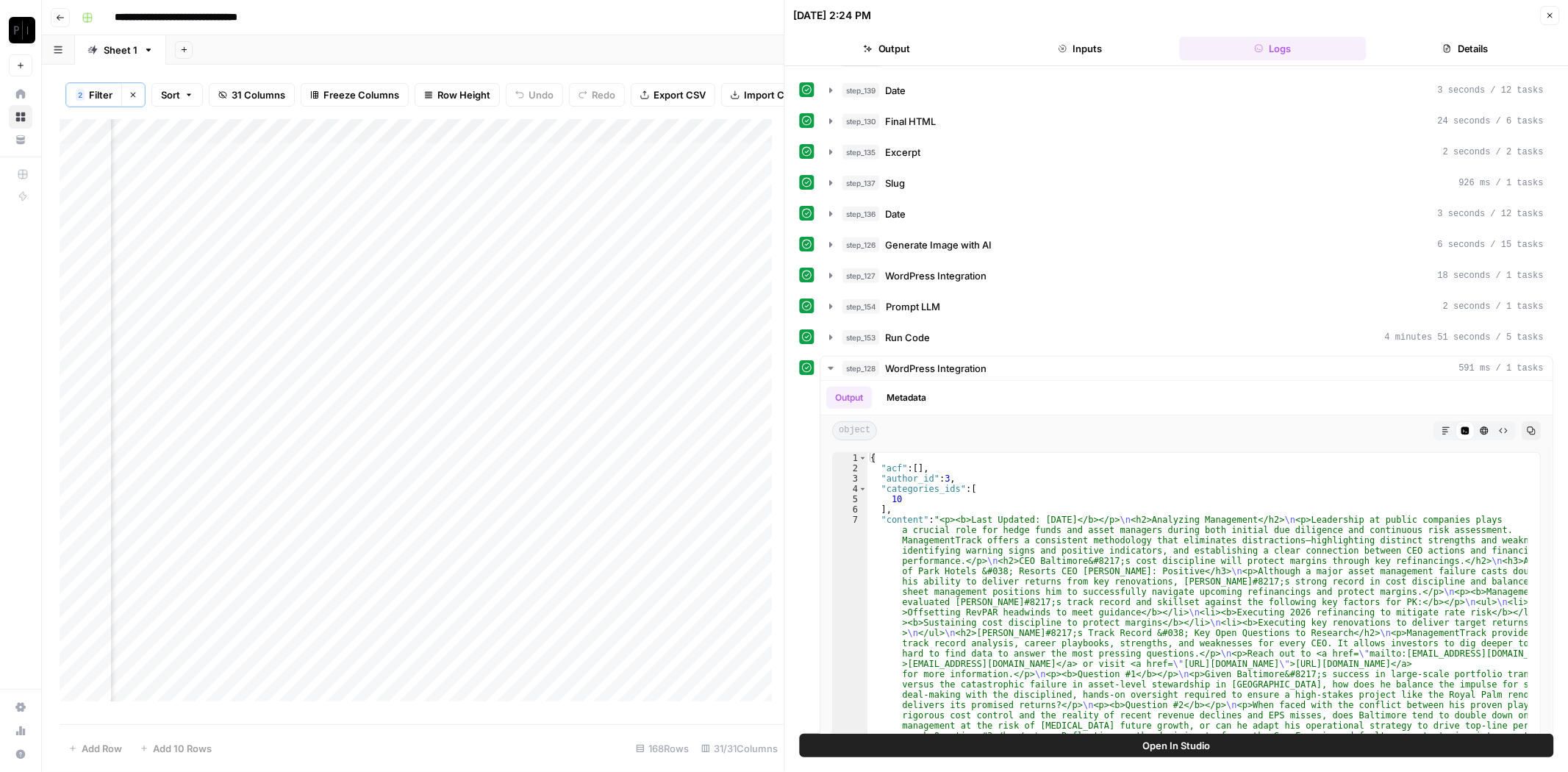
click at [1552, 17] on icon "button" at bounding box center [1549, 15] width 9 height 9
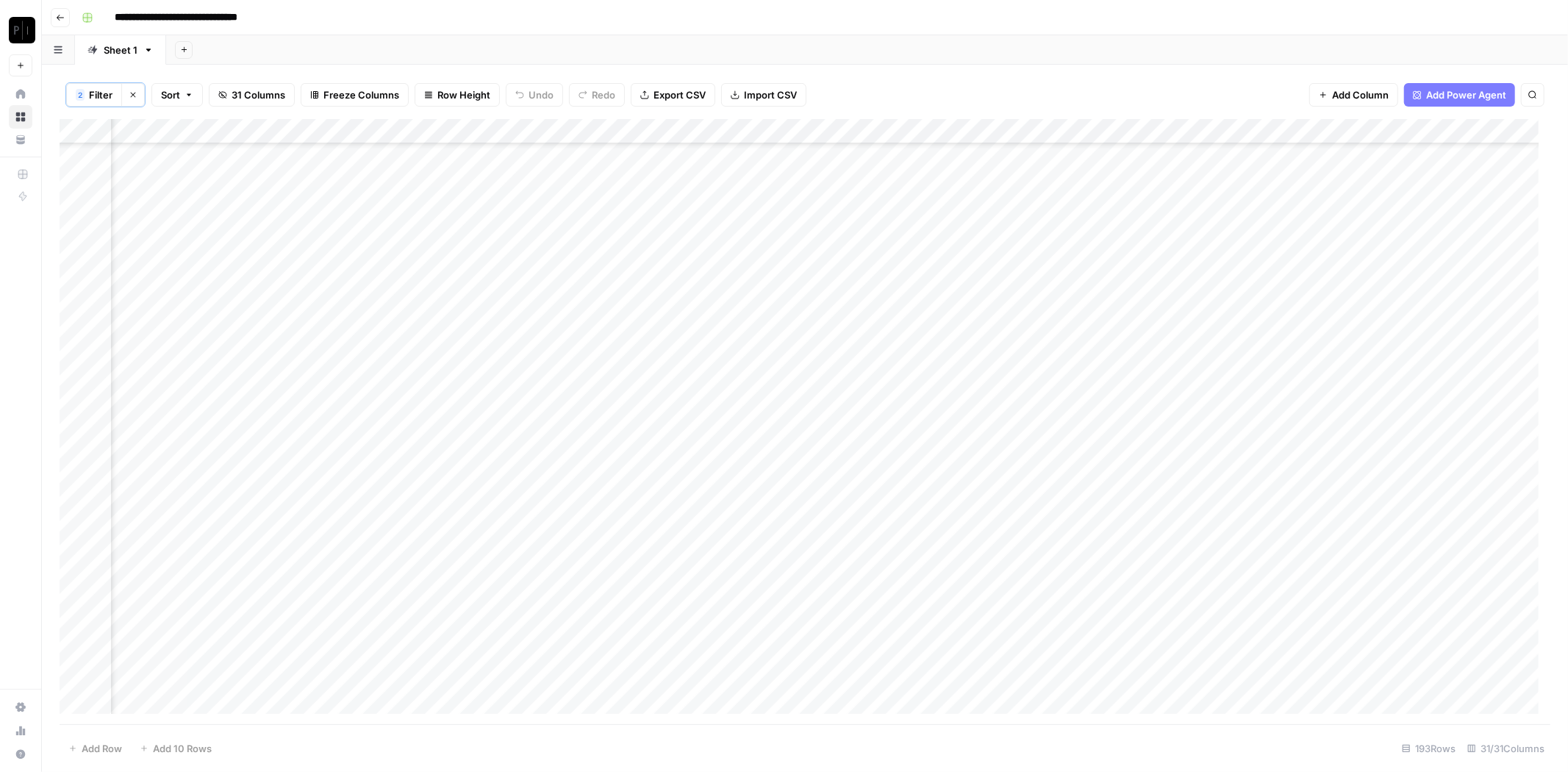
scroll to position [0, 1372]
click at [114, 97] on button "2 Filter" at bounding box center [94, 95] width 56 height 23
type input "Wordpress: CEO Analysis"
type input "symbol"
click at [536, 175] on input "text" at bounding box center [626, 172] width 179 height 15
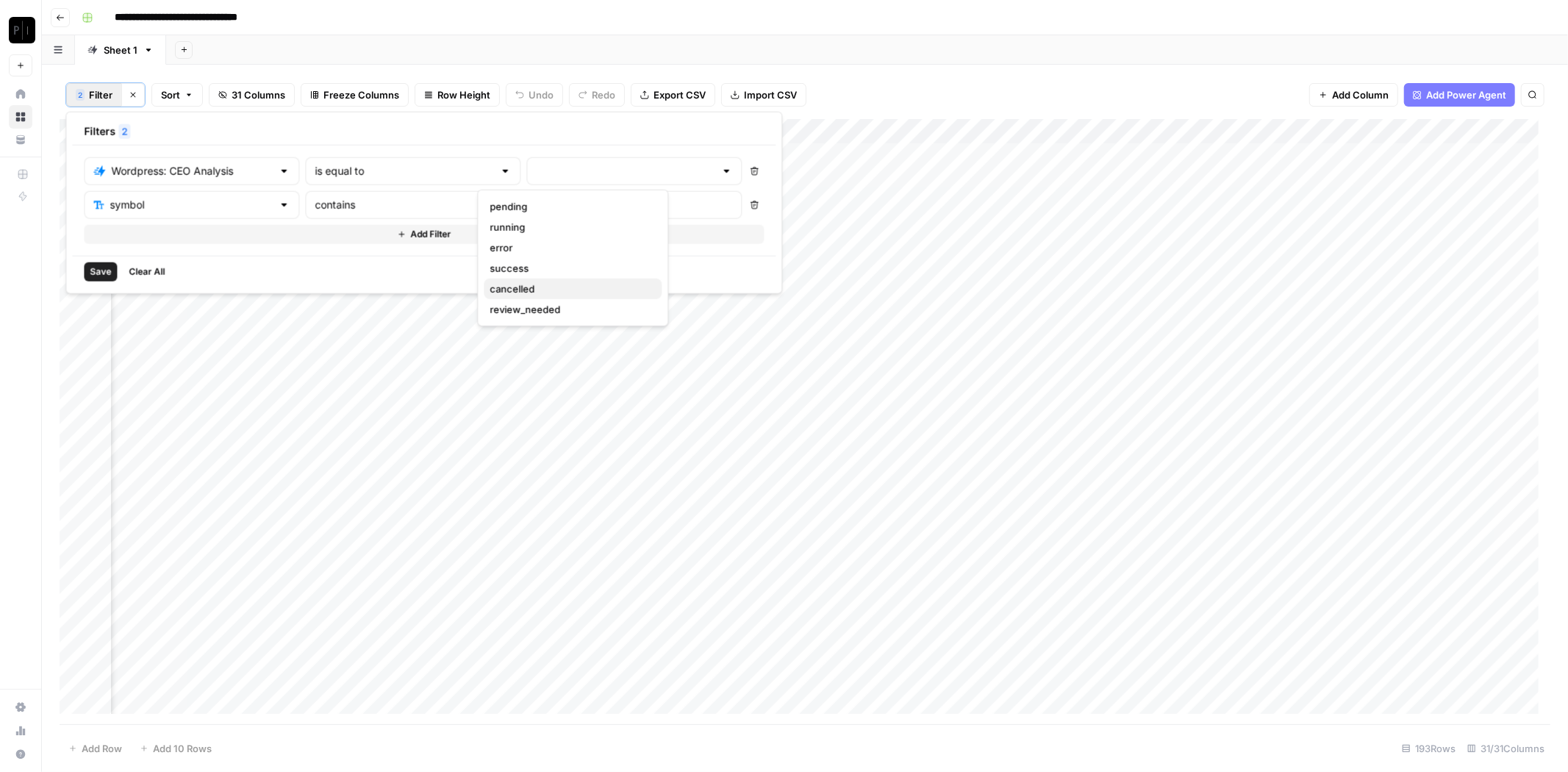
click at [549, 287] on span "cancelled" at bounding box center [569, 289] width 160 height 15
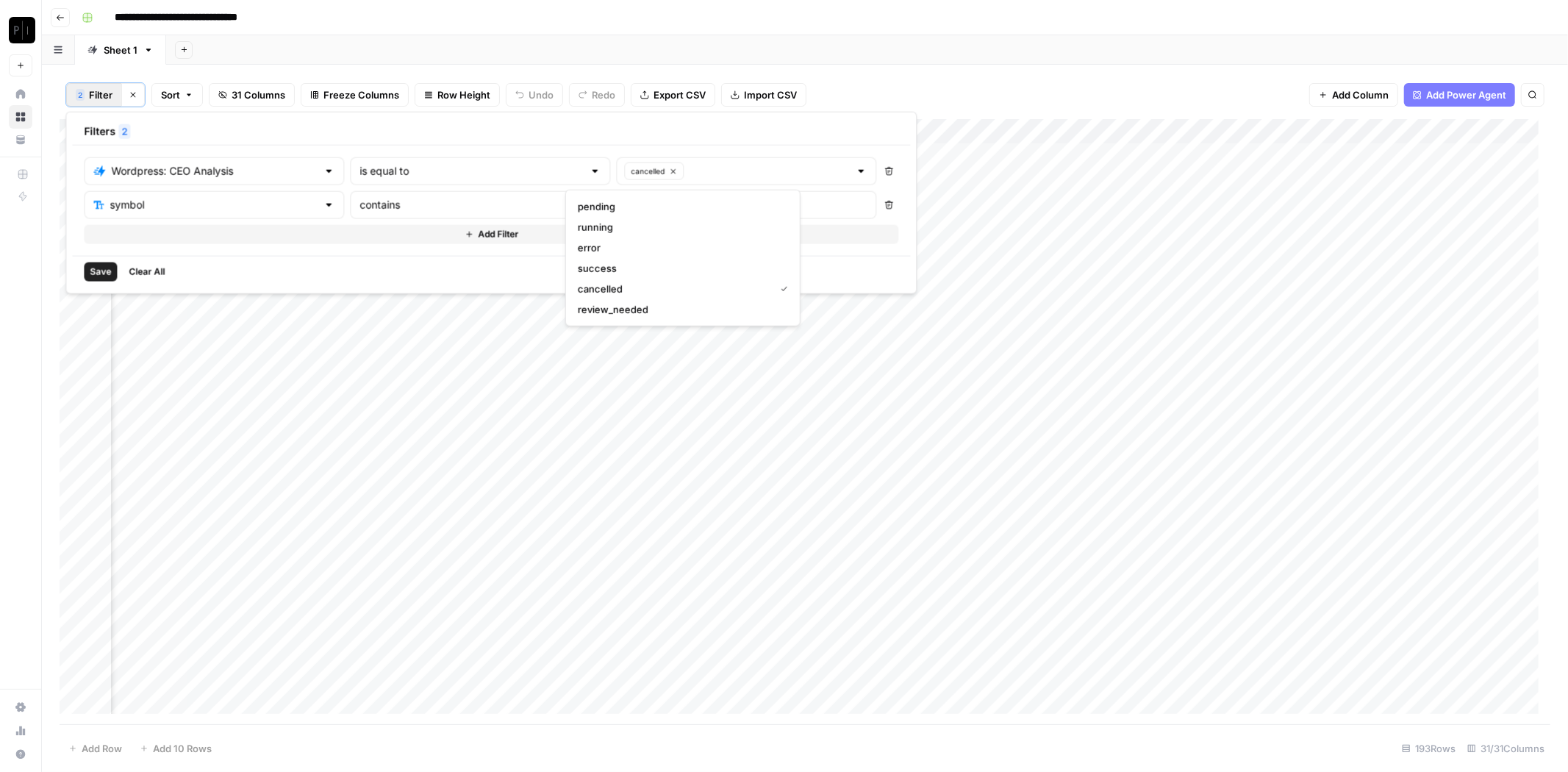
click at [100, 274] on span "Save" at bounding box center [100, 272] width 22 height 13
click at [820, 128] on div "Add Column" at bounding box center [805, 423] width 1491 height 607
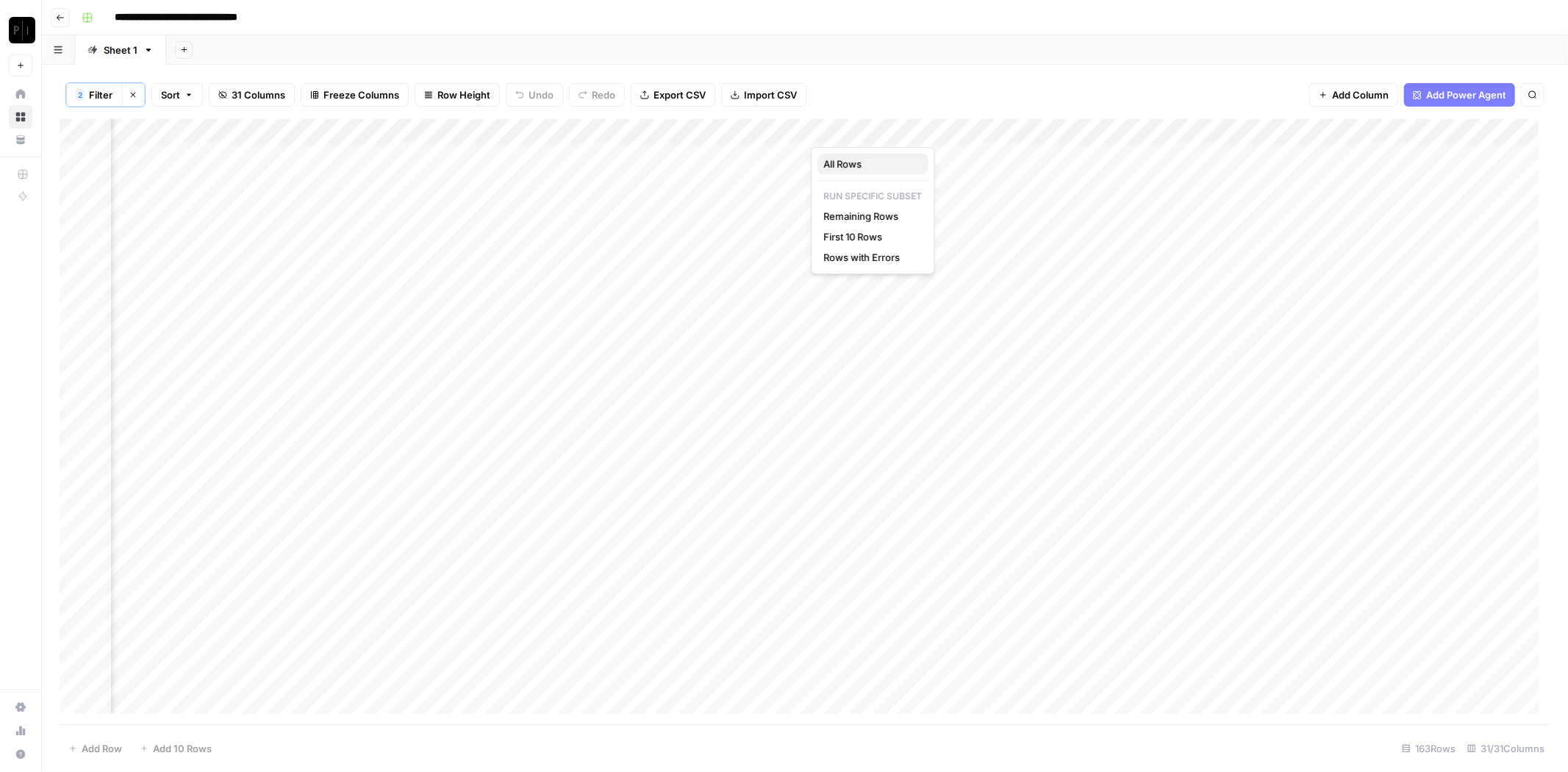
click at [866, 166] on span "All Rows" at bounding box center [869, 164] width 93 height 15
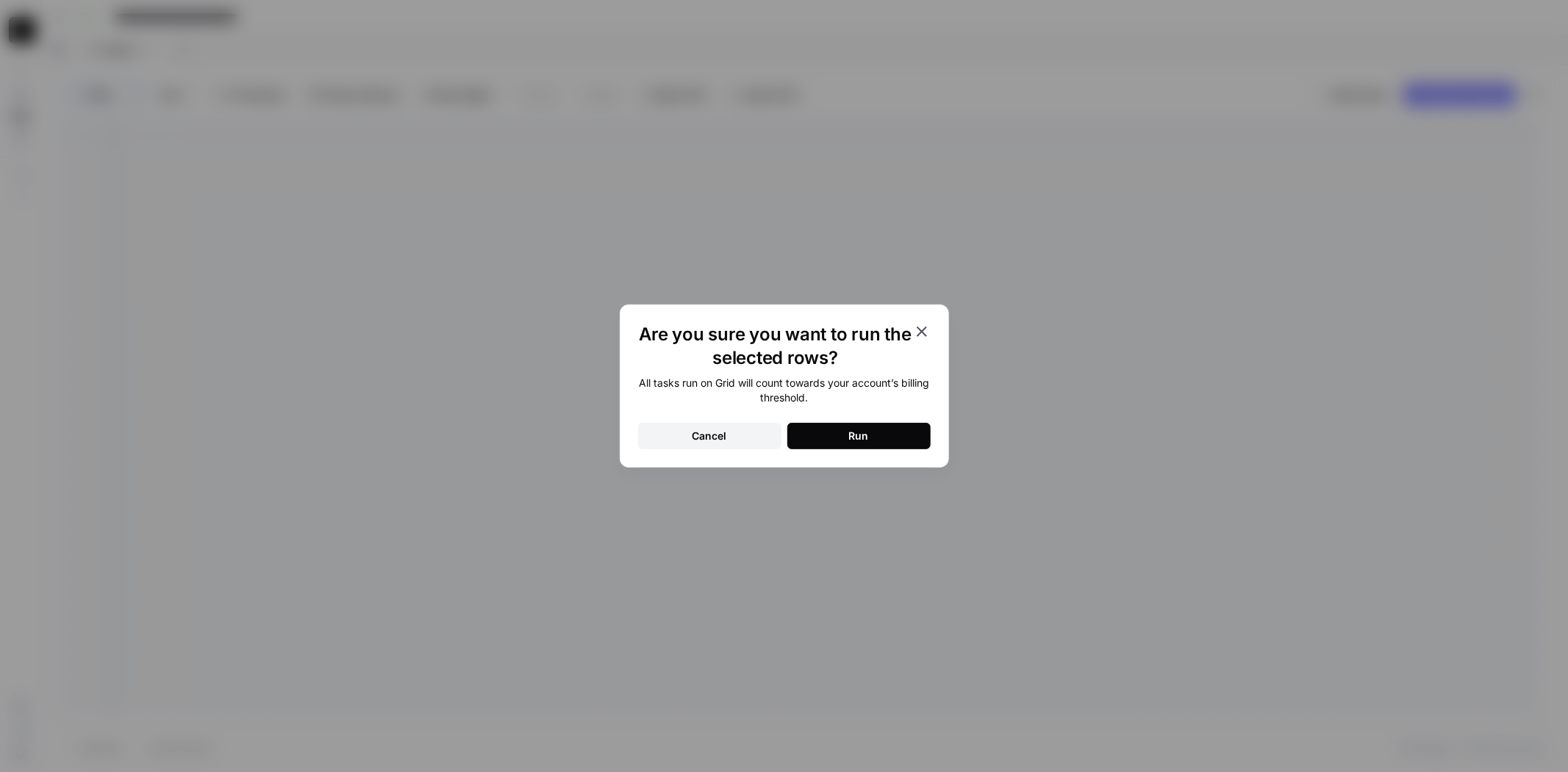
click at [871, 443] on button "Run" at bounding box center [859, 436] width 143 height 27
